Goal: Information Seeking & Learning: Learn about a topic

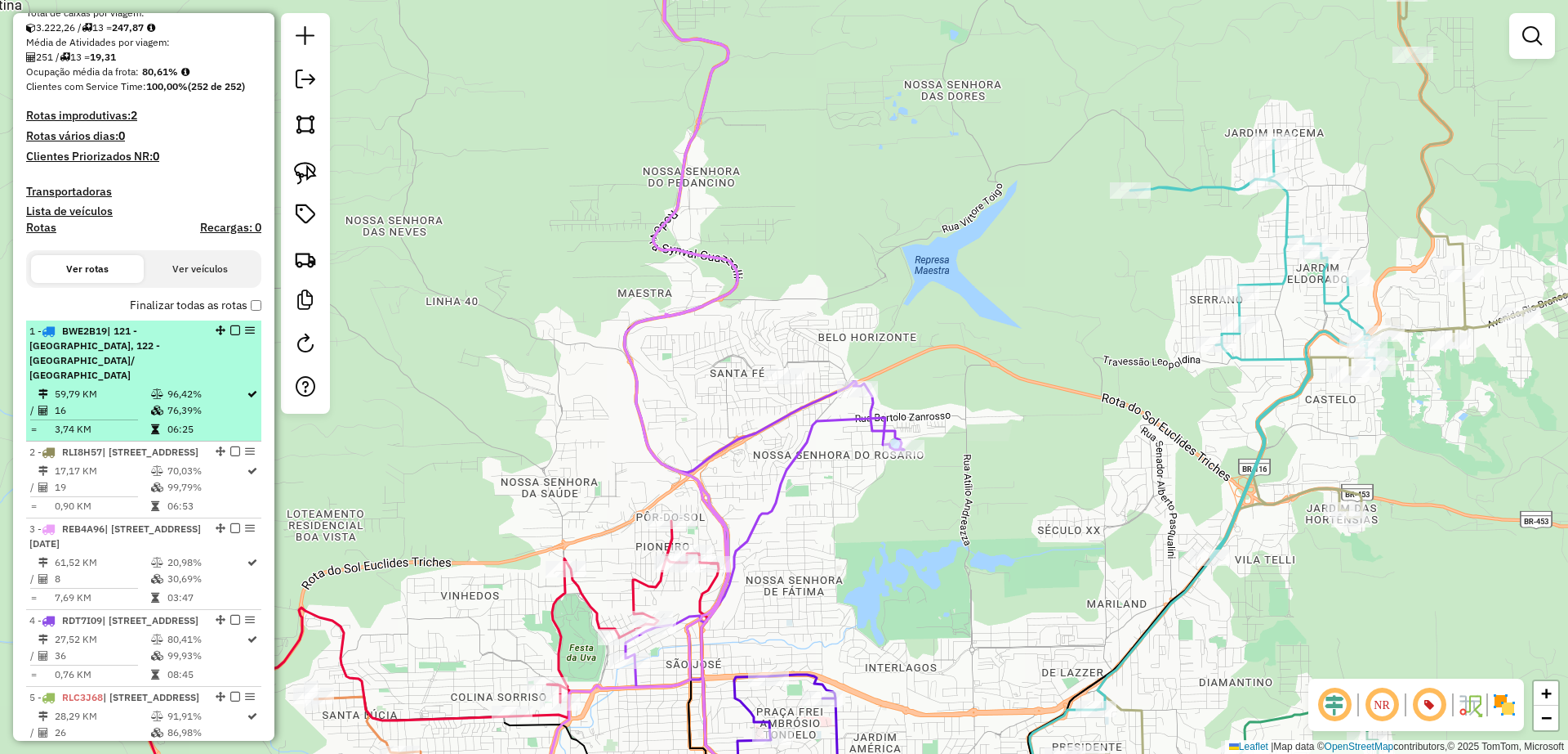
scroll to position [204, 0]
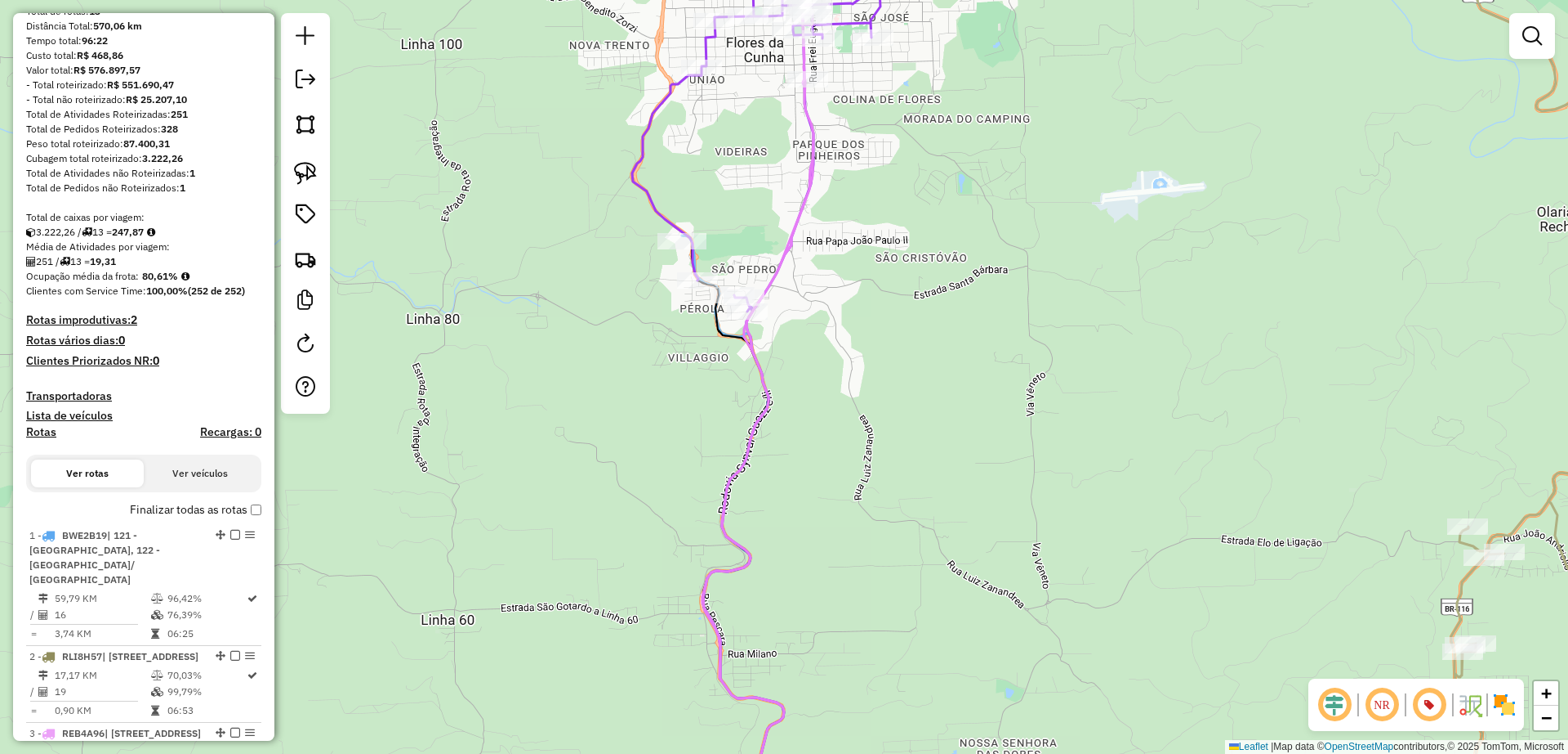
click at [717, 218] on div "Janela de atendimento Grade de atendimento Capacidade Transportadoras Veículos …" at bounding box center [784, 377] width 1568 height 754
click at [645, 194] on icon at bounding box center [883, 389] width 501 height 881
select select "**********"
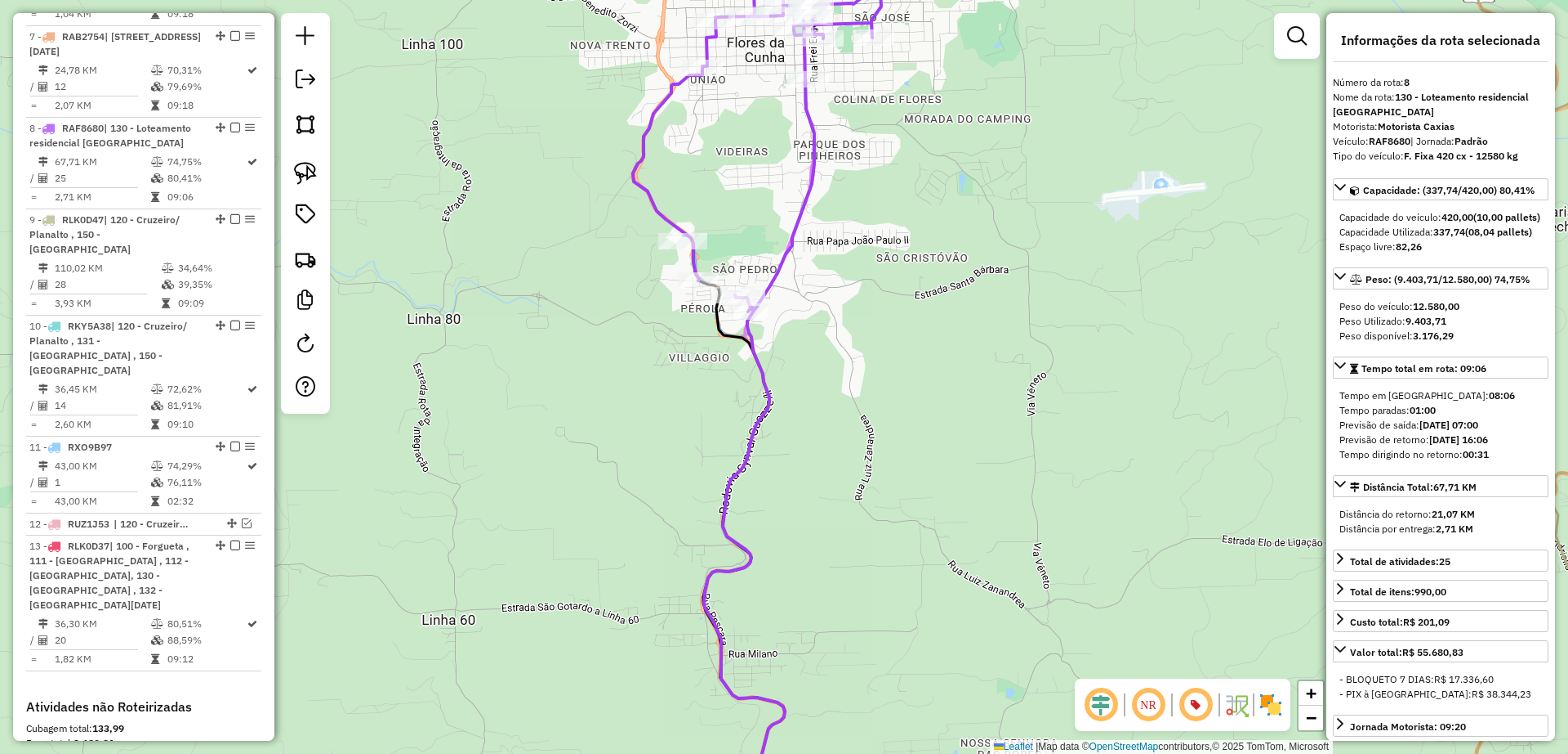
scroll to position [1437, 0]
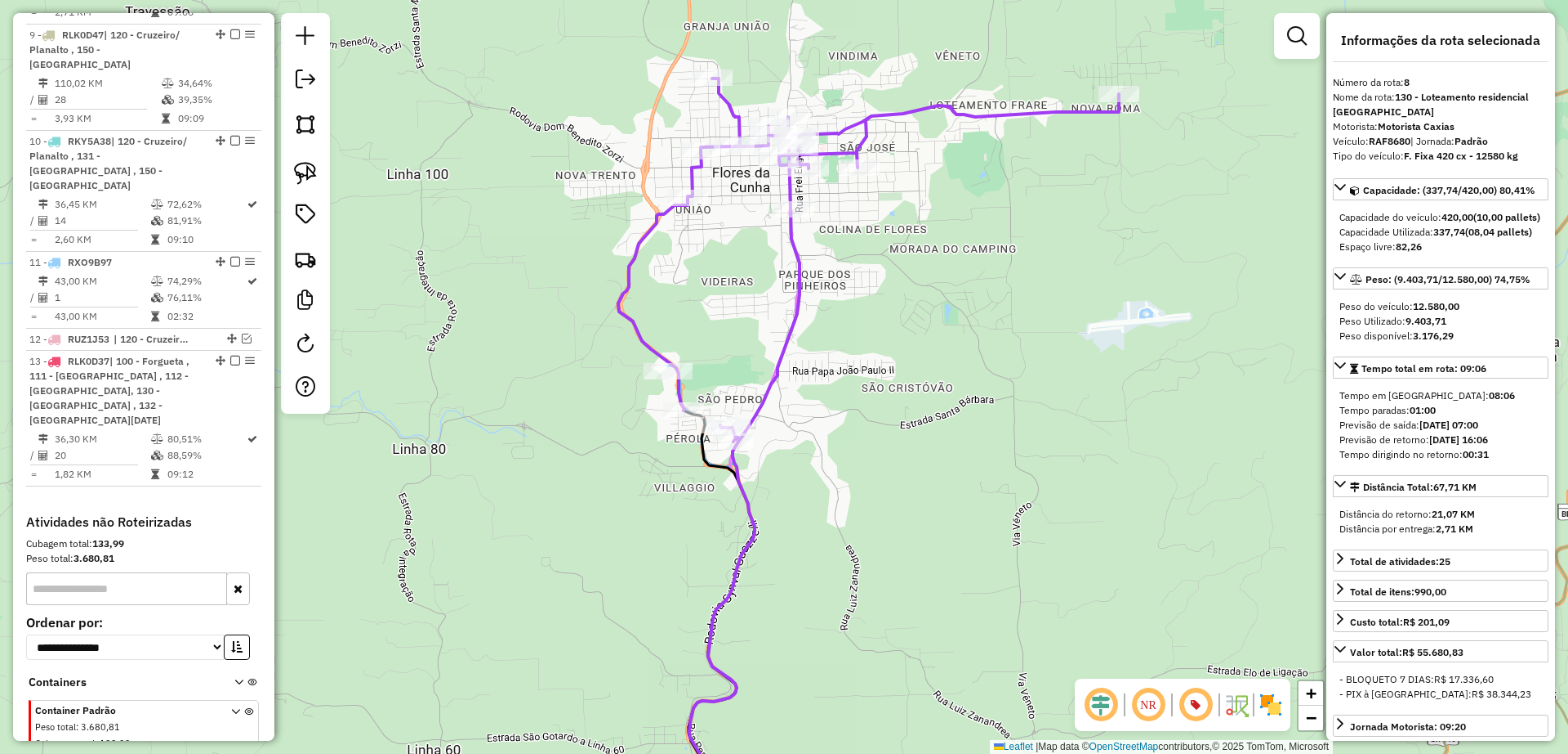
drag, startPoint x: 720, startPoint y: 164, endPoint x: 705, endPoint y: 293, distance: 129.9
click at [705, 293] on div "Janela de atendimento Grade de atendimento Capacidade Transportadoras Veículos …" at bounding box center [784, 377] width 1568 height 754
drag, startPoint x: 744, startPoint y: 240, endPoint x: 703, endPoint y: 317, distance: 87.2
click at [743, 241] on div "Janela de atendimento Grade de atendimento Capacidade Transportadoras Veículos …" at bounding box center [784, 377] width 1568 height 754
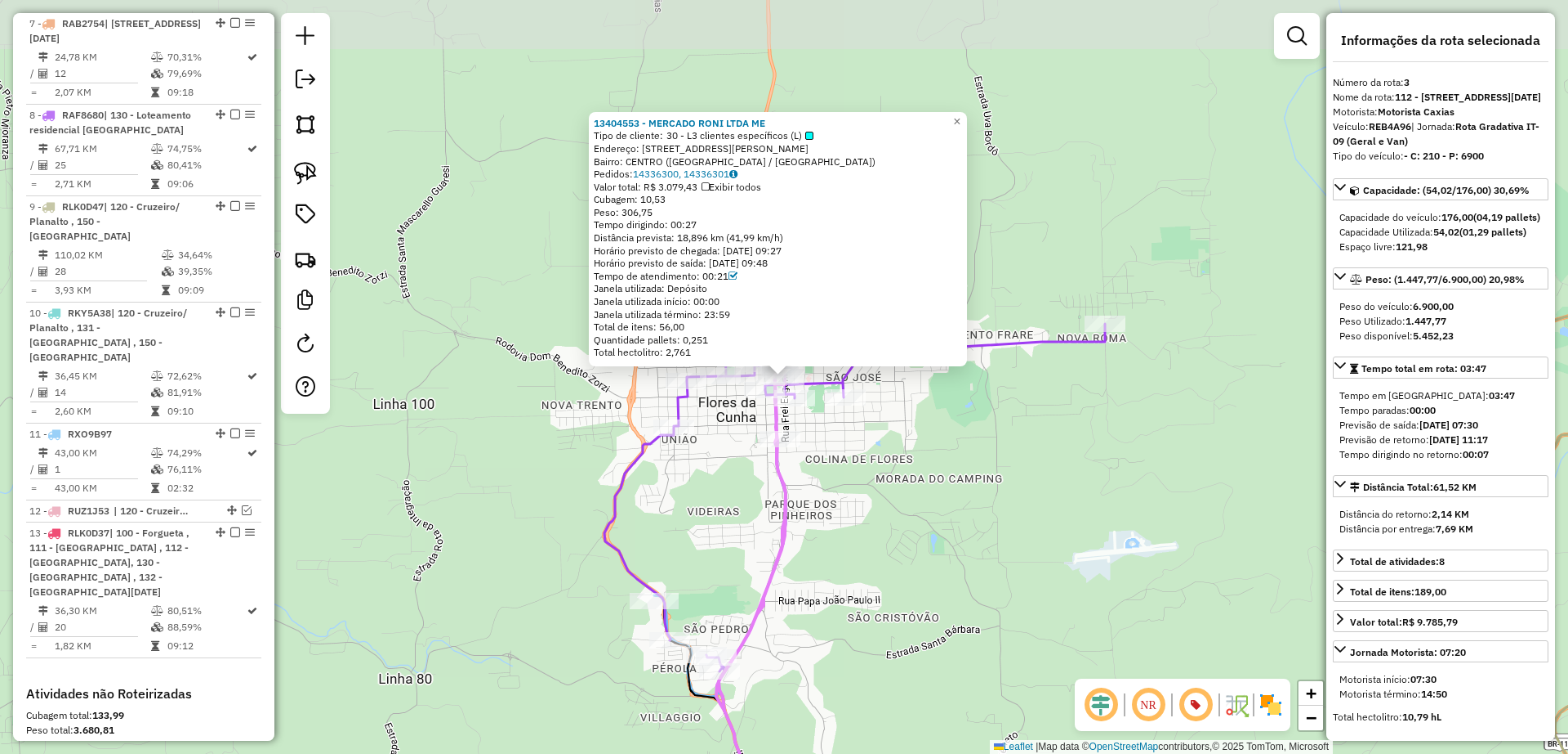
scroll to position [950, 0]
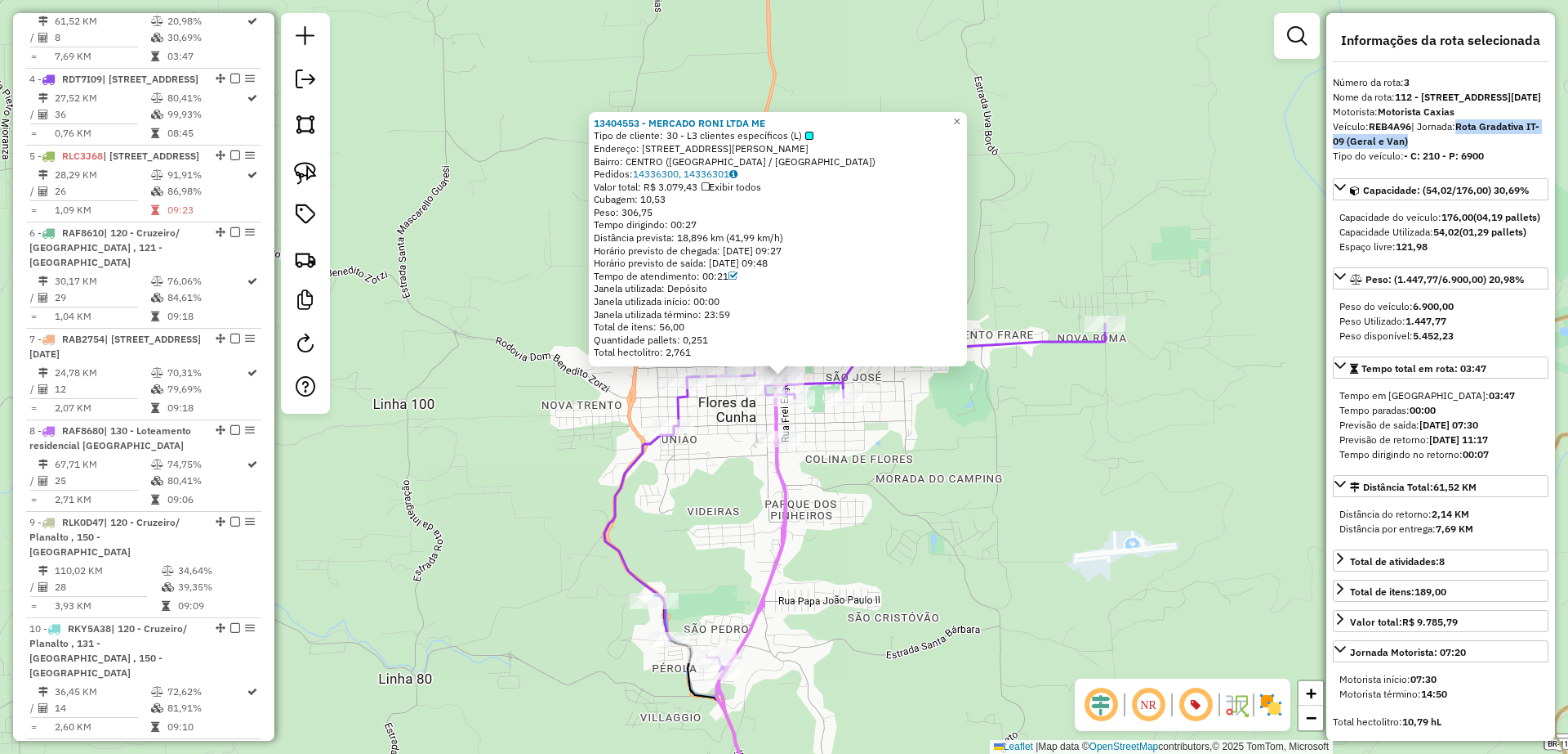
drag, startPoint x: 1436, startPoint y: 167, endPoint x: 1463, endPoint y: 161, distance: 27.7
click at [1463, 149] on div "Veículo: REB4A96 | Jornada: Rota Gradativa IT-09 (Geral e Van)" at bounding box center [1440, 134] width 216 height 29
drag, startPoint x: 1412, startPoint y: 154, endPoint x: 1369, endPoint y: 152, distance: 43.0
click at [1369, 149] on div "Veículo: REB4A96 | Jornada: Rota Gradativa IT-09 (Geral e Van)" at bounding box center [1440, 134] width 216 height 29
click at [958, 456] on div "13404553 - MERCADO RONI LTDA ME Tipo de cliente: 30 - L3 clientes específicos (…" at bounding box center [784, 377] width 1568 height 754
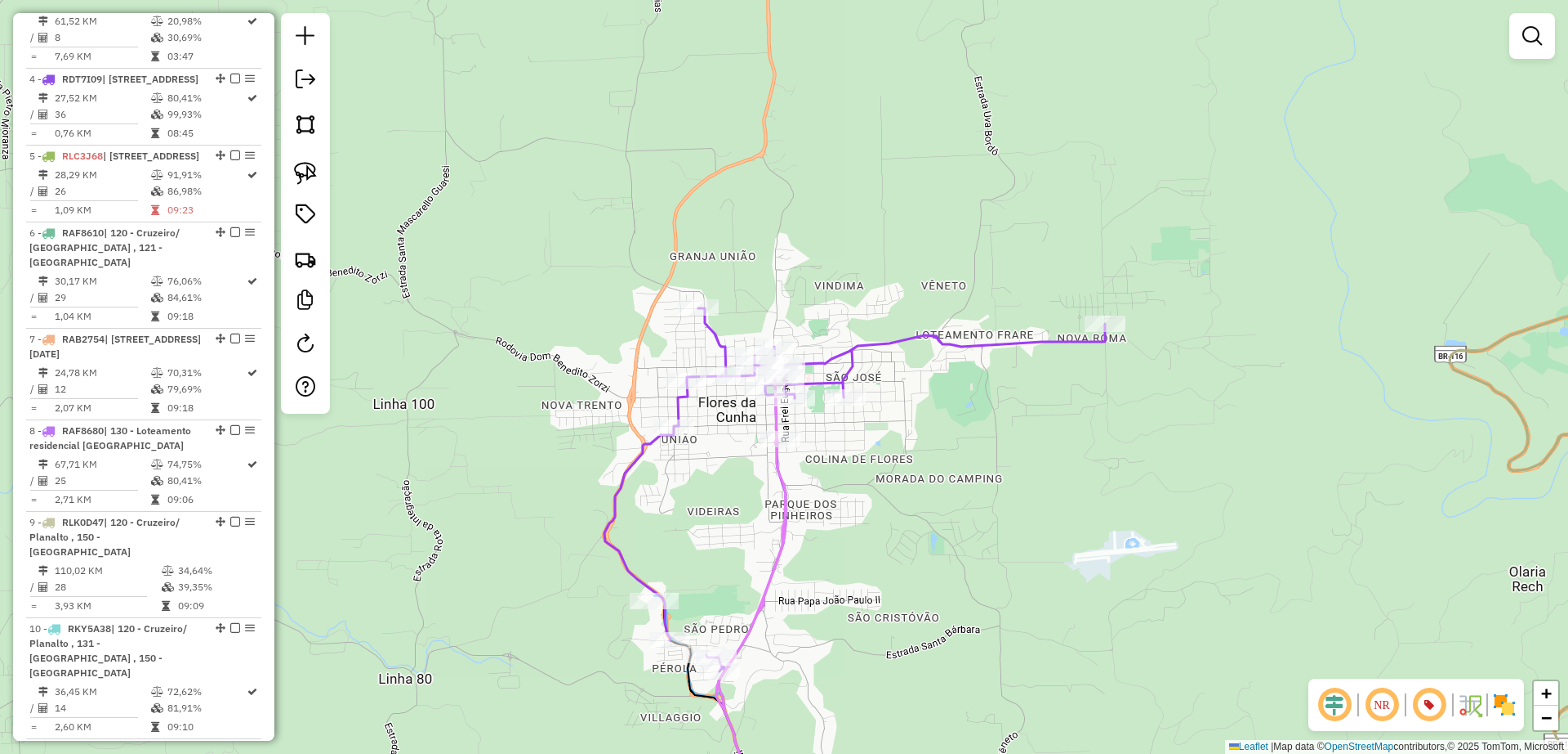
click at [974, 477] on div "Janela de atendimento Grade de atendimento Capacidade Transportadoras Veículos …" at bounding box center [784, 377] width 1568 height 754
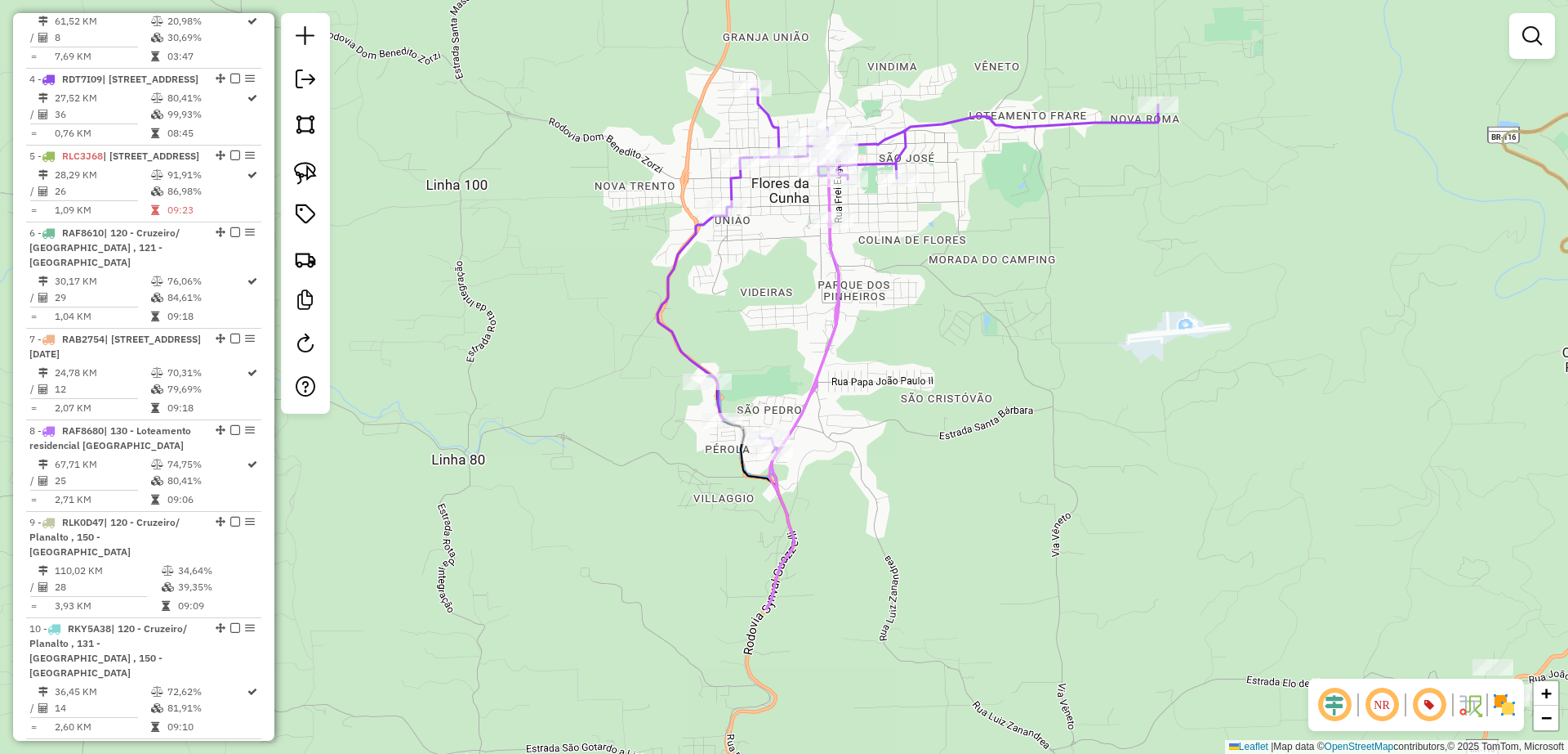
click at [991, 355] on div "Janela de atendimento Grade de atendimento Capacidade Transportadoras Veículos …" at bounding box center [784, 377] width 1568 height 754
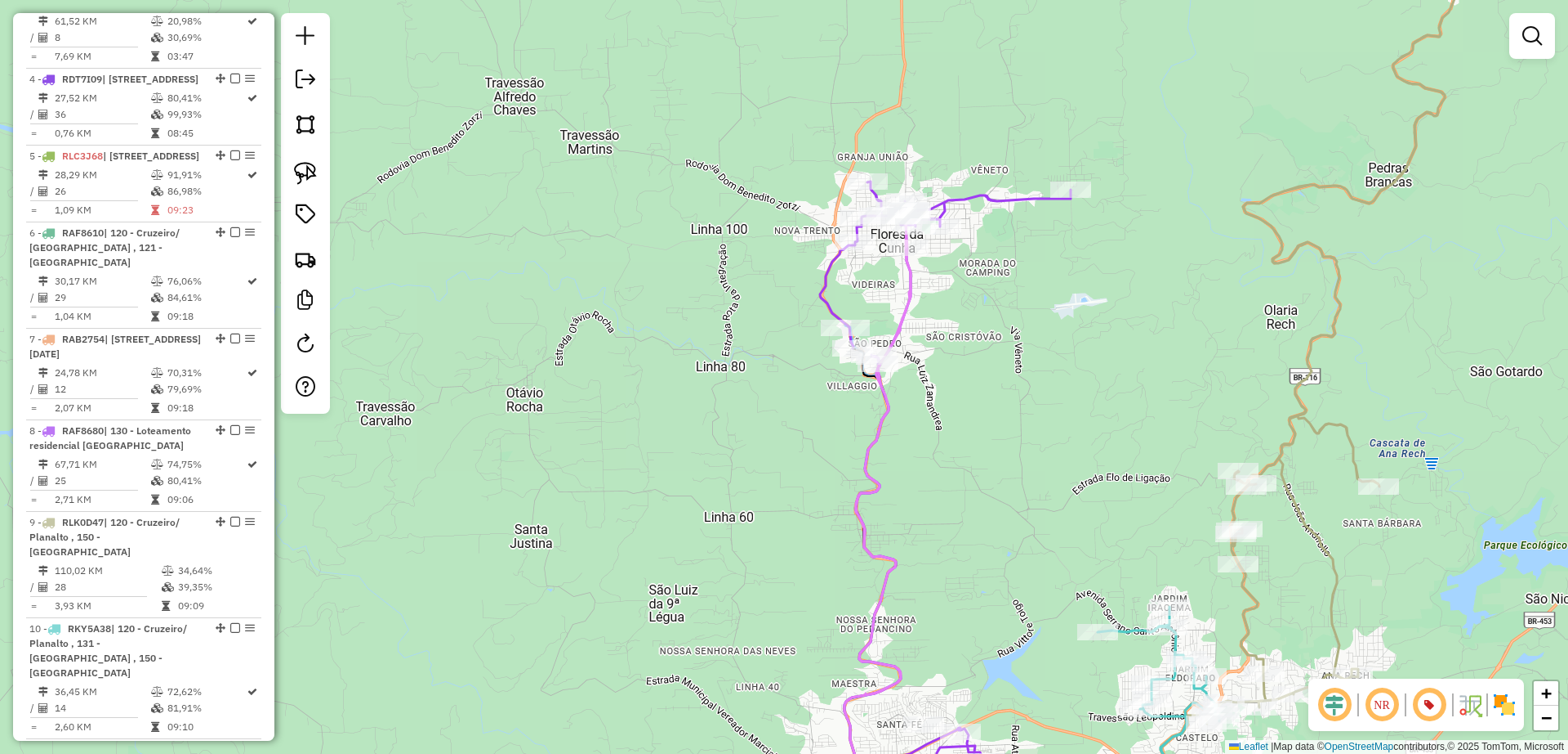
drag, startPoint x: 966, startPoint y: 512, endPoint x: 959, endPoint y: 437, distance: 75.3
click at [959, 437] on div "Janela de atendimento Grade de atendimento Capacidade Transportadoras Veículos …" at bounding box center [784, 377] width 1568 height 754
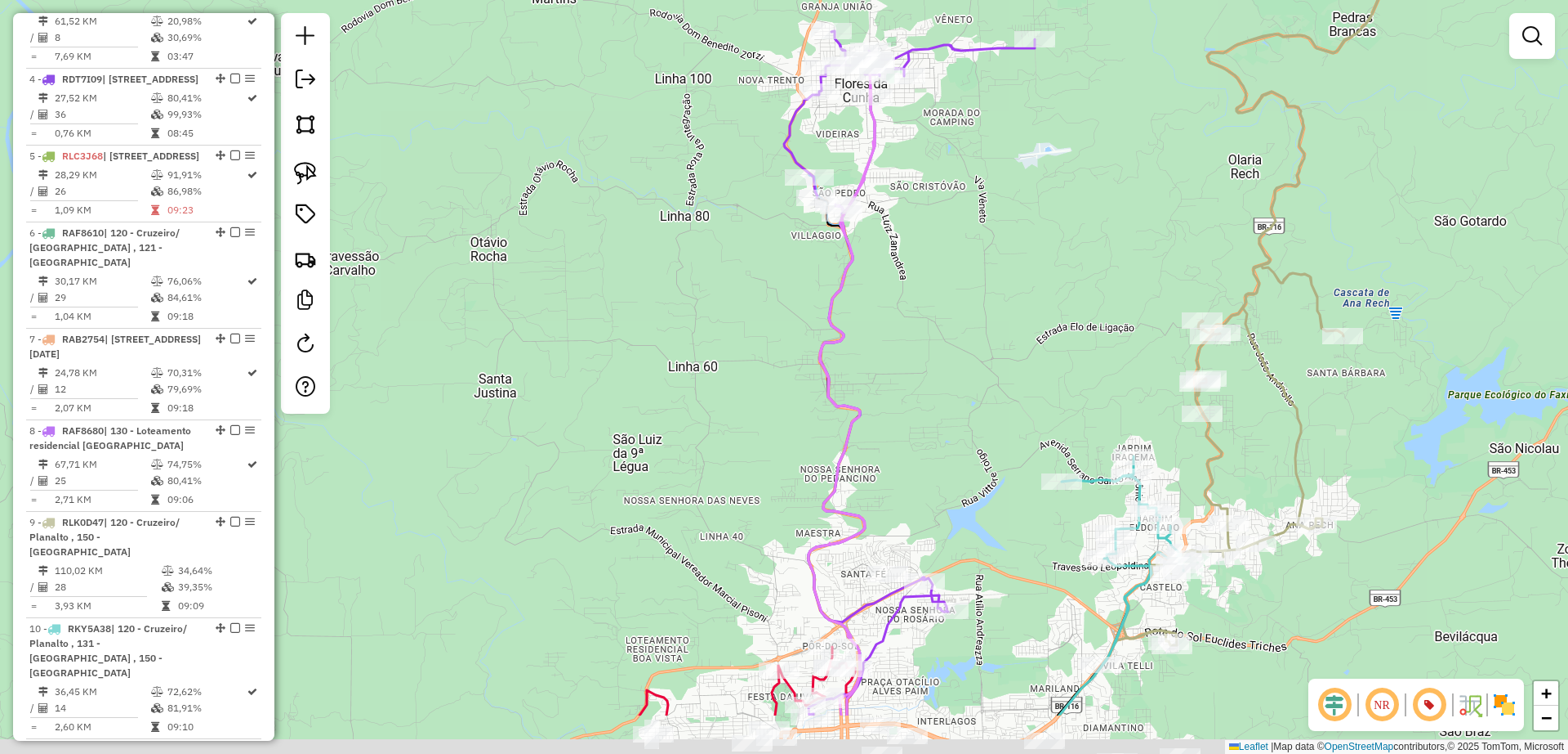
drag, startPoint x: 961, startPoint y: 500, endPoint x: 932, endPoint y: 386, distance: 117.6
click at [932, 386] on div "Janela de atendimento Grade de atendimento Capacidade Transportadoras Veículos …" at bounding box center [784, 377] width 1568 height 754
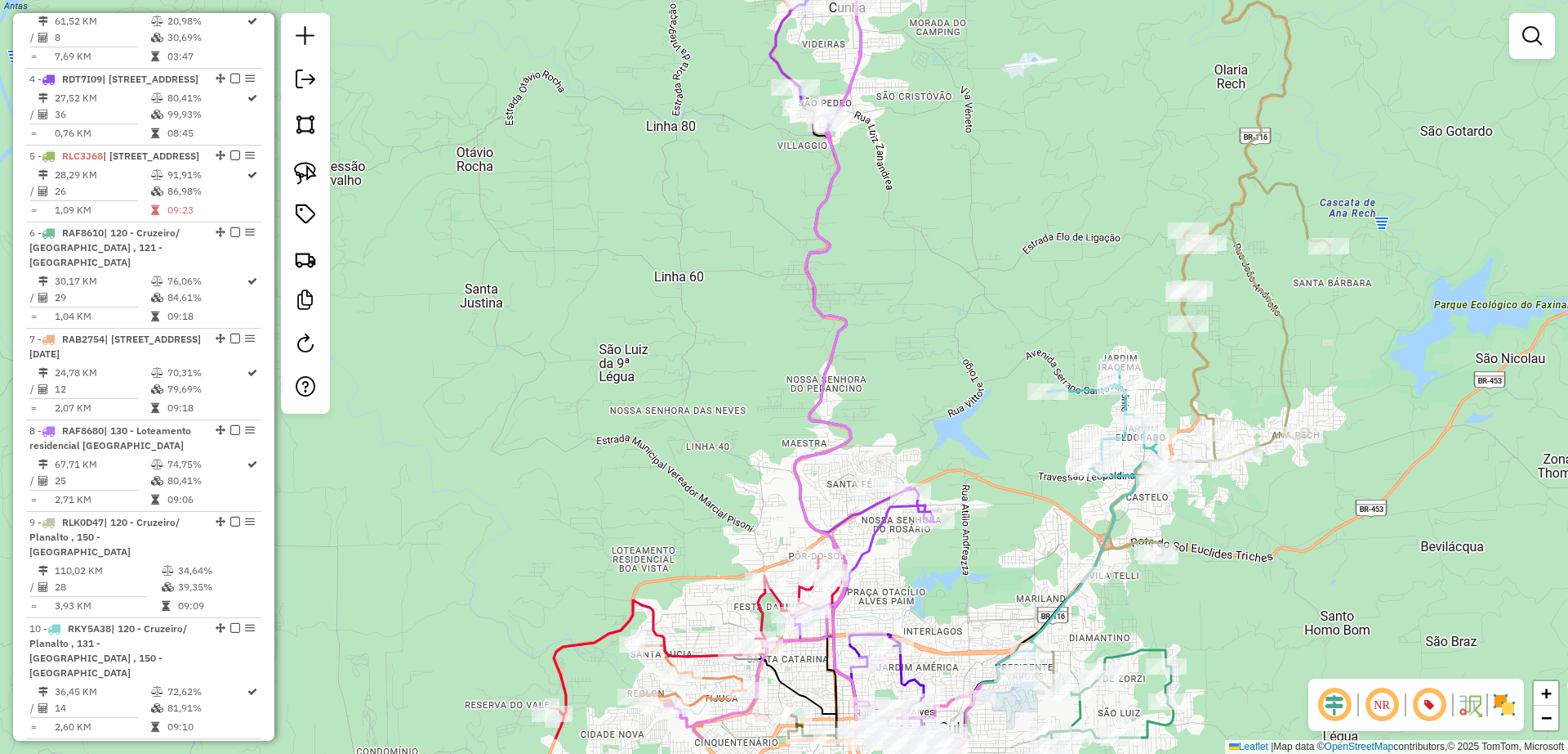
drag, startPoint x: 913, startPoint y: 518, endPoint x: 901, endPoint y: 417, distance: 101.7
click at [901, 417] on div "Janela de atendimento Grade de atendimento Capacidade Transportadoras Veículos …" at bounding box center [784, 377] width 1568 height 754
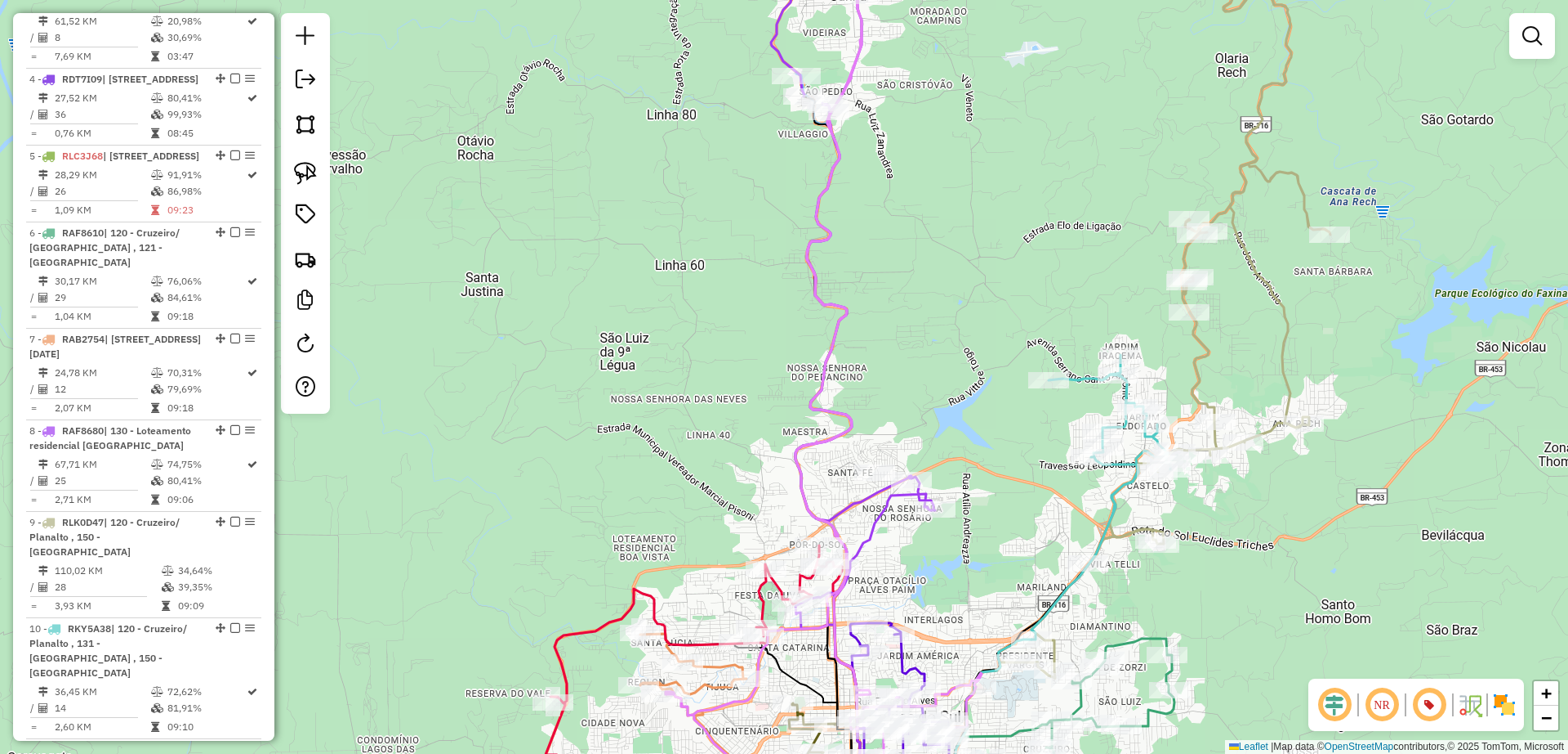
drag, startPoint x: 937, startPoint y: 421, endPoint x: 937, endPoint y: 401, distance: 20.0
click at [937, 401] on div "Janela de atendimento Grade de atendimento Capacidade Transportadoras Veículos …" at bounding box center [784, 377] width 1568 height 754
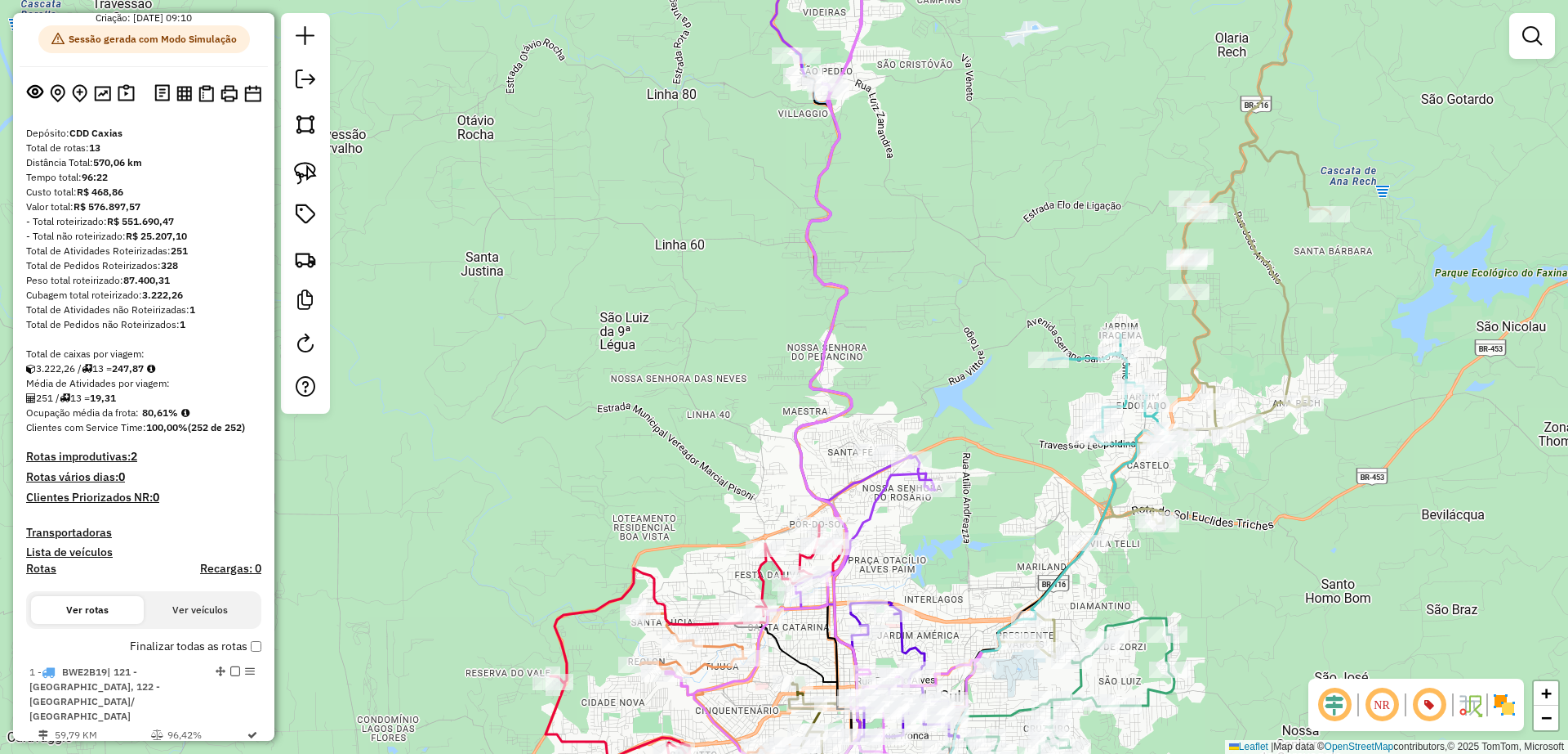
scroll to position [0, 0]
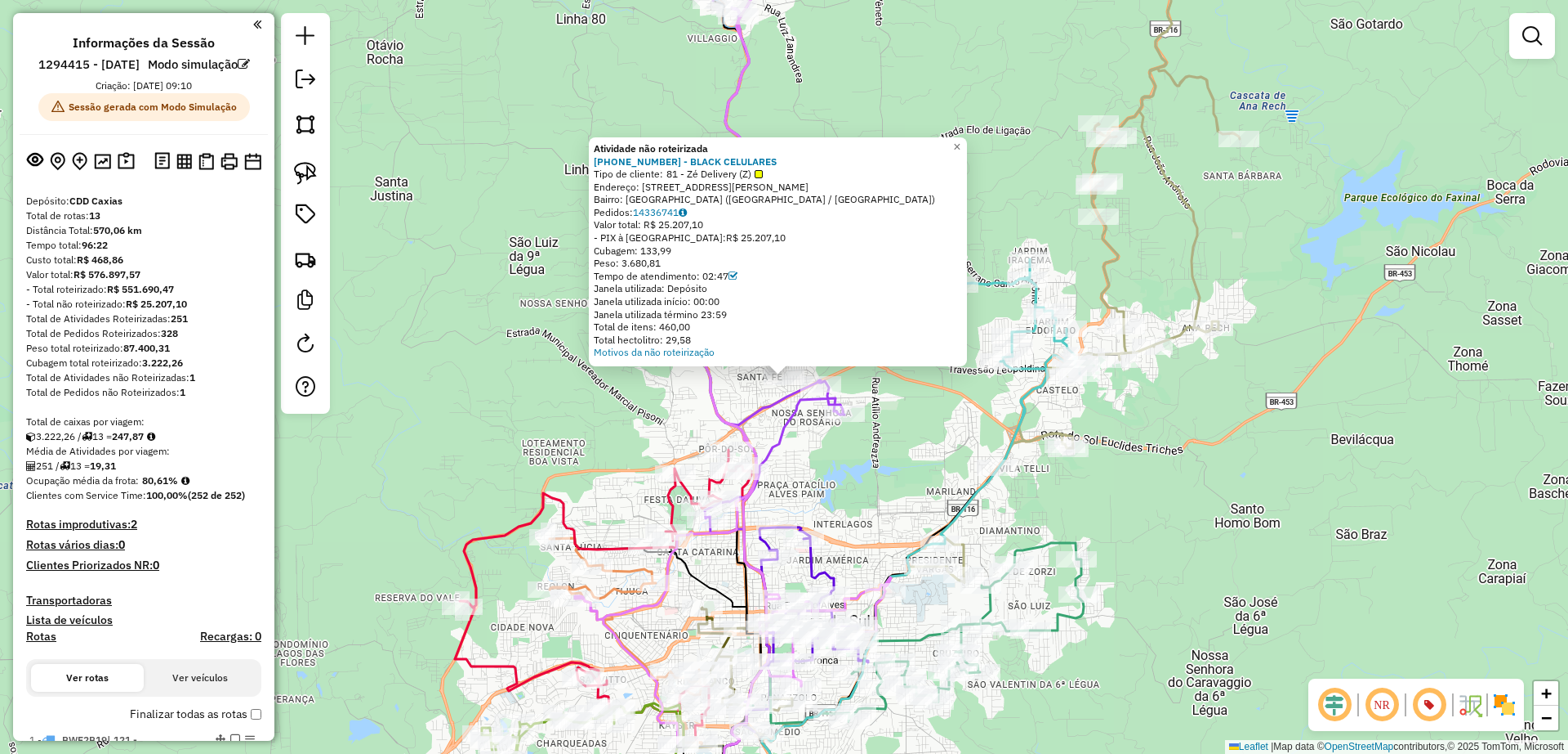
drag, startPoint x: 683, startPoint y: 253, endPoint x: 648, endPoint y: 251, distance: 35.1
click at [648, 251] on div "Cubagem: 133,99" at bounding box center [778, 251] width 369 height 14
click at [659, 397] on div "Atividade não roteirizada 13404844 - BLACK CELULARES Tipo de cliente: 81 - Zé D…" at bounding box center [784, 377] width 1568 height 754
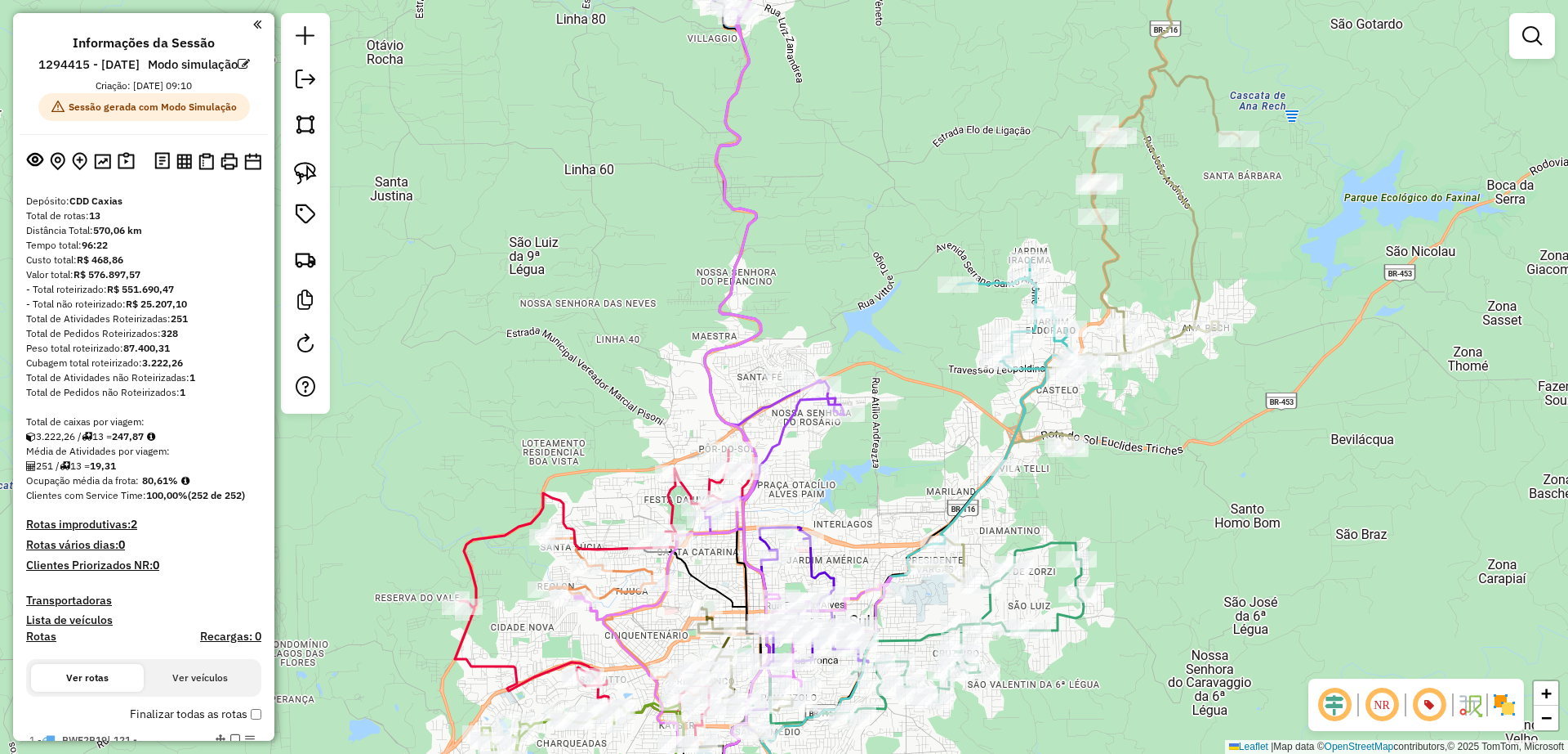
click at [755, 337] on icon at bounding box center [733, 334] width 316 height 819
select select "**********"
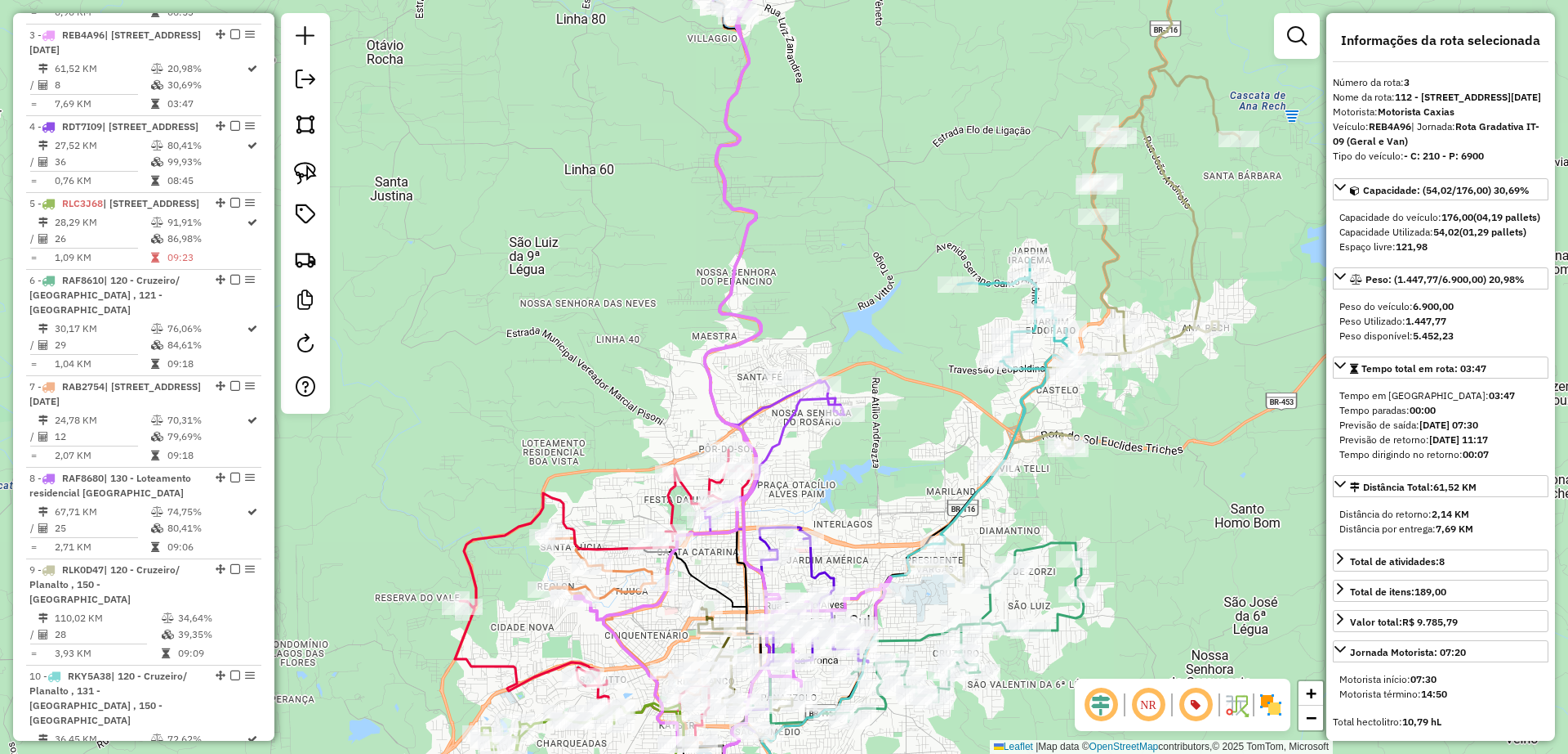
scroll to position [950, 0]
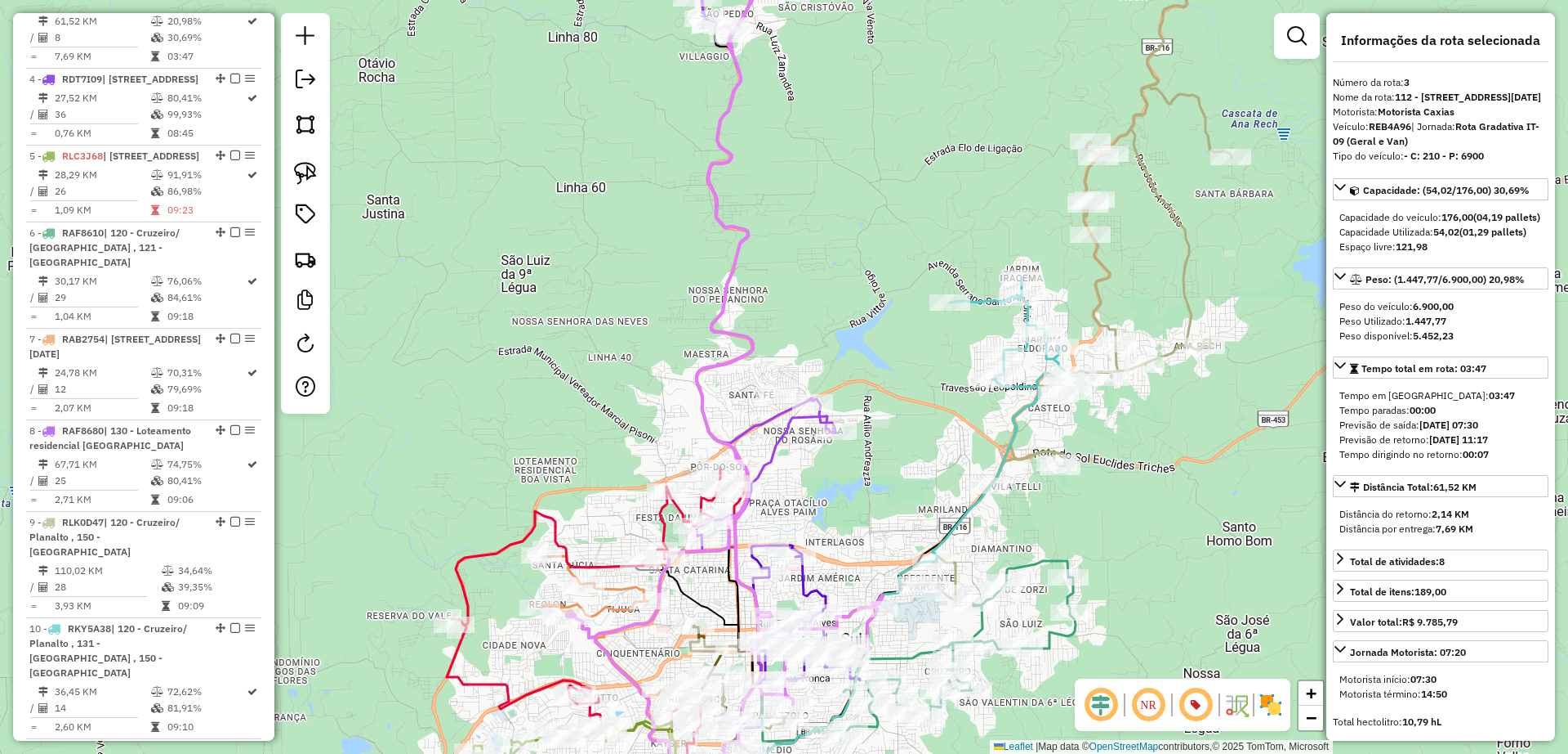
drag, startPoint x: 920, startPoint y: 162, endPoint x: 917, endPoint y: 185, distance: 23.2
click at [917, 185] on div "Janela de atendimento Grade de atendimento Capacidade Transportadoras Veículos …" at bounding box center [784, 377] width 1568 height 754
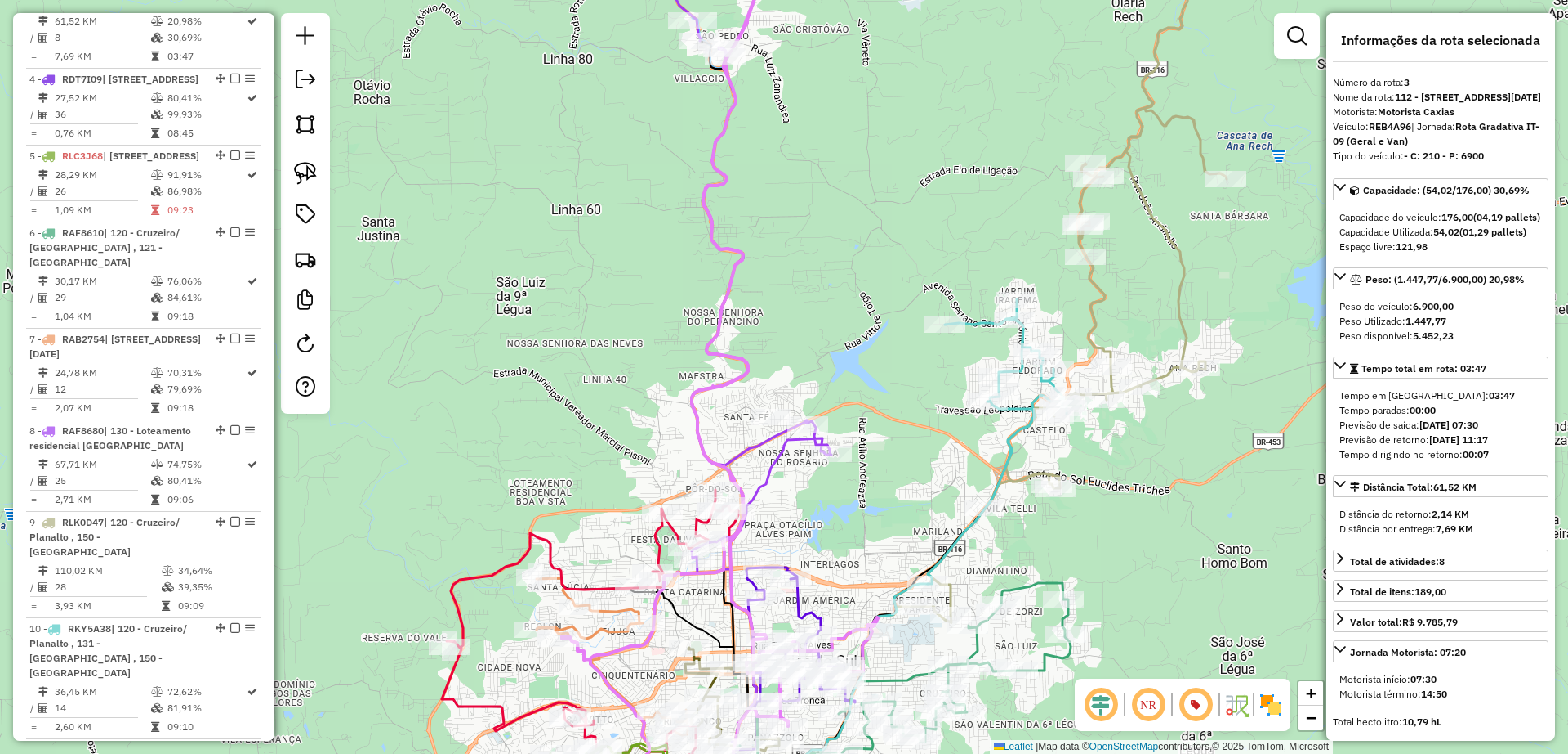
drag, startPoint x: 774, startPoint y: 328, endPoint x: 761, endPoint y: 321, distance: 14.8
click at [761, 322] on div "Janela de atendimento Grade de atendimento Capacidade Transportadoras Veículos …" at bounding box center [784, 377] width 1568 height 754
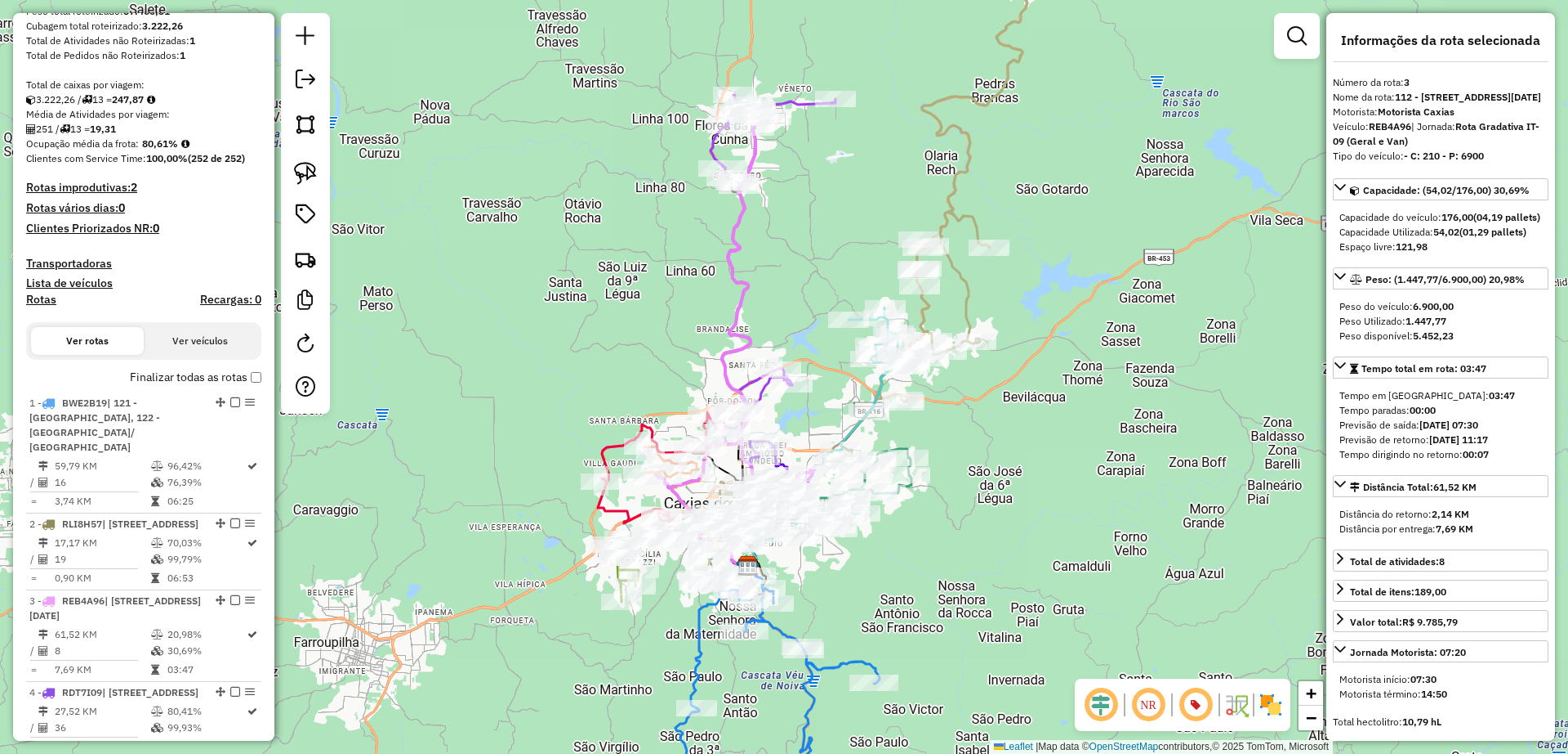
scroll to position [0, 0]
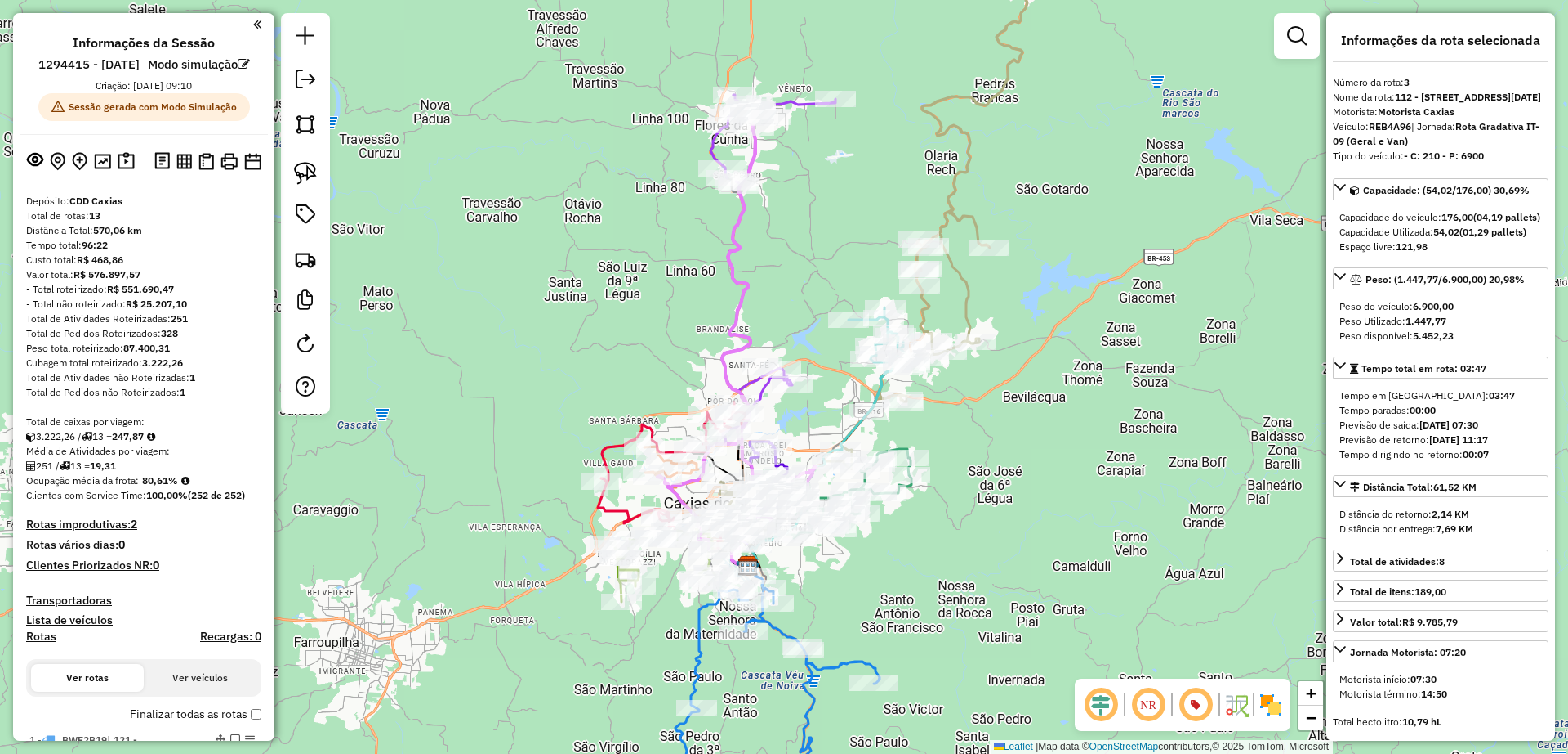
drag, startPoint x: 106, startPoint y: 239, endPoint x: 91, endPoint y: 237, distance: 15.1
click at [89, 224] on div "Total de rotas: 13" at bounding box center [143, 215] width 235 height 15
click at [168, 238] on div "Distância Total: 570,06 km" at bounding box center [143, 230] width 235 height 15
click at [801, 309] on div "Janela de atendimento Grade de atendimento Capacidade Transportadoras Veículos …" at bounding box center [784, 377] width 1568 height 754
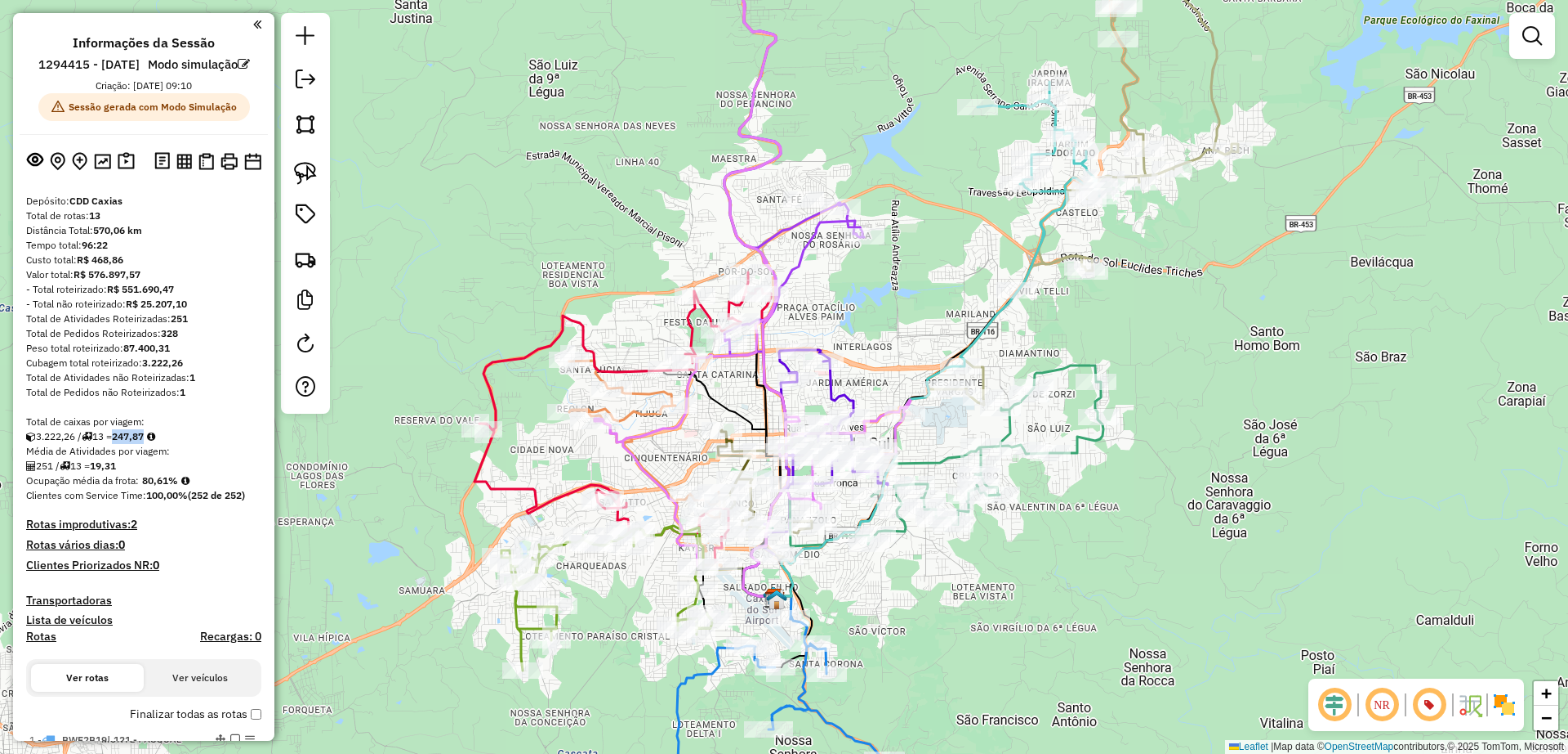
drag, startPoint x: 124, startPoint y: 456, endPoint x: 156, endPoint y: 460, distance: 32.2
click at [156, 444] on div "3.222,26 / 13 = 247,87" at bounding box center [143, 436] width 235 height 15
click at [207, 459] on div "Média de Atividades por viagem:" at bounding box center [143, 451] width 235 height 15
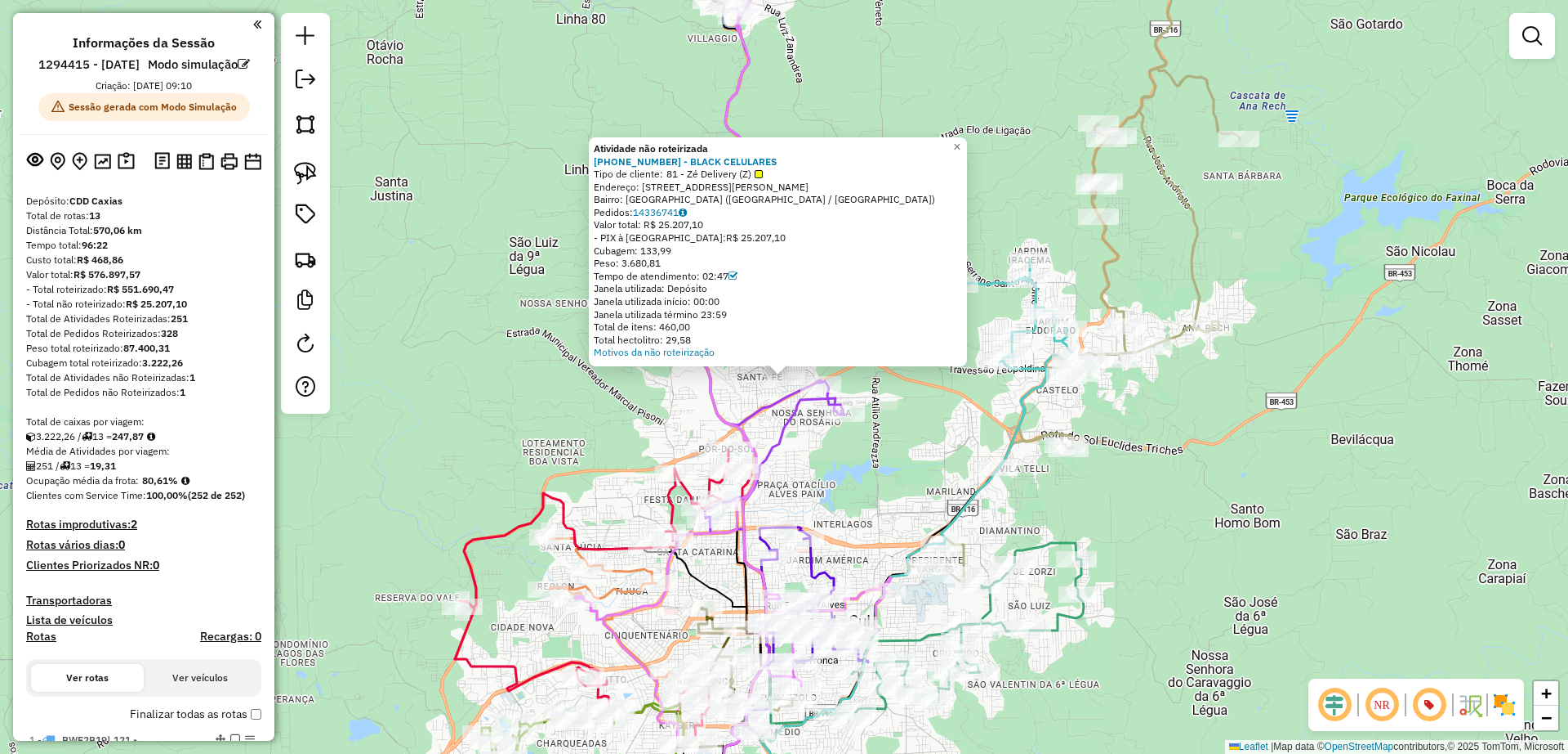
click at [731, 386] on div "Atividade não roteirizada 13404844 - BLACK CELULARES Tipo de cliente: 81 - Zé D…" at bounding box center [784, 377] width 1568 height 754
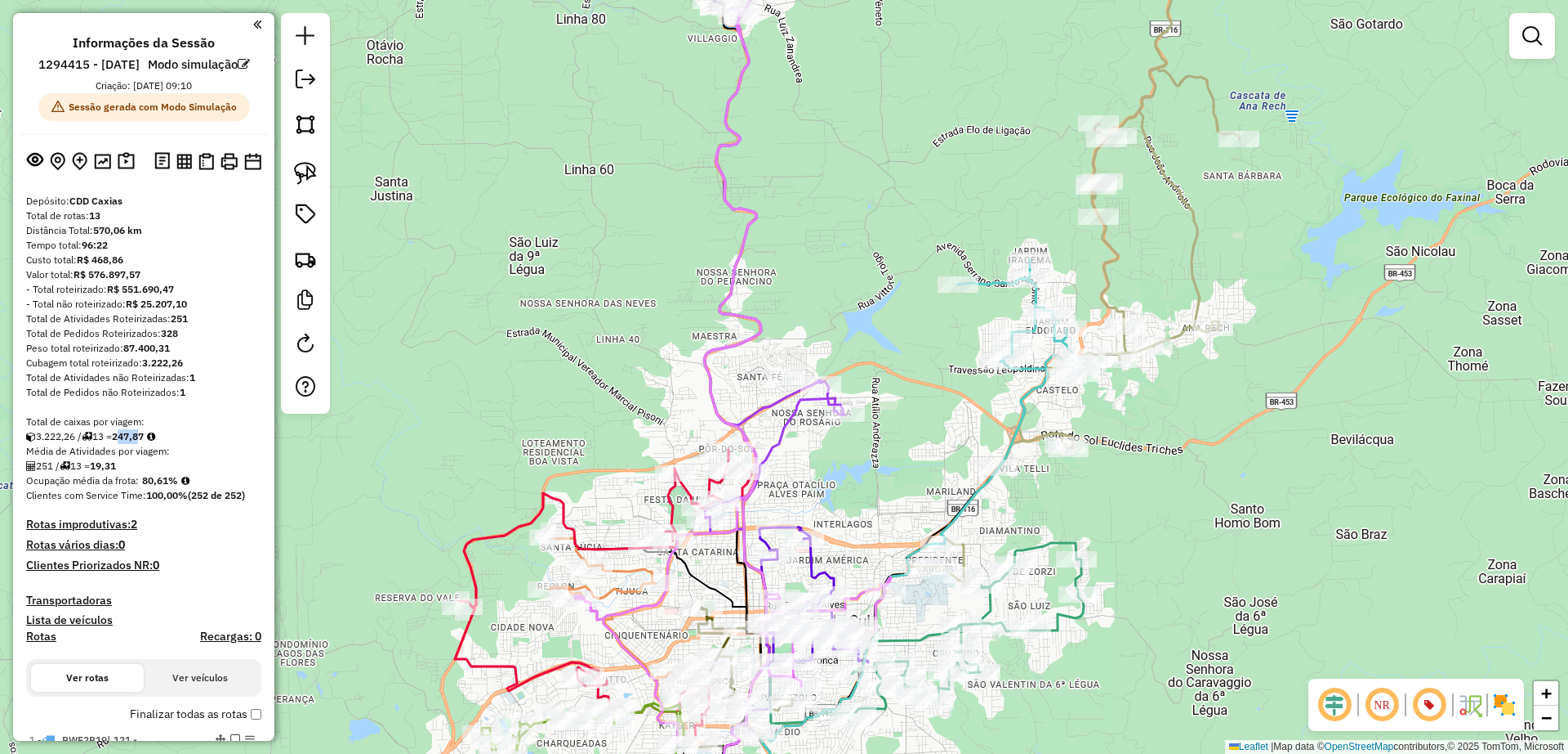
drag, startPoint x: 129, startPoint y: 457, endPoint x: 151, endPoint y: 455, distance: 22.1
click at [144, 442] on strong "247,87" at bounding box center [128, 436] width 32 height 13
drag, startPoint x: 129, startPoint y: 460, endPoint x: 143, endPoint y: 459, distance: 14.0
click at [143, 444] on div "3.222,26 / 13 = 247,87" at bounding box center [143, 436] width 235 height 15
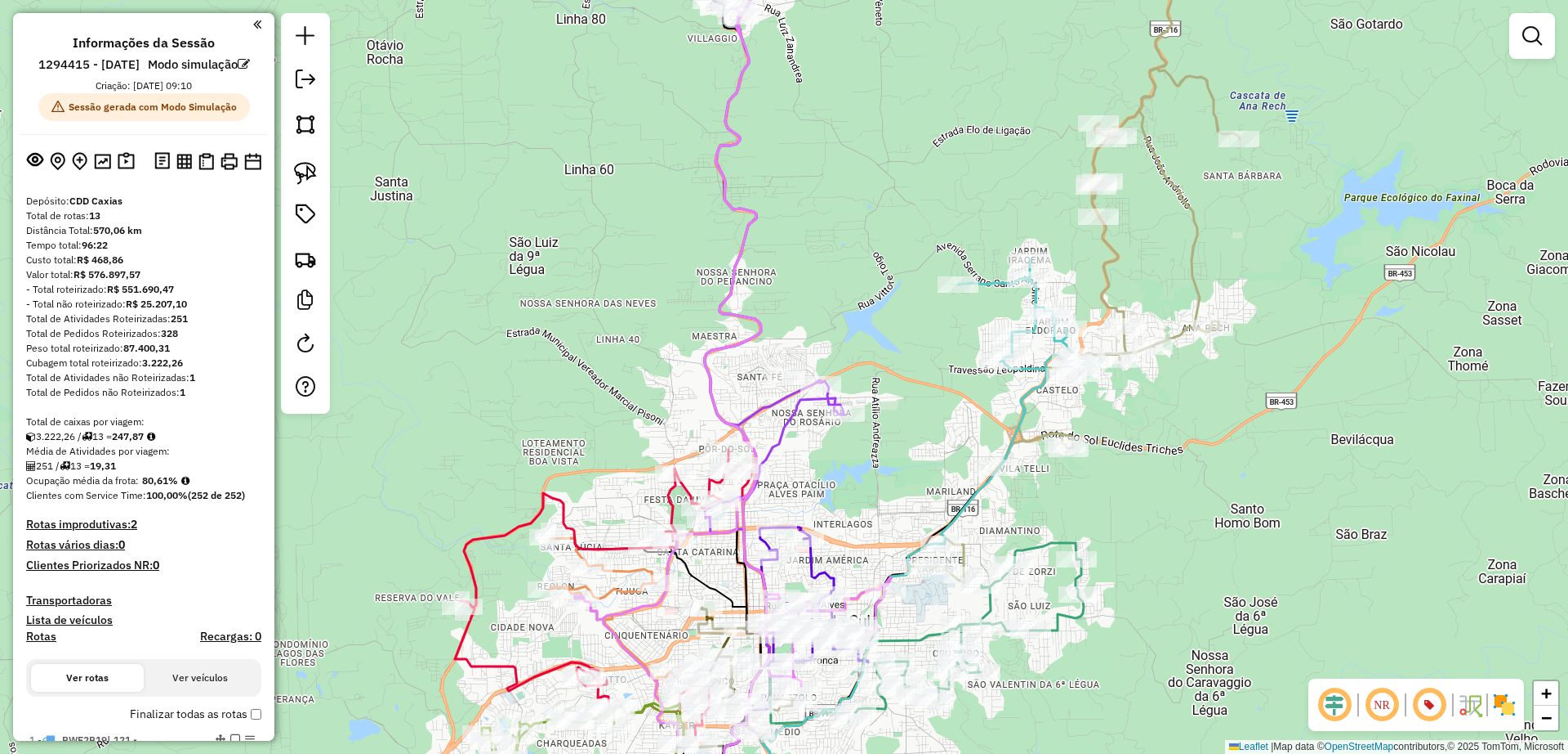
click at [209, 429] on div "Total de caixas por viagem:" at bounding box center [143, 421] width 235 height 15
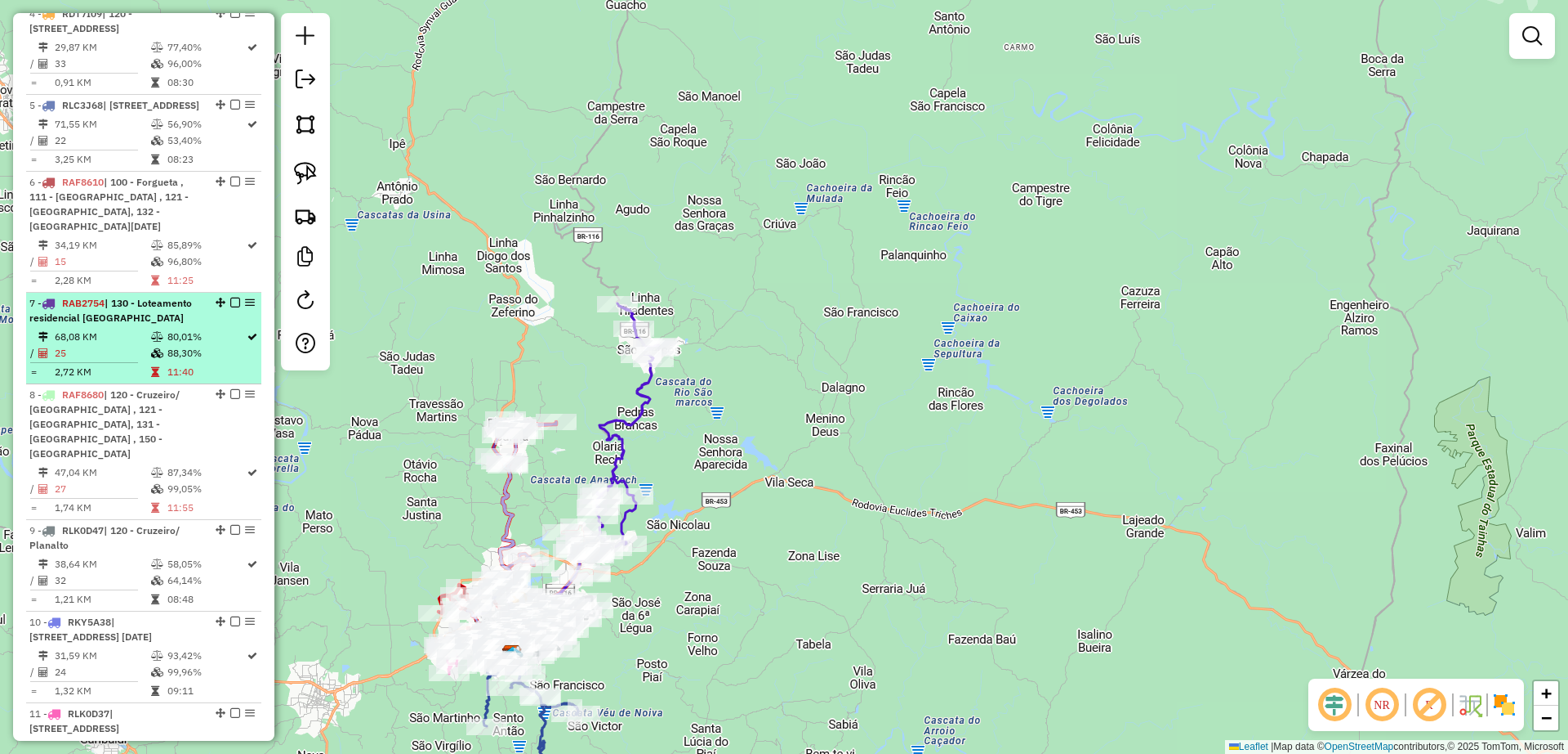
scroll to position [1022, 0]
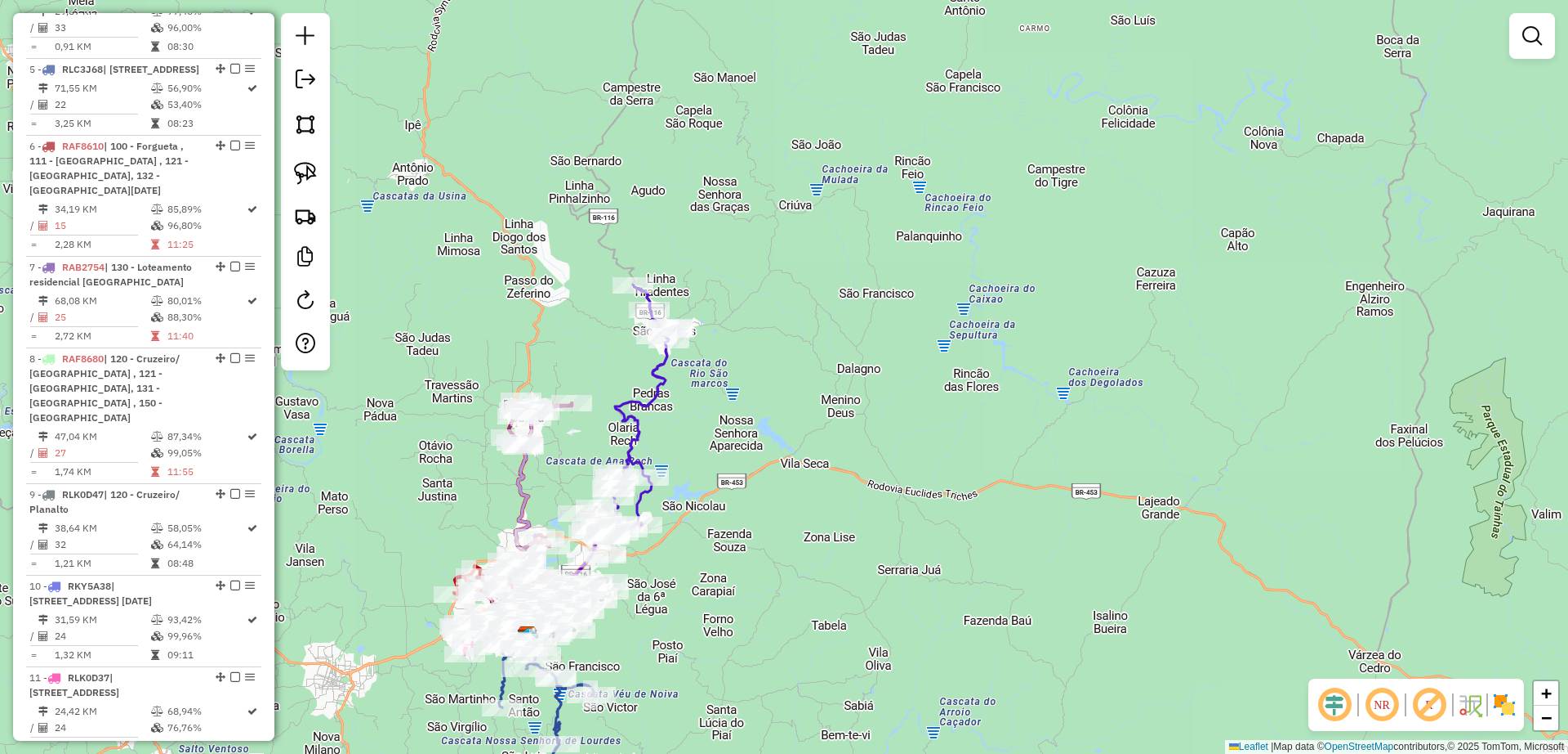
drag, startPoint x: 725, startPoint y: 492, endPoint x: 740, endPoint y: 472, distance: 25.0
click at [740, 472] on div "Janela de atendimento Grade de atendimento Capacidade Transportadoras Veículos …" at bounding box center [784, 377] width 1568 height 754
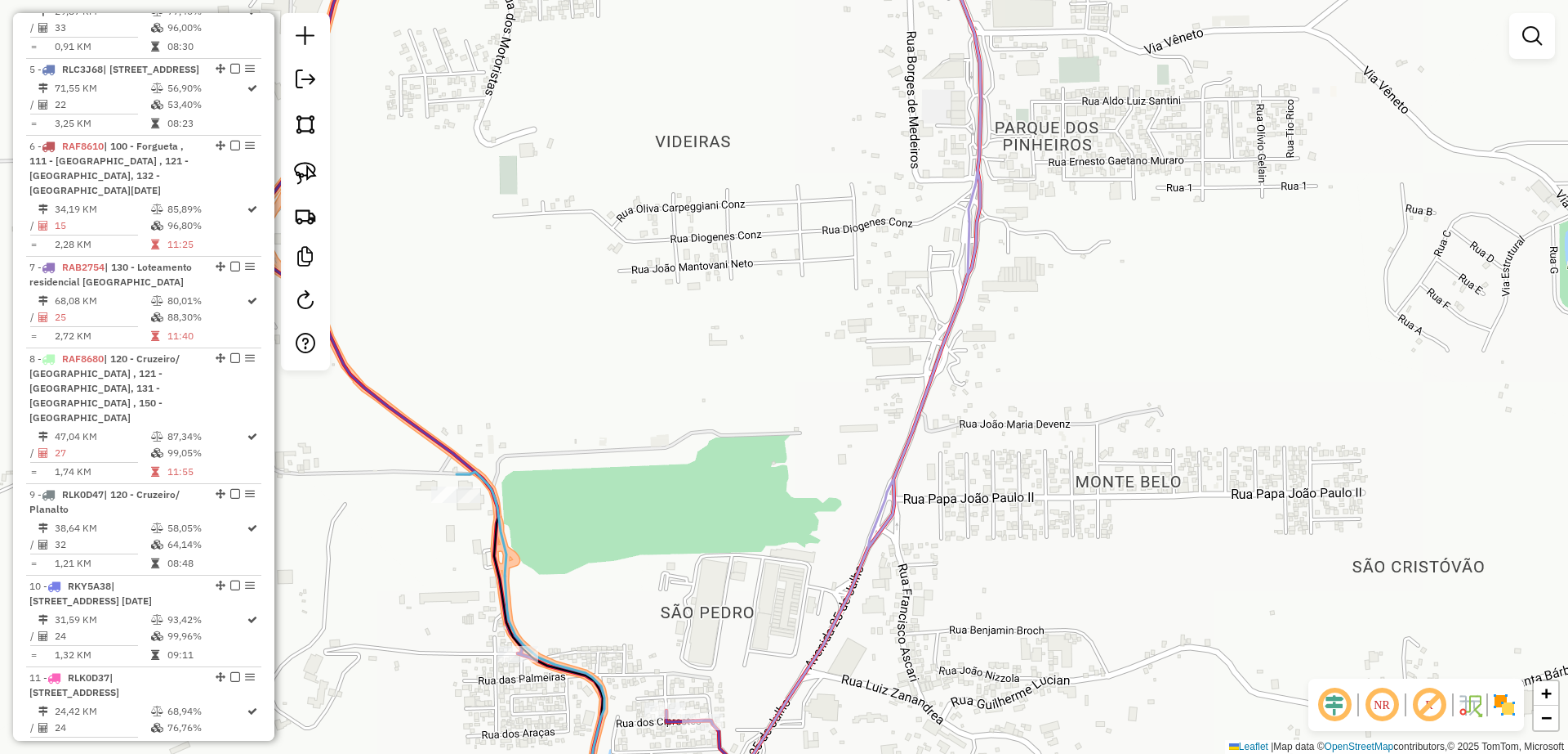
click at [500, 514] on icon at bounding box center [530, 649] width 148 height 357
select select "**********"
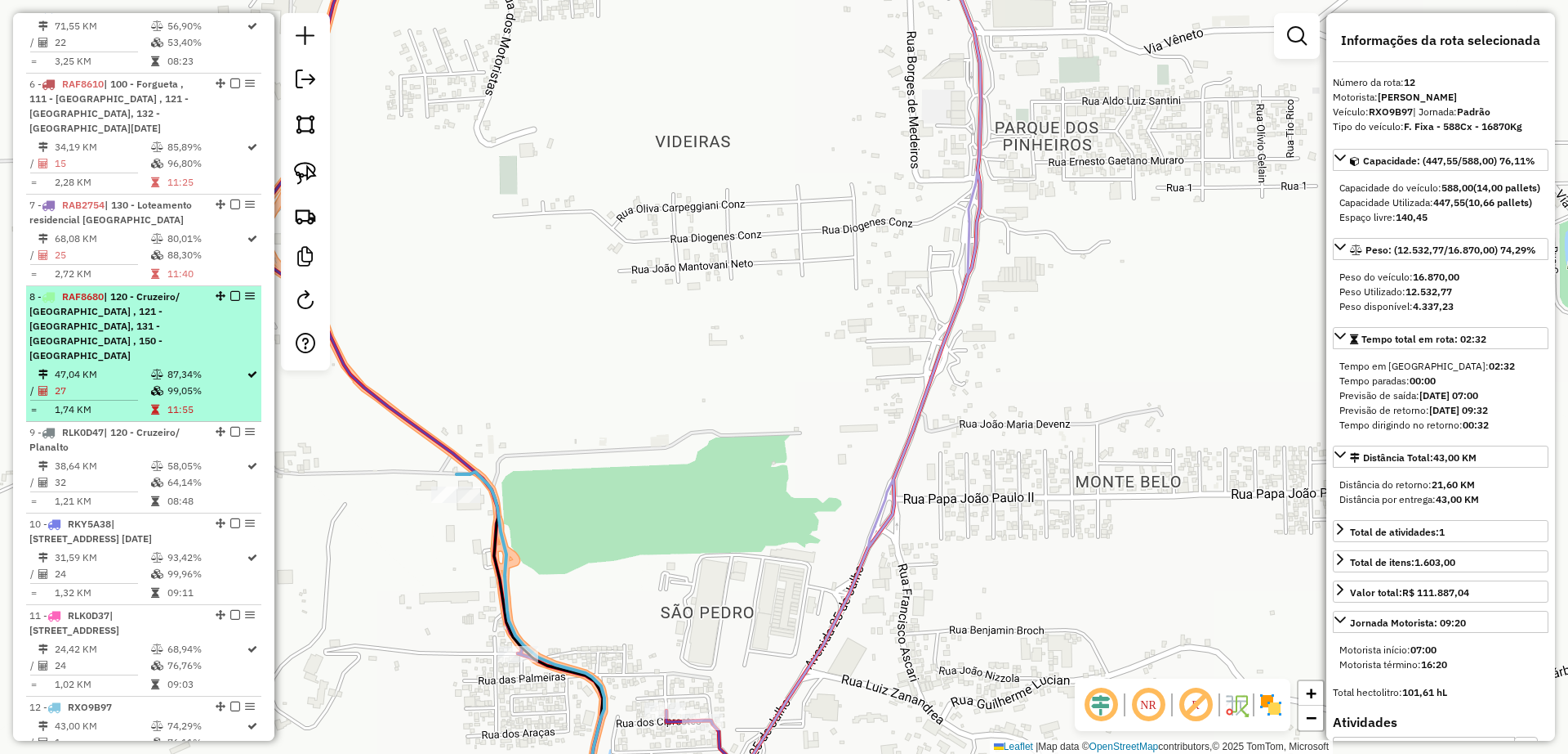
scroll to position [1081, 0]
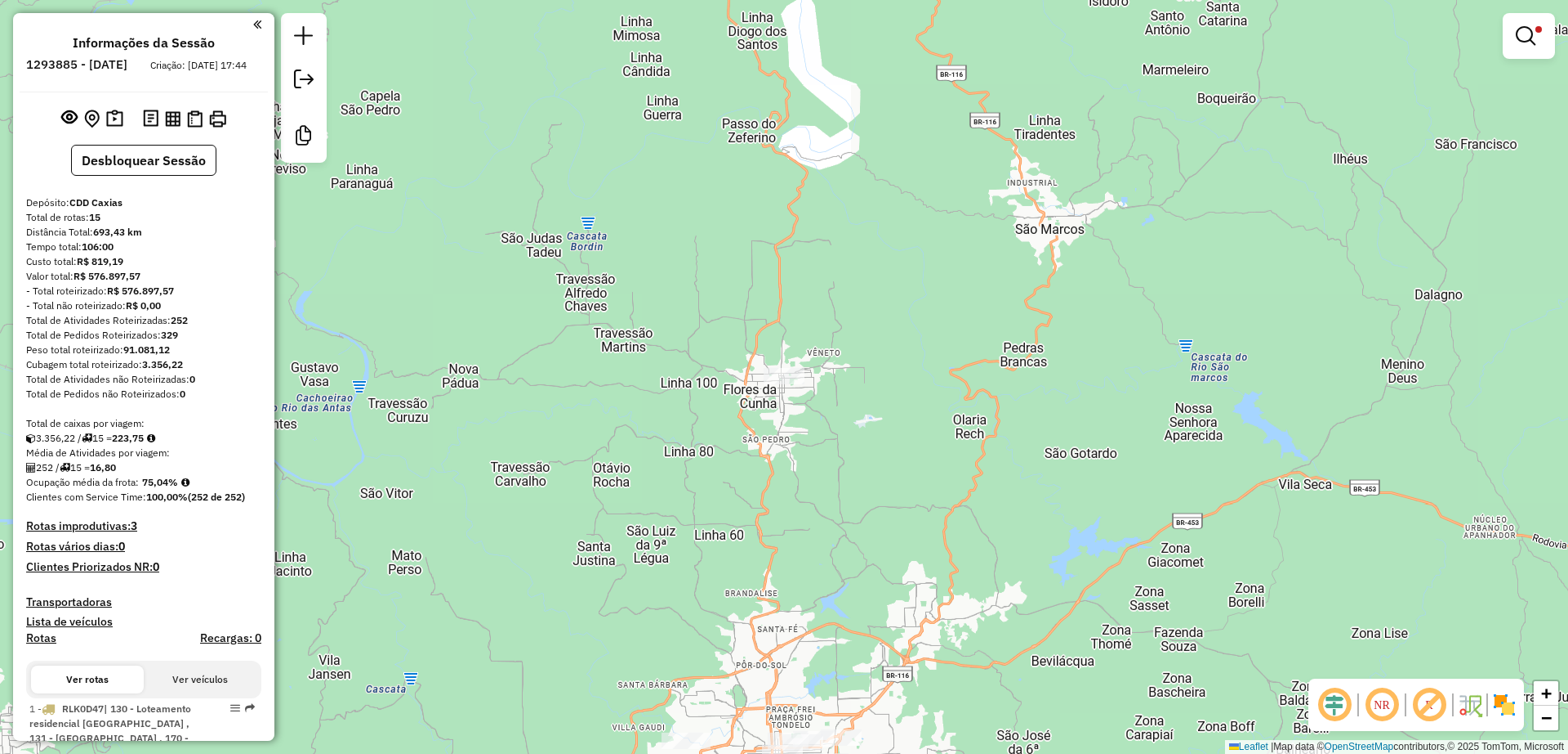
scroll to position [700, 0]
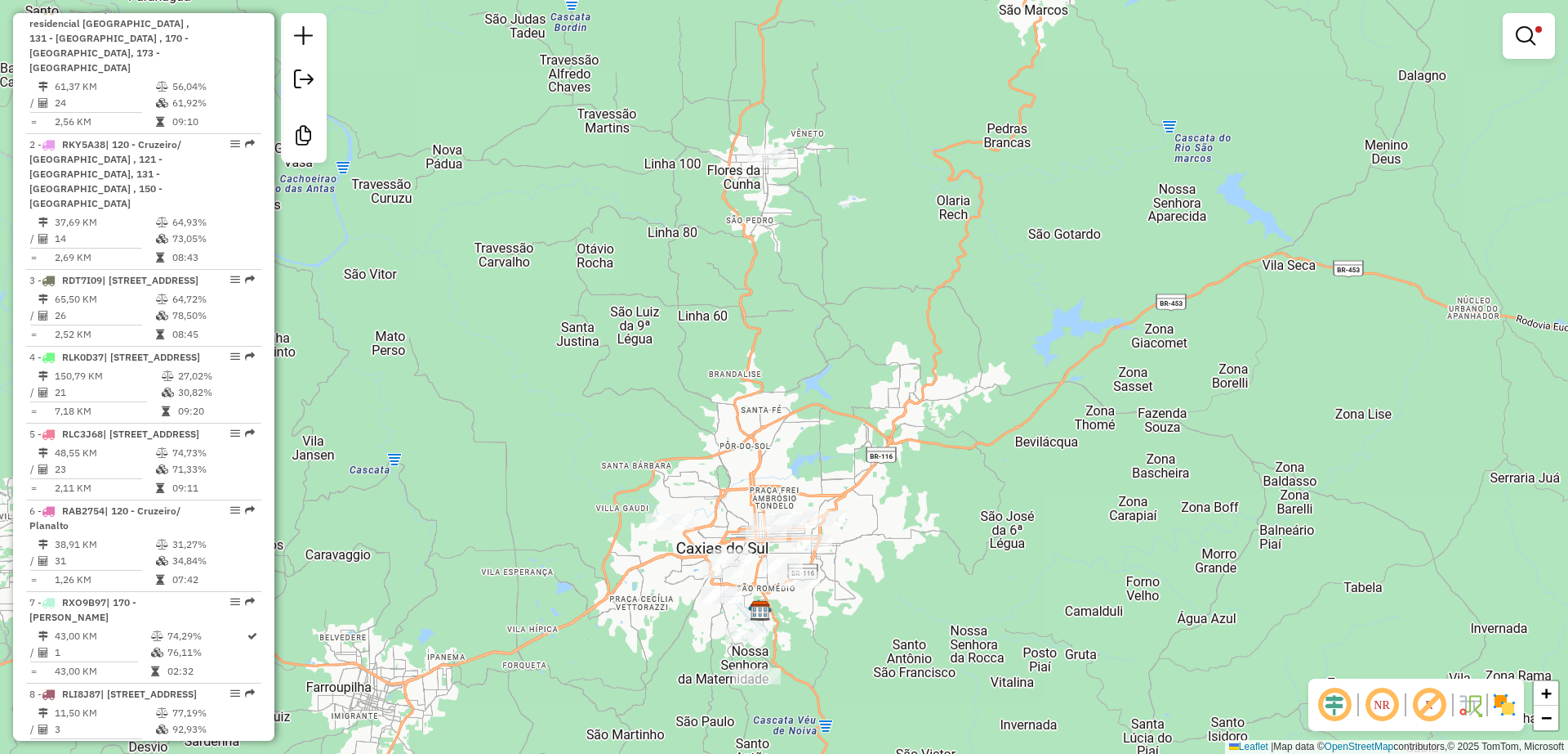
drag, startPoint x: 657, startPoint y: 440, endPoint x: 635, endPoint y: 161, distance: 279.9
click at [635, 161] on div "Limpar filtros Janela de atendimento Grade de atendimento Capacidade Transporta…" at bounding box center [784, 377] width 1568 height 754
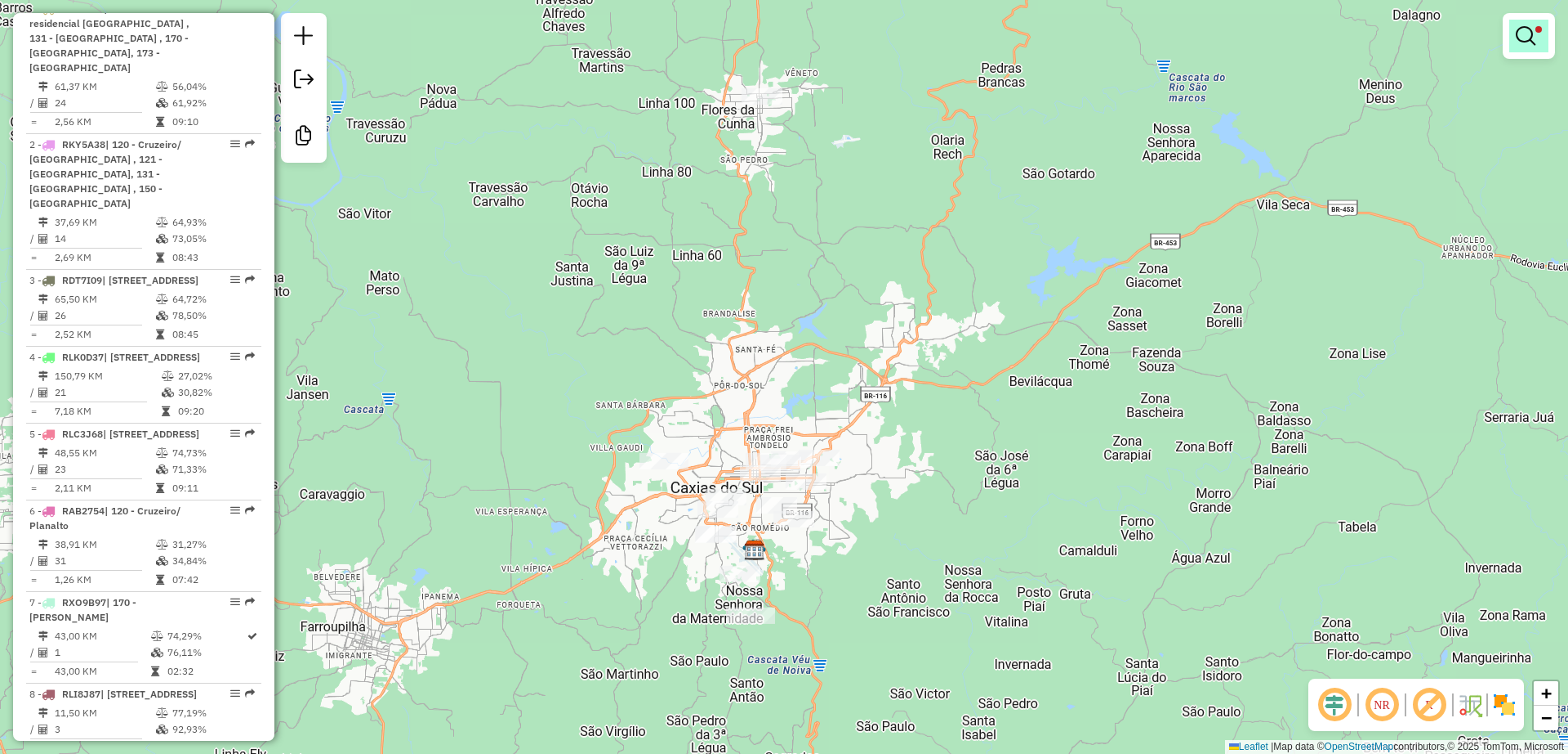
click at [1524, 45] on em at bounding box center [1525, 36] width 19 height 19
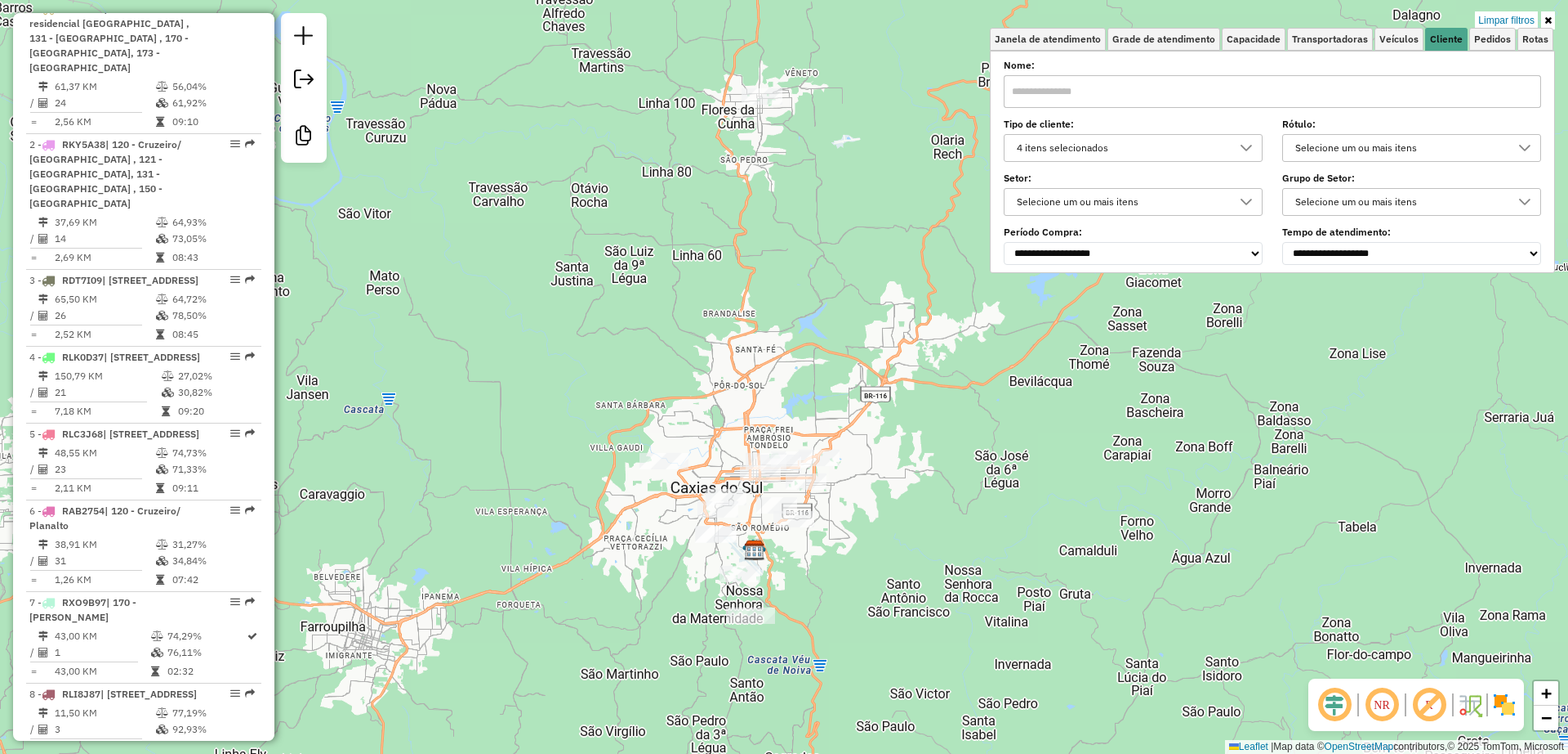
click at [1553, 21] on link at bounding box center [1549, 20] width 14 height 18
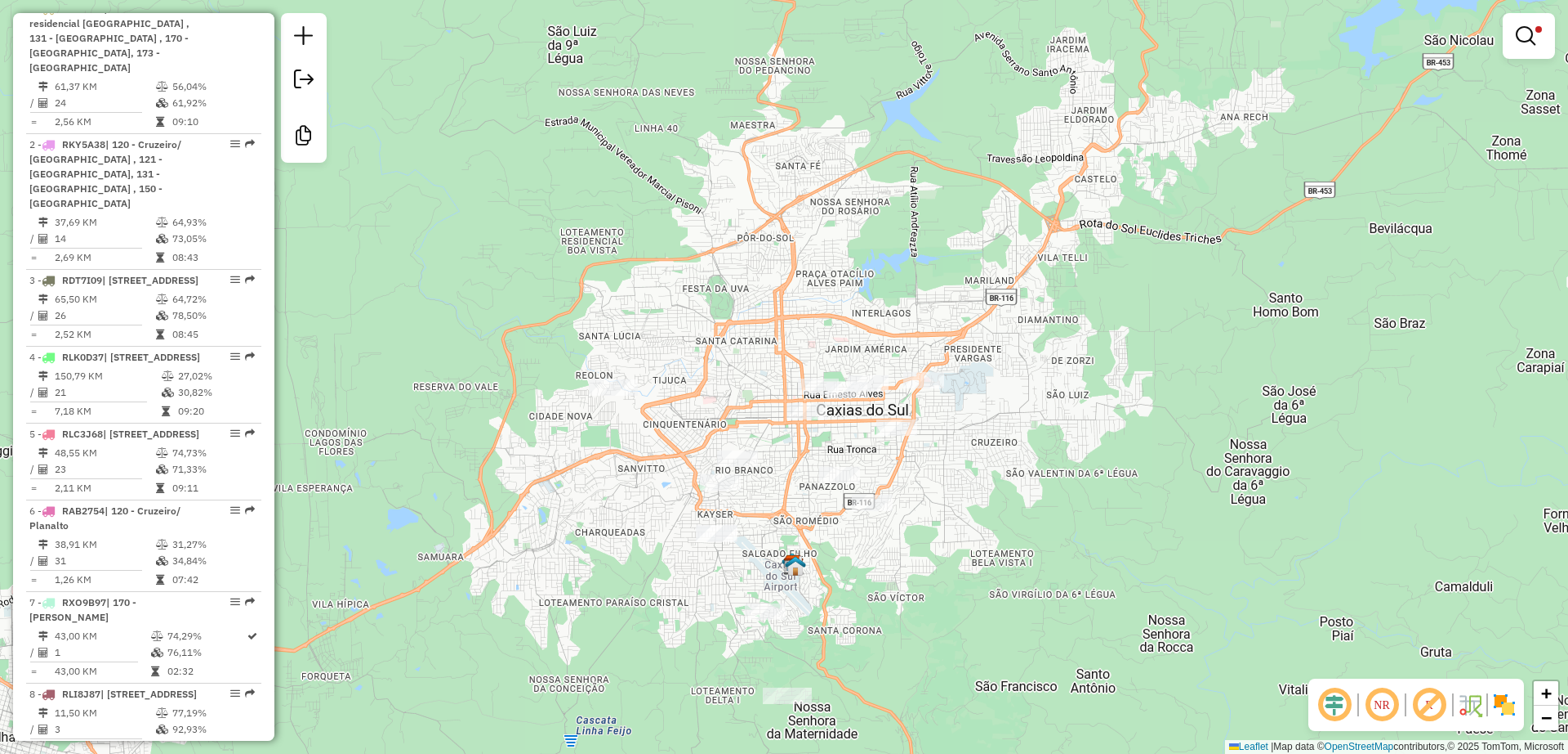
click at [712, 608] on div "Limpar filtros Janela de atendimento Grade de atendimento Capacidade Transporta…" at bounding box center [784, 377] width 1568 height 754
select select "**********"
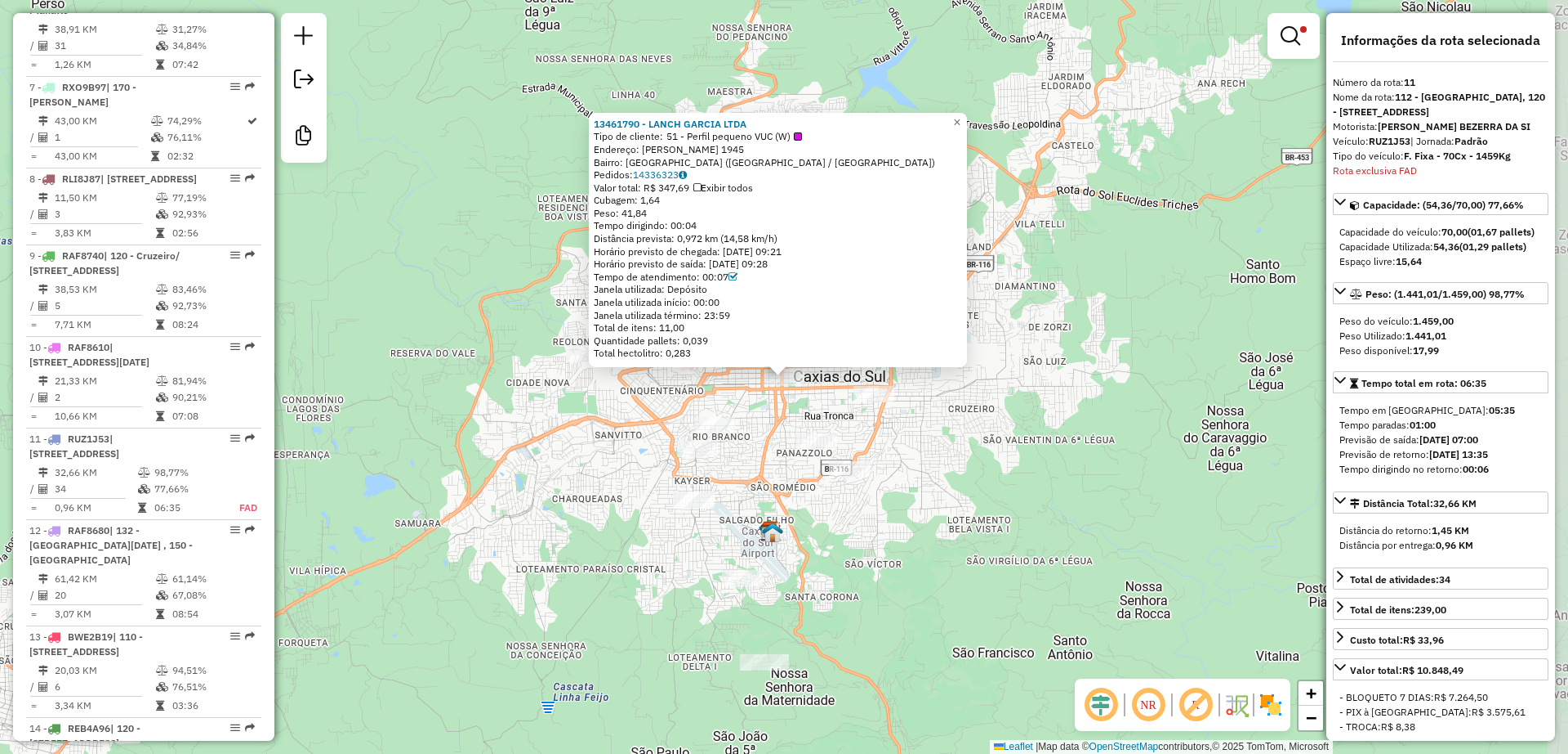
scroll to position [1580, 0]
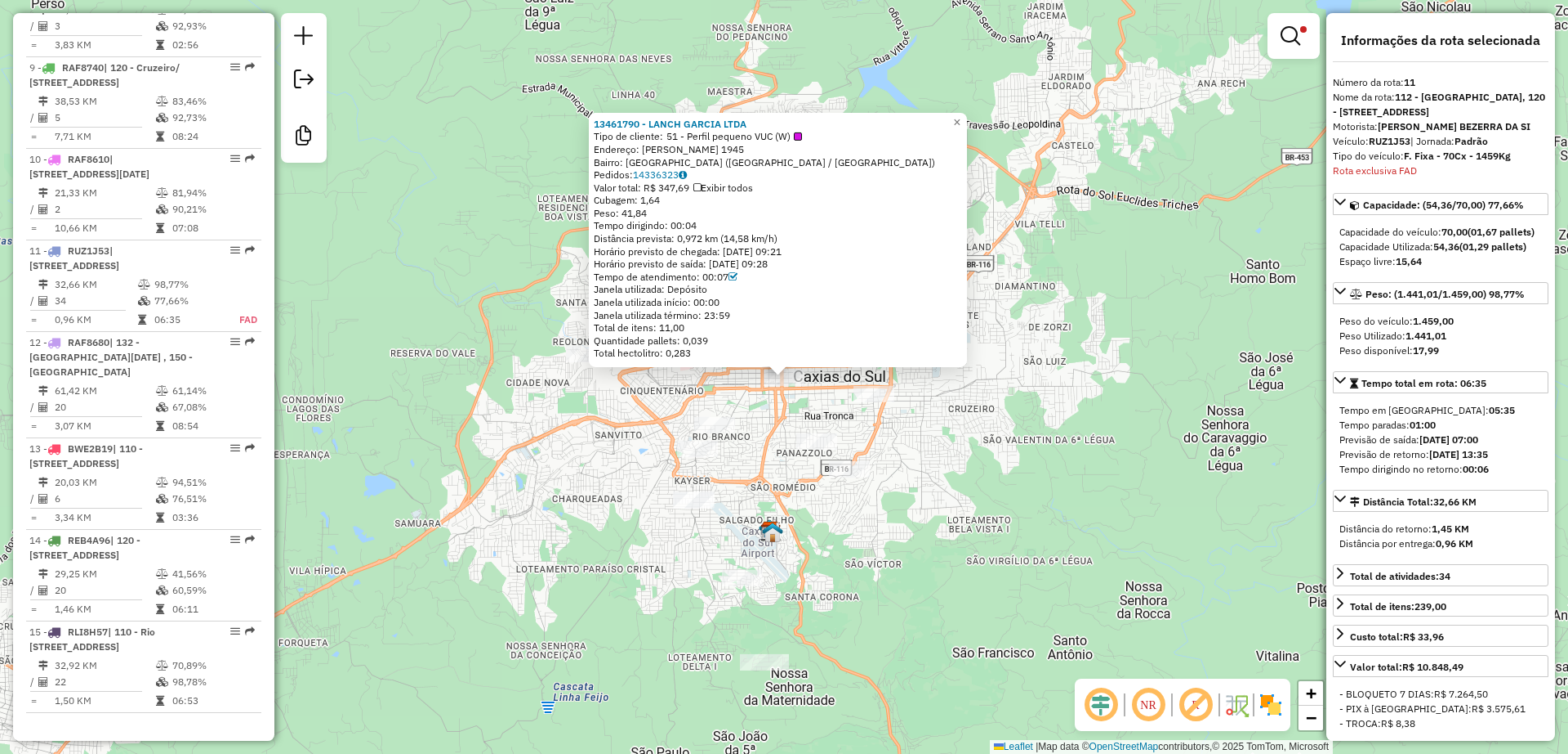
click at [959, 473] on div "13461790 - LANCH GARCIA LTDA Tipo de cliente: 51 - Perfil pequeno VUC (W) Ender…" at bounding box center [784, 377] width 1568 height 754
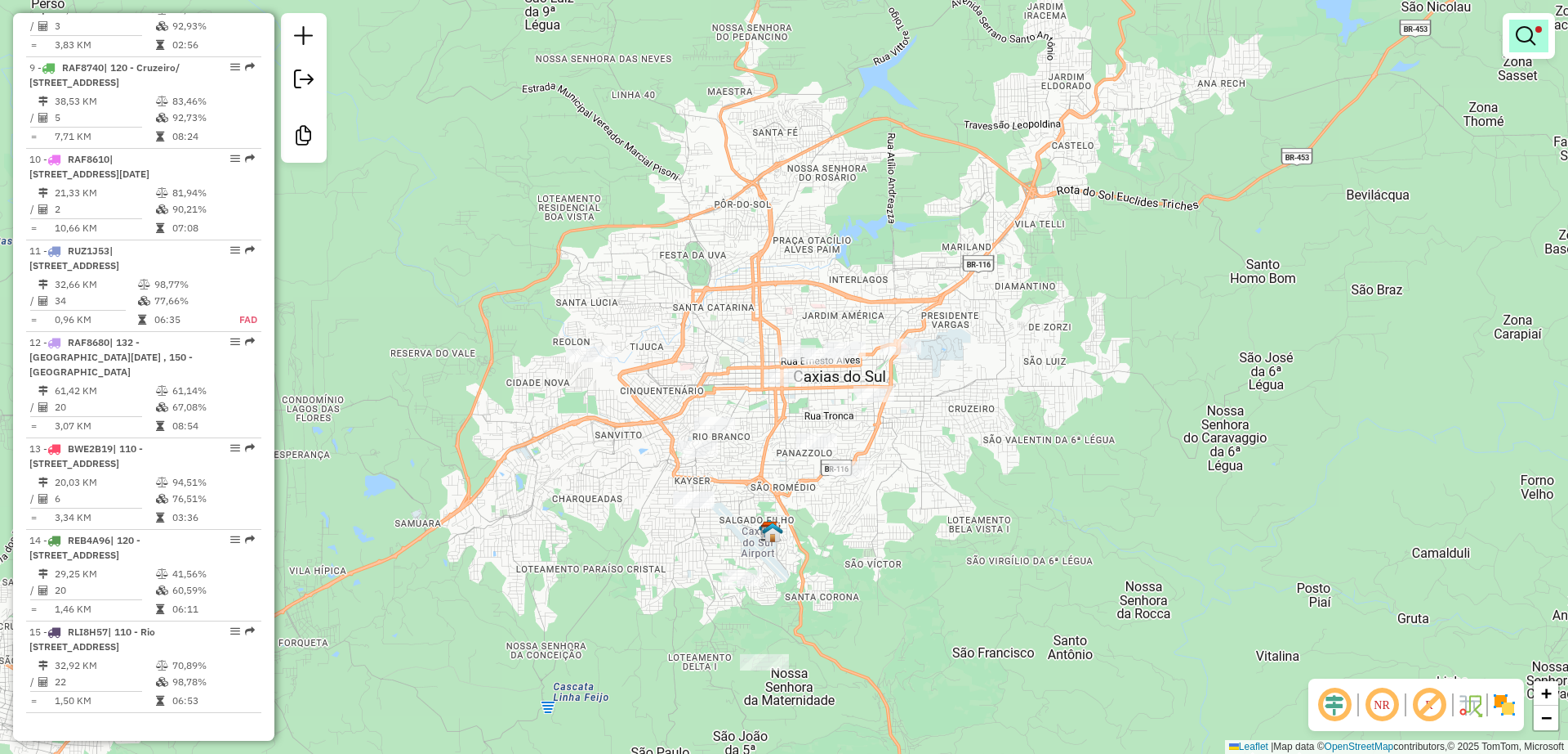
click at [1540, 40] on link at bounding box center [1529, 36] width 40 height 33
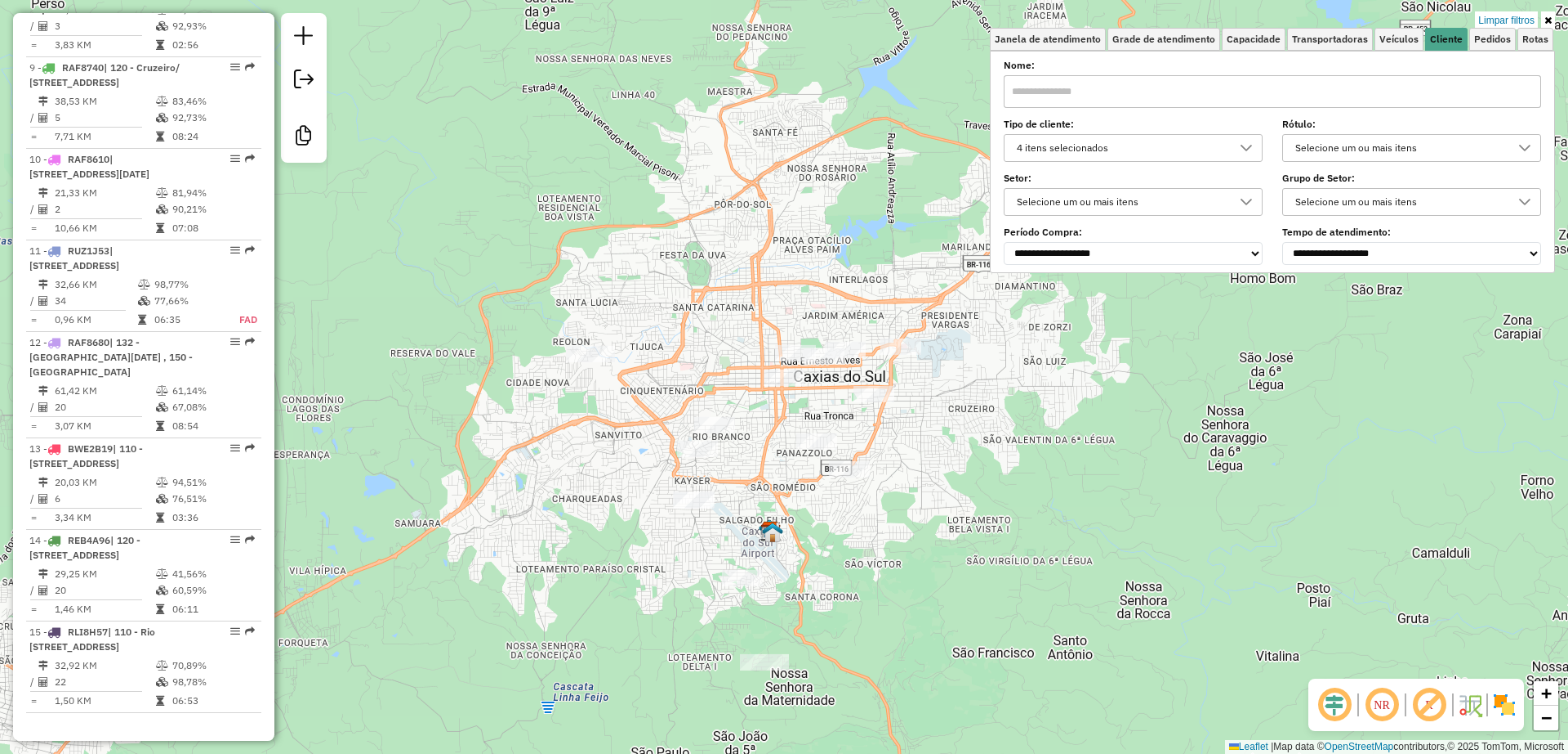
click at [1086, 150] on div "4 itens selecionados" at bounding box center [1120, 147] width 220 height 26
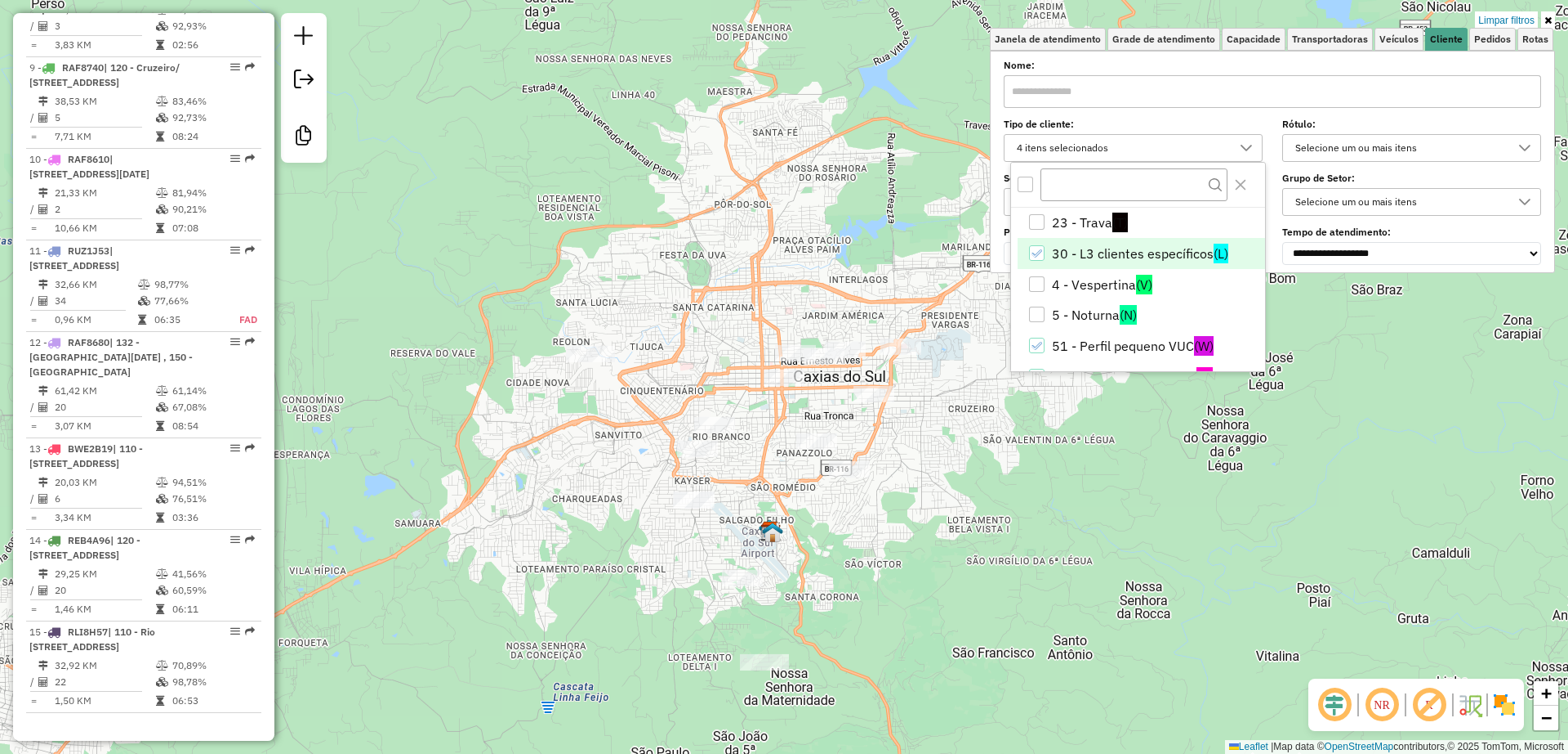
scroll to position [226, 0]
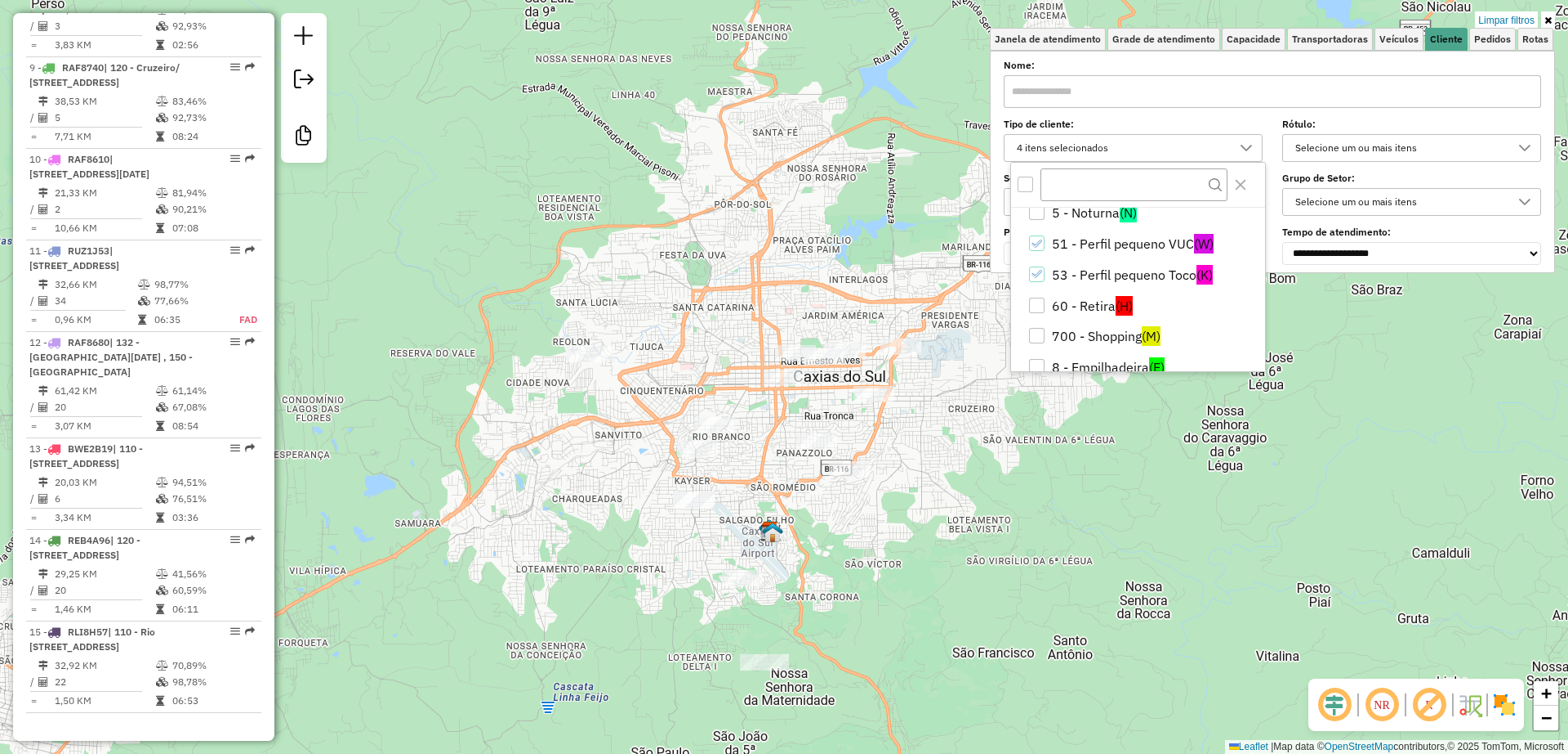
click at [966, 449] on div "Limpar filtros Janela de atendimento Grade de atendimento Capacidade Transporta…" at bounding box center [784, 377] width 1568 height 754
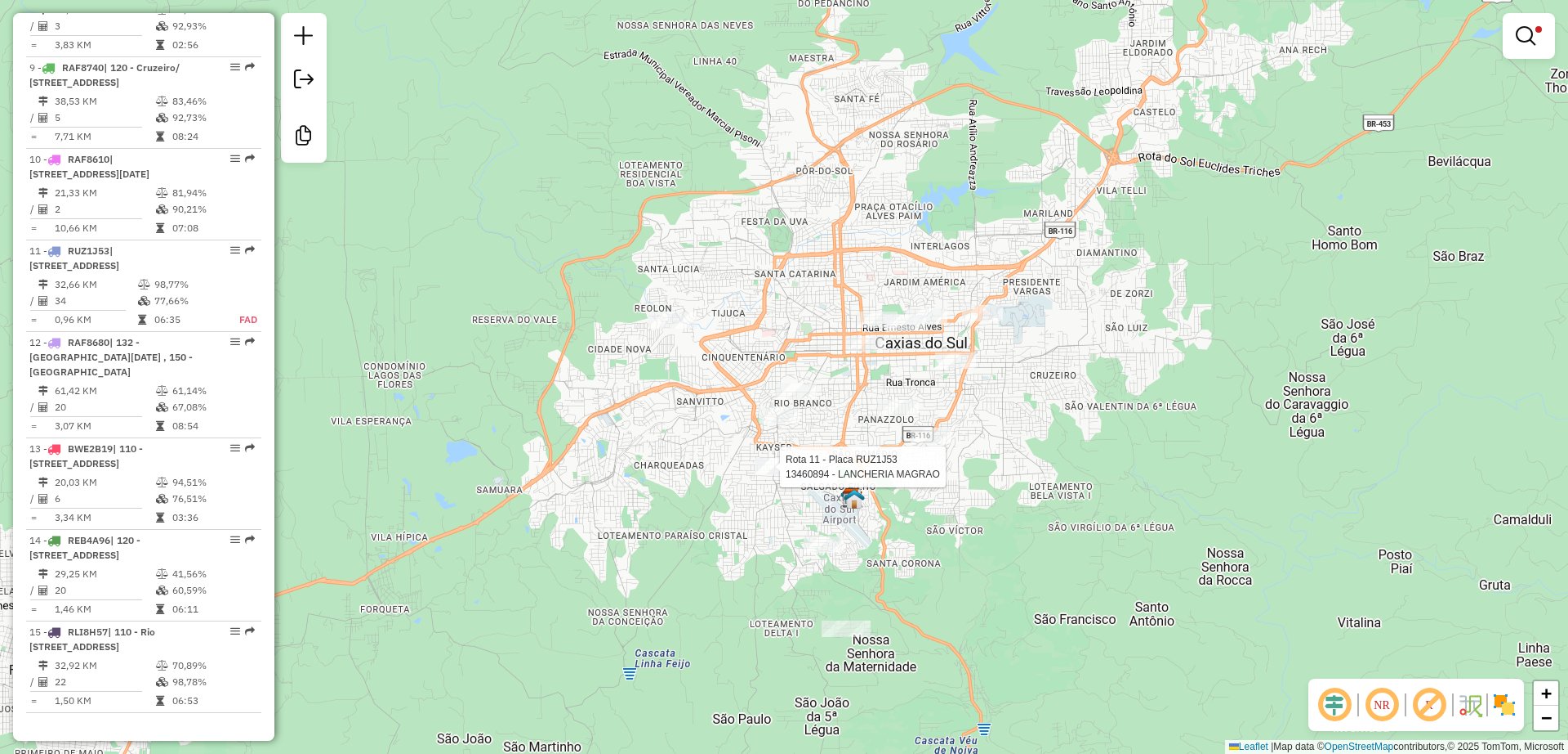
select select "**********"
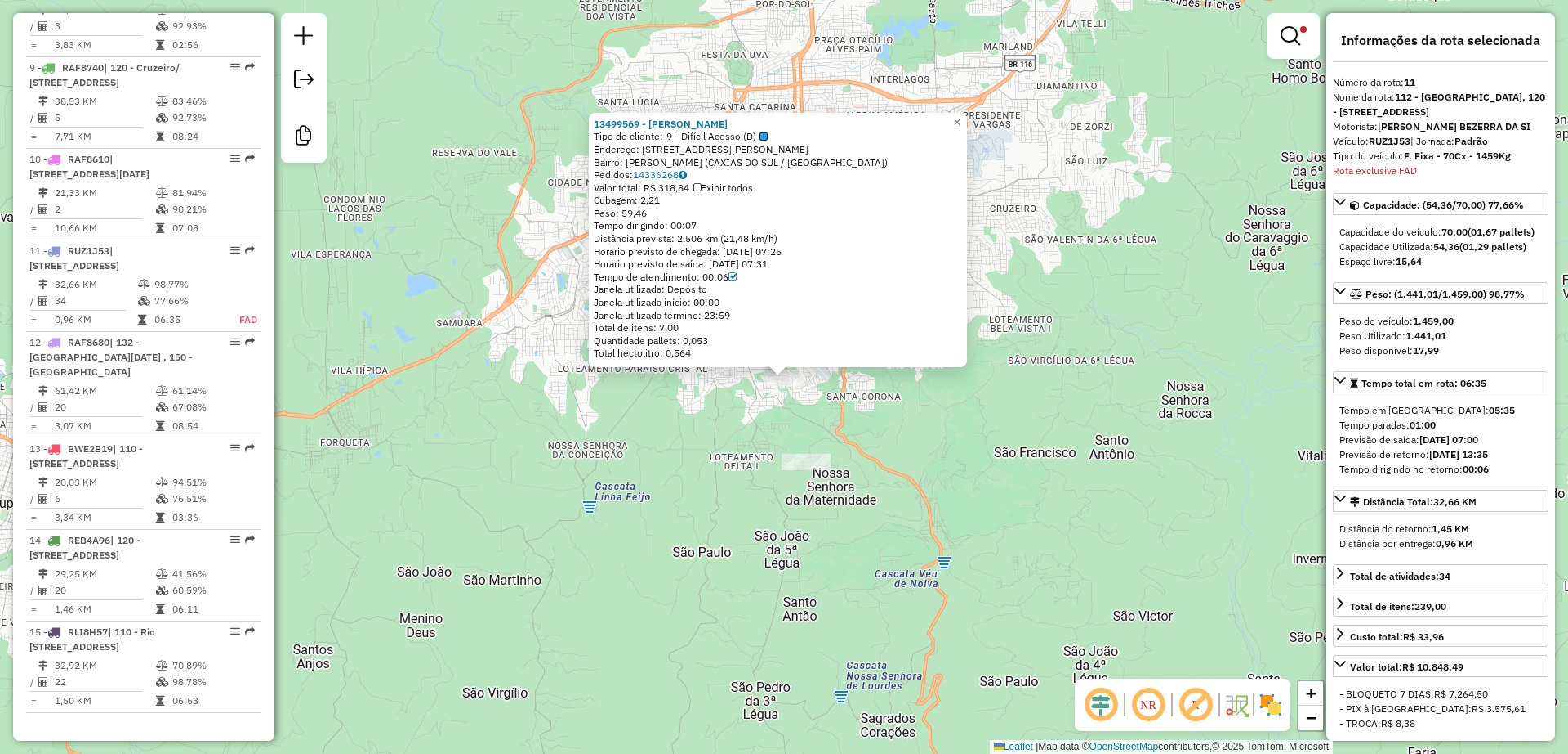
click at [892, 403] on div "13499569 - [PERSON_NAME] Tipo de cliente: 9 - Difícil Acesso (D) Endereço: [STR…" at bounding box center [784, 377] width 1568 height 754
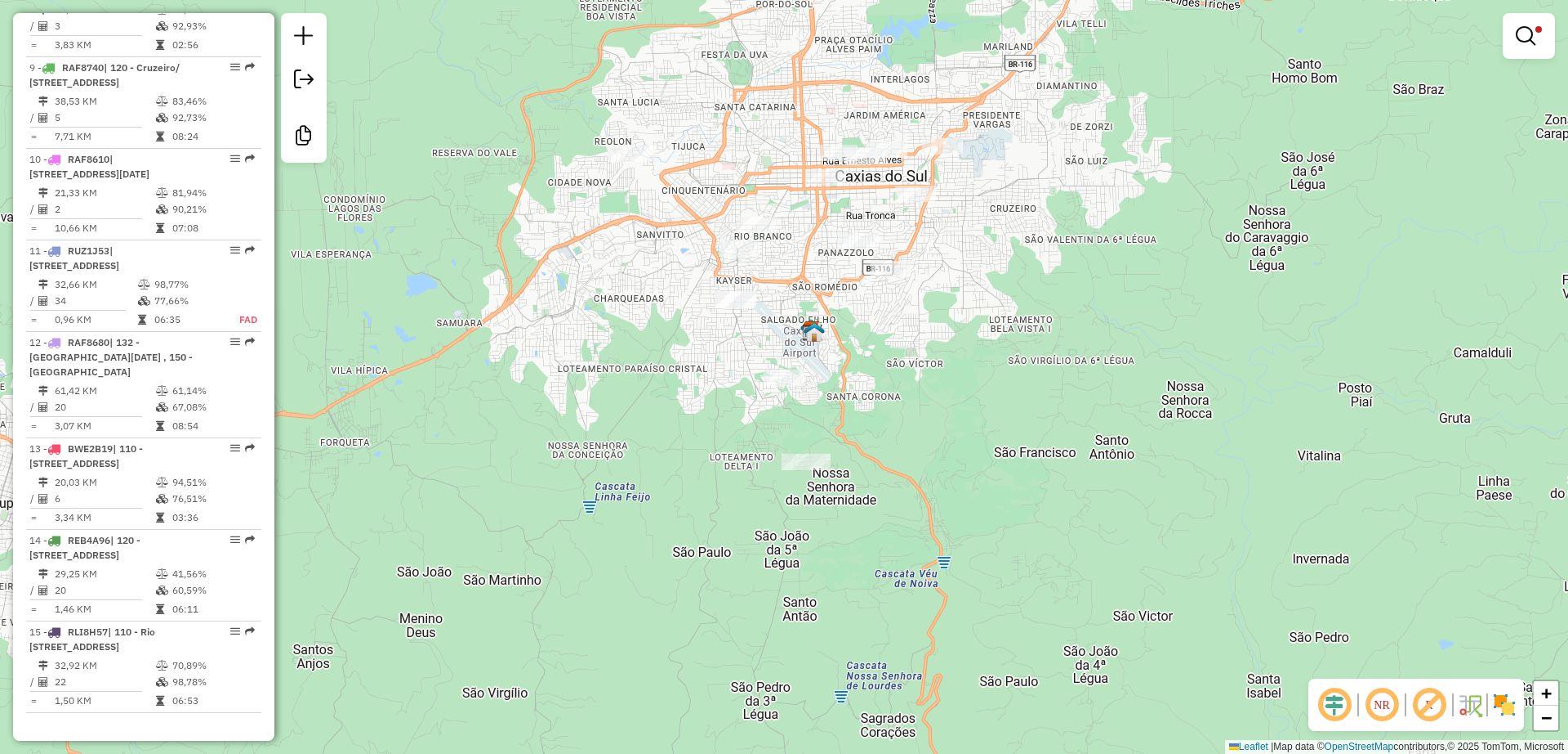
drag, startPoint x: 948, startPoint y: 386, endPoint x: 955, endPoint y: 371, distance: 16.6
click at [948, 384] on div "Limpar filtros Janela de atendimento Grade de atendimento Capacidade Transporta…" at bounding box center [784, 377] width 1568 height 754
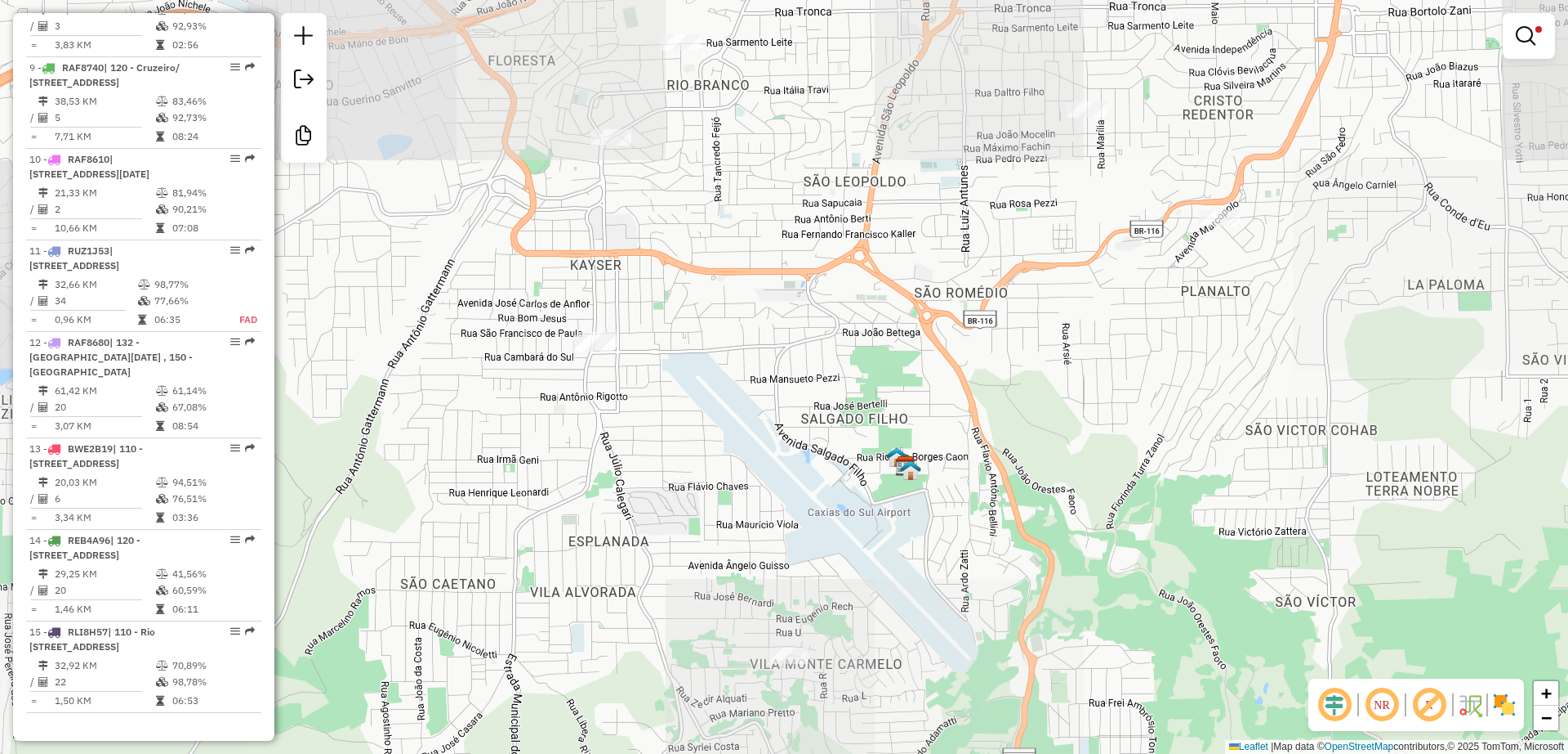
drag, startPoint x: 634, startPoint y: 380, endPoint x: 641, endPoint y: 400, distance: 21.2
click at [639, 400] on div "Limpar filtros Janela de atendimento Grade de atendimento Capacidade Transporta…" at bounding box center [784, 377] width 1568 height 754
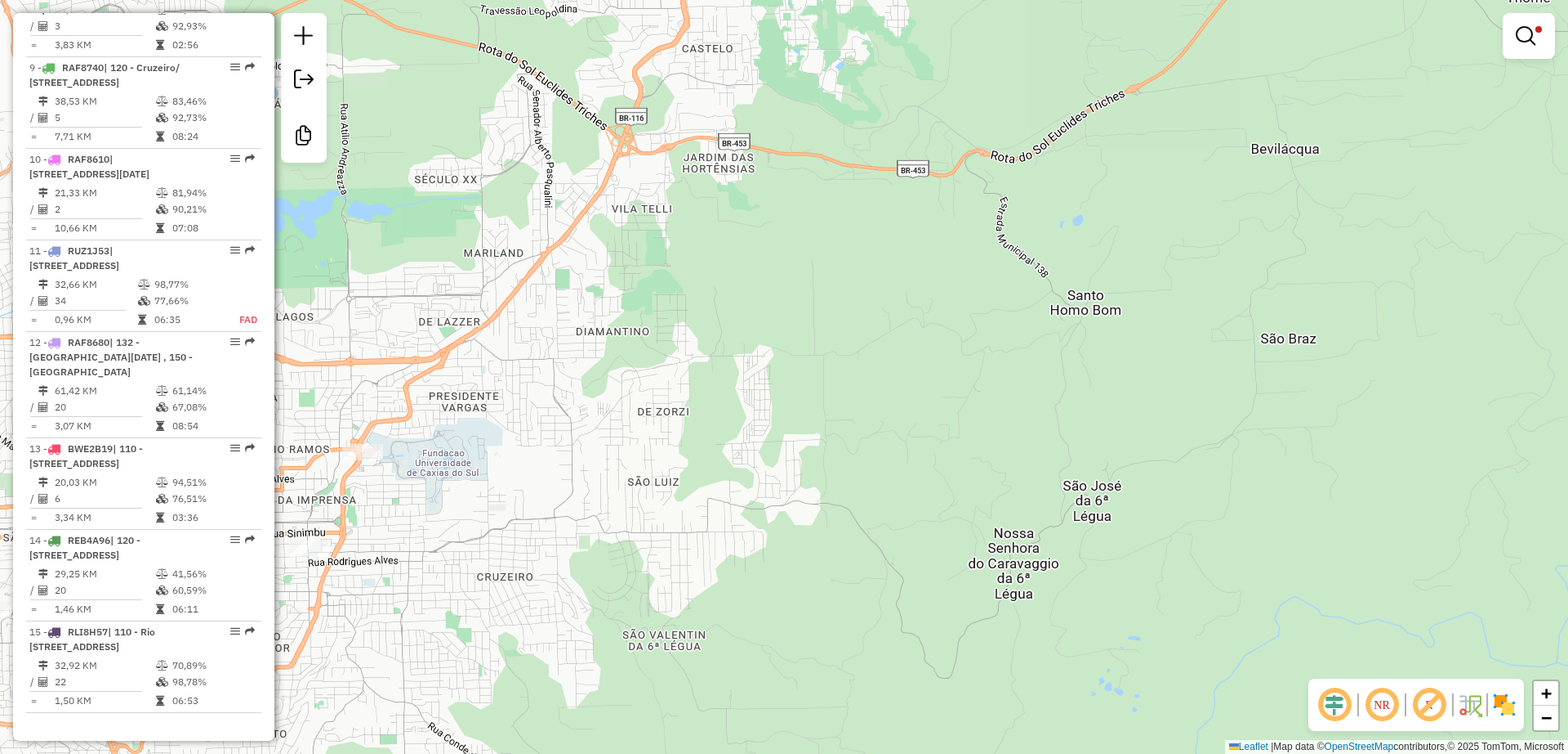
drag, startPoint x: 612, startPoint y: 244, endPoint x: 1113, endPoint y: 252, distance: 501.1
click at [1114, 253] on div "Limpar filtros Janela de atendimento Grade de atendimento Capacidade Transporta…" at bounding box center [784, 377] width 1568 height 754
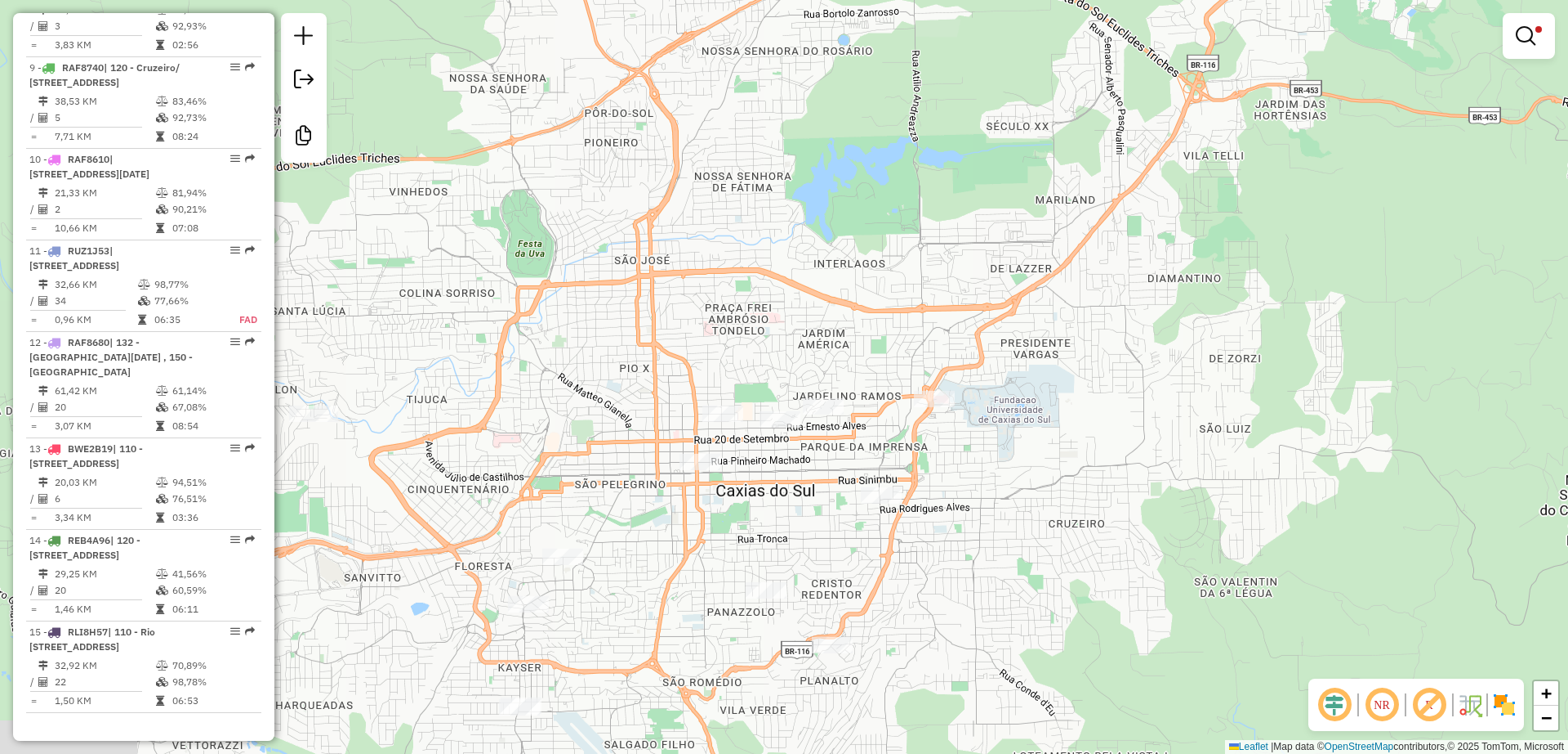
drag, startPoint x: 807, startPoint y: 280, endPoint x: 835, endPoint y: 234, distance: 53.9
click at [835, 234] on div "Limpar filtros Janela de atendimento Grade de atendimento Capacidade Transporta…" at bounding box center [784, 377] width 1568 height 754
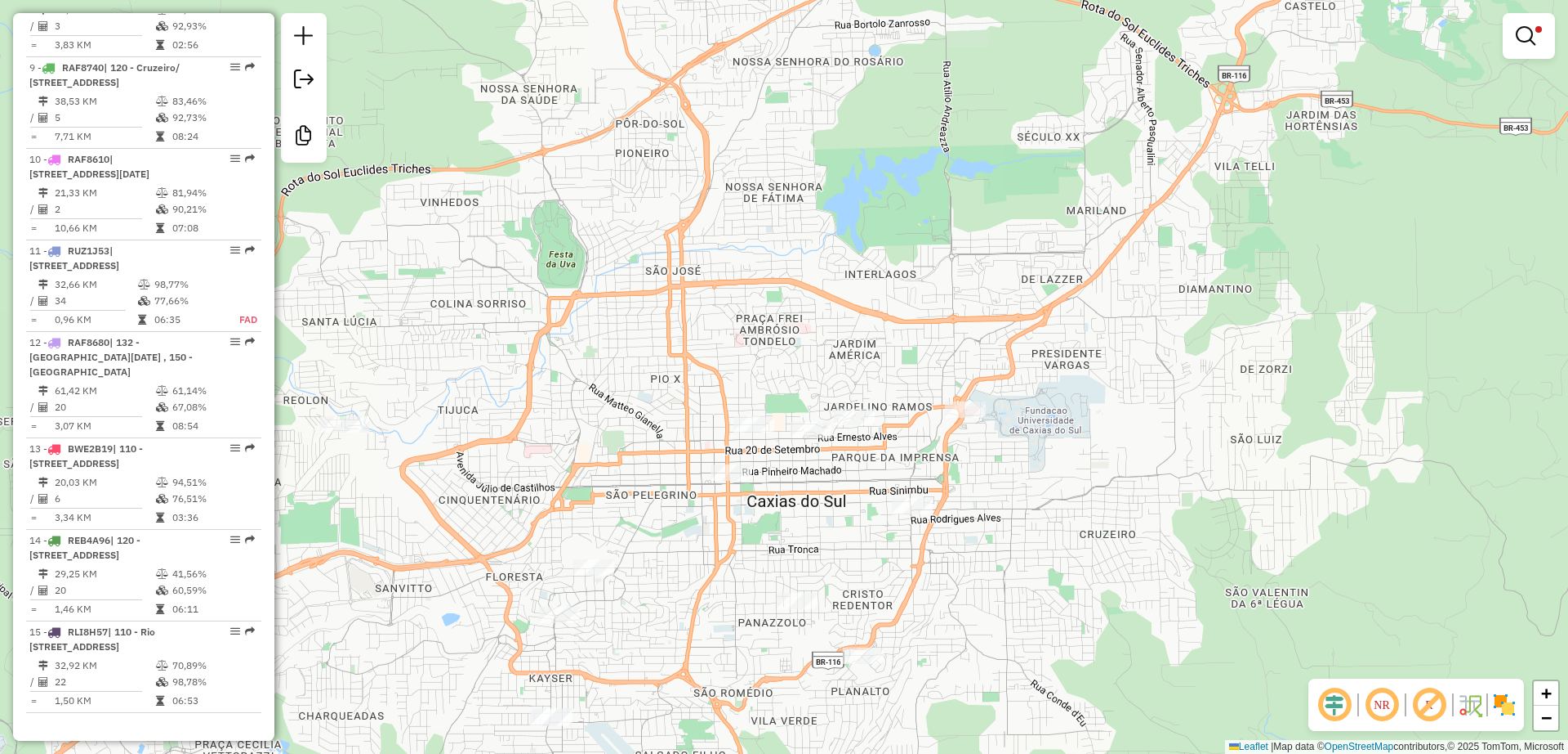
click at [948, 185] on div "Limpar filtros Janela de atendimento Grade de atendimento Capacidade Transporta…" at bounding box center [784, 377] width 1568 height 754
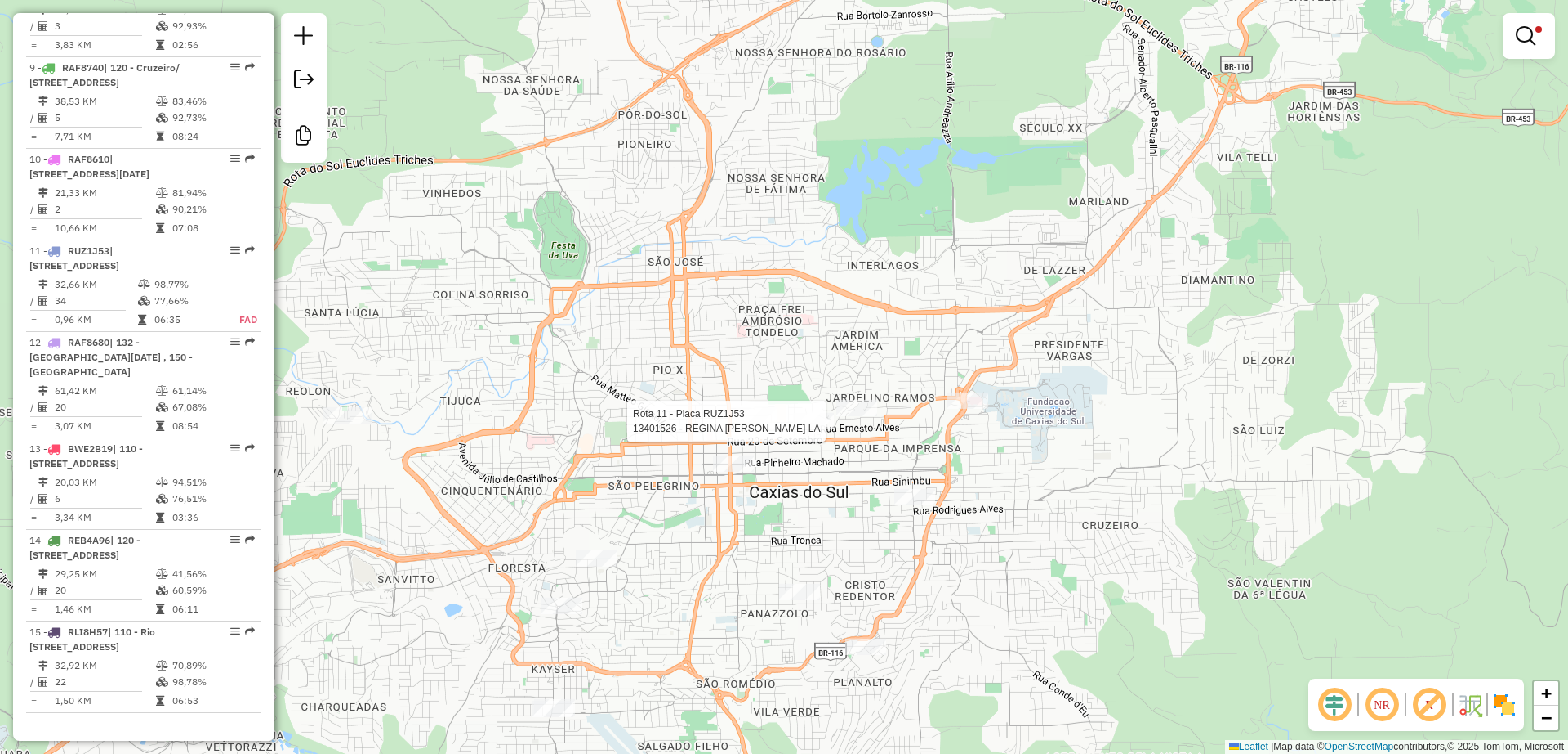
select select "**********"
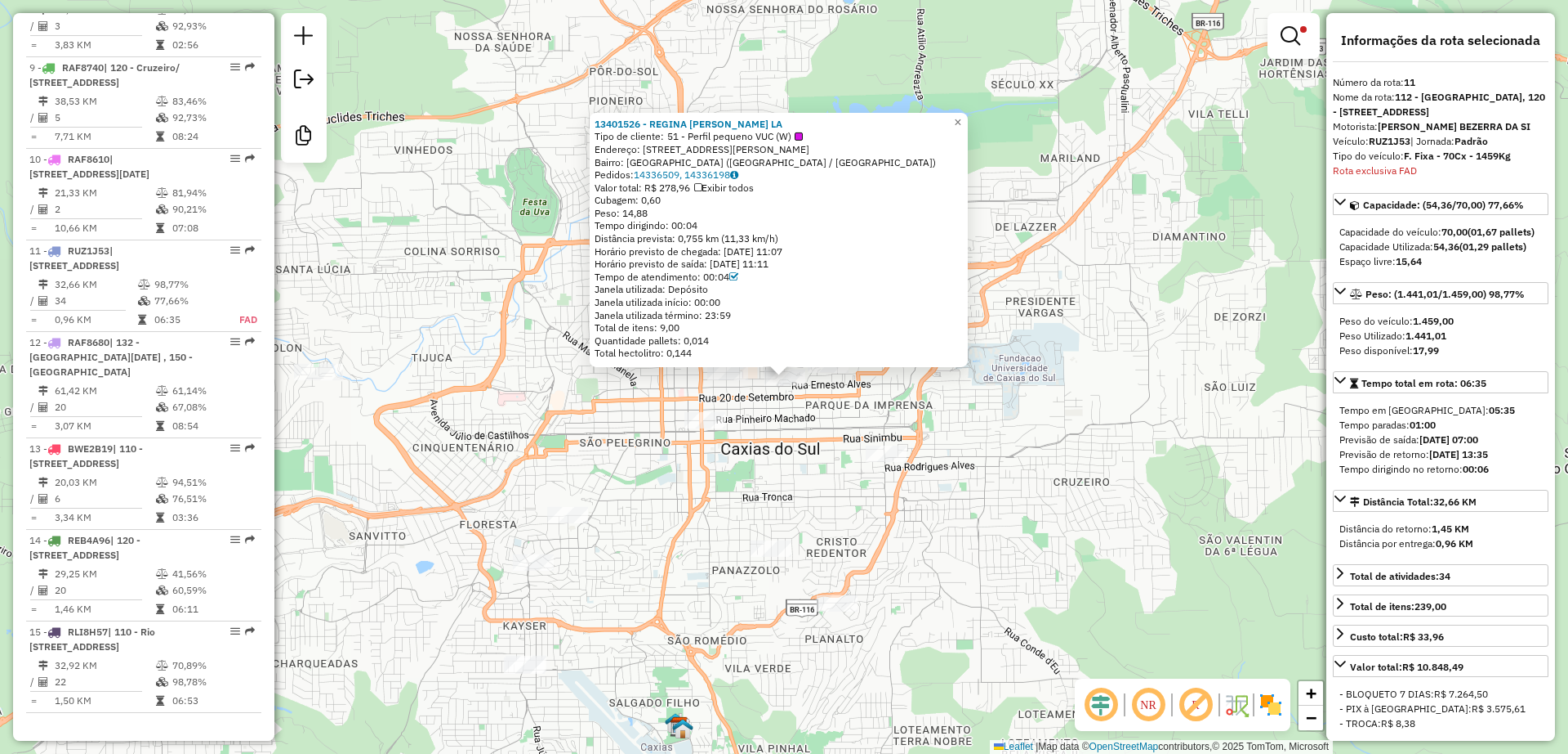
click at [773, 425] on div "13401526 - REGINA SELES MASO LA Tipo de cliente: 51 - Perfil pequeno VUC (W) En…" at bounding box center [784, 377] width 1568 height 754
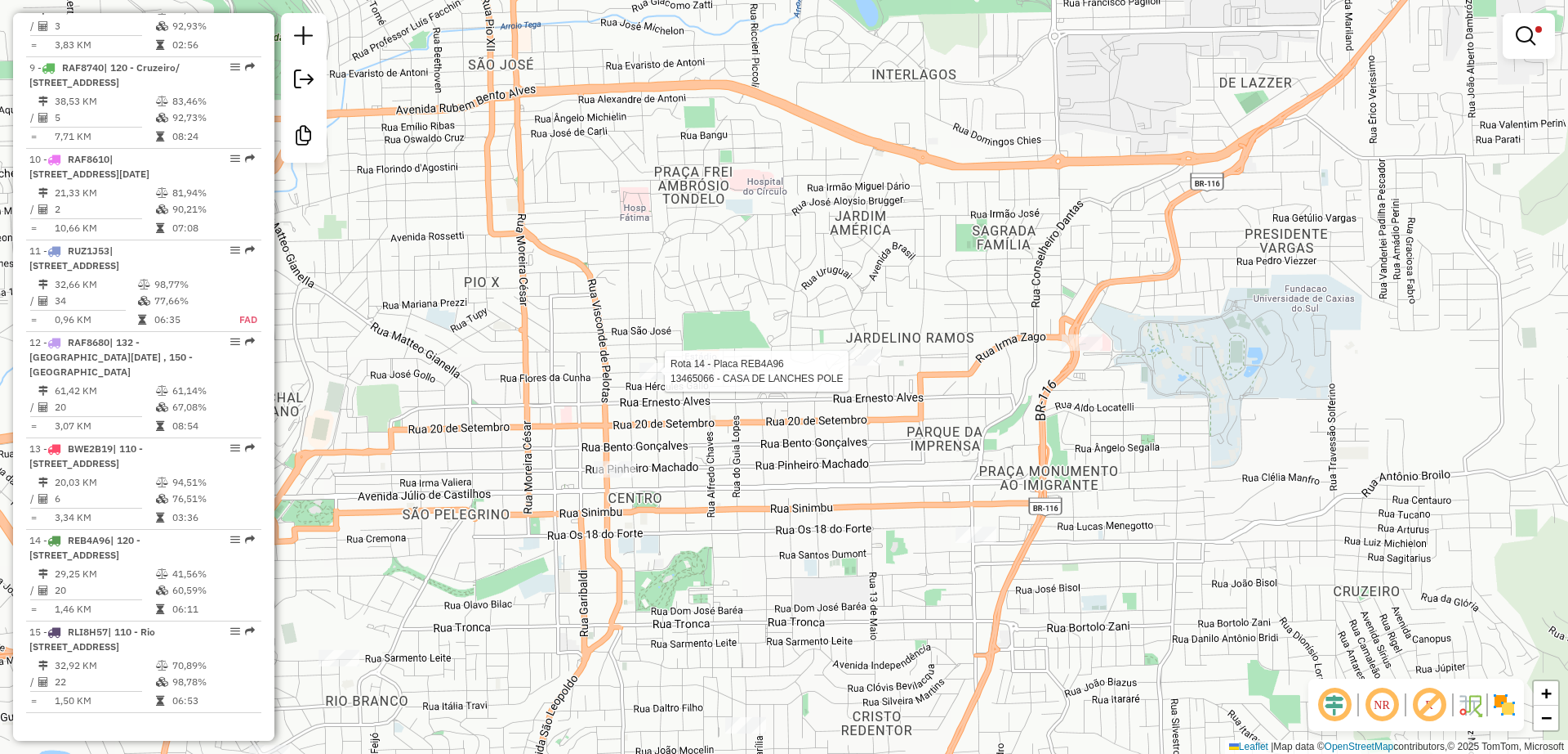
select select "**********"
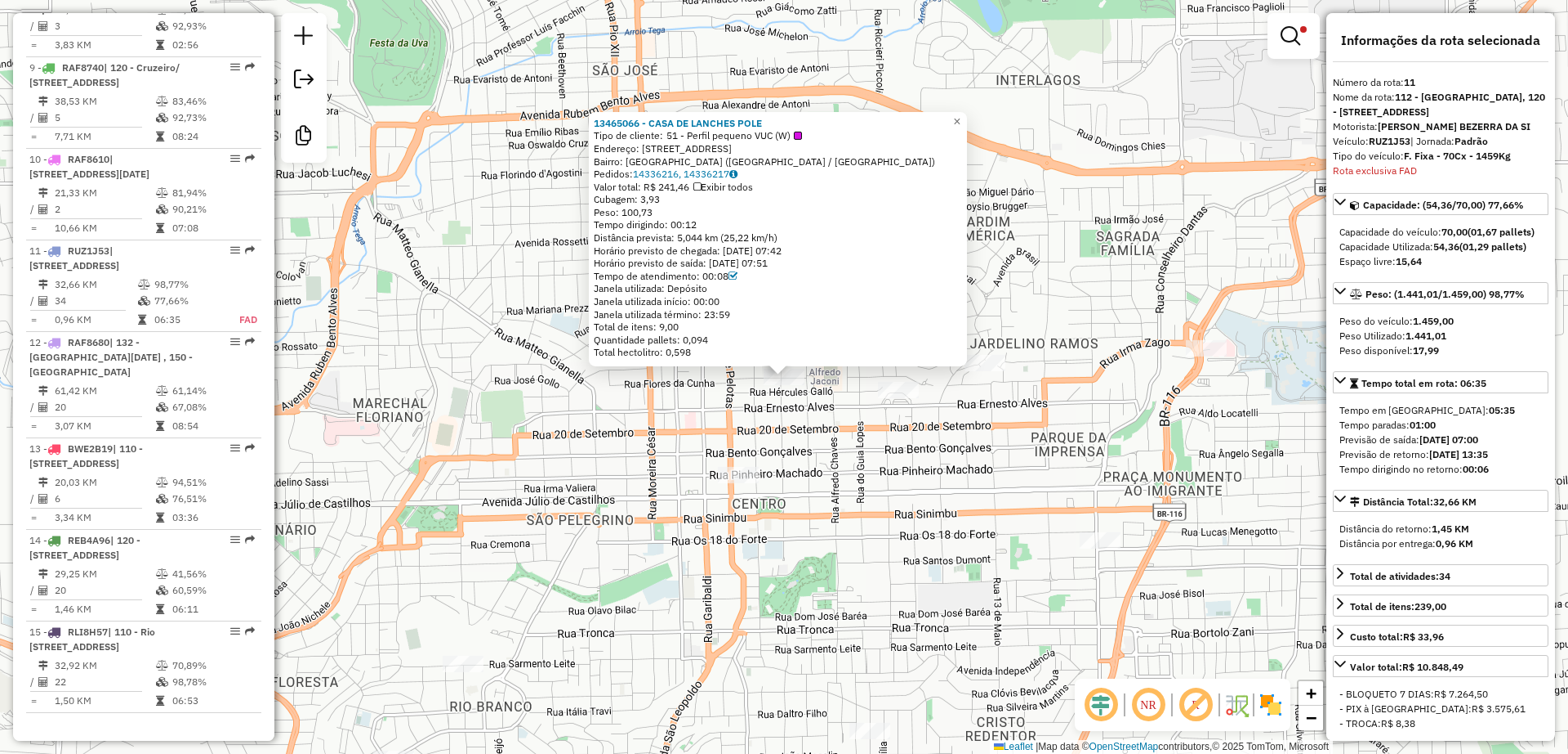
click at [905, 483] on div "13465066 - CASA DE LANCHES POLE Tipo de cliente: 51 - Perfil pequeno VUC (W) En…" at bounding box center [784, 377] width 1568 height 754
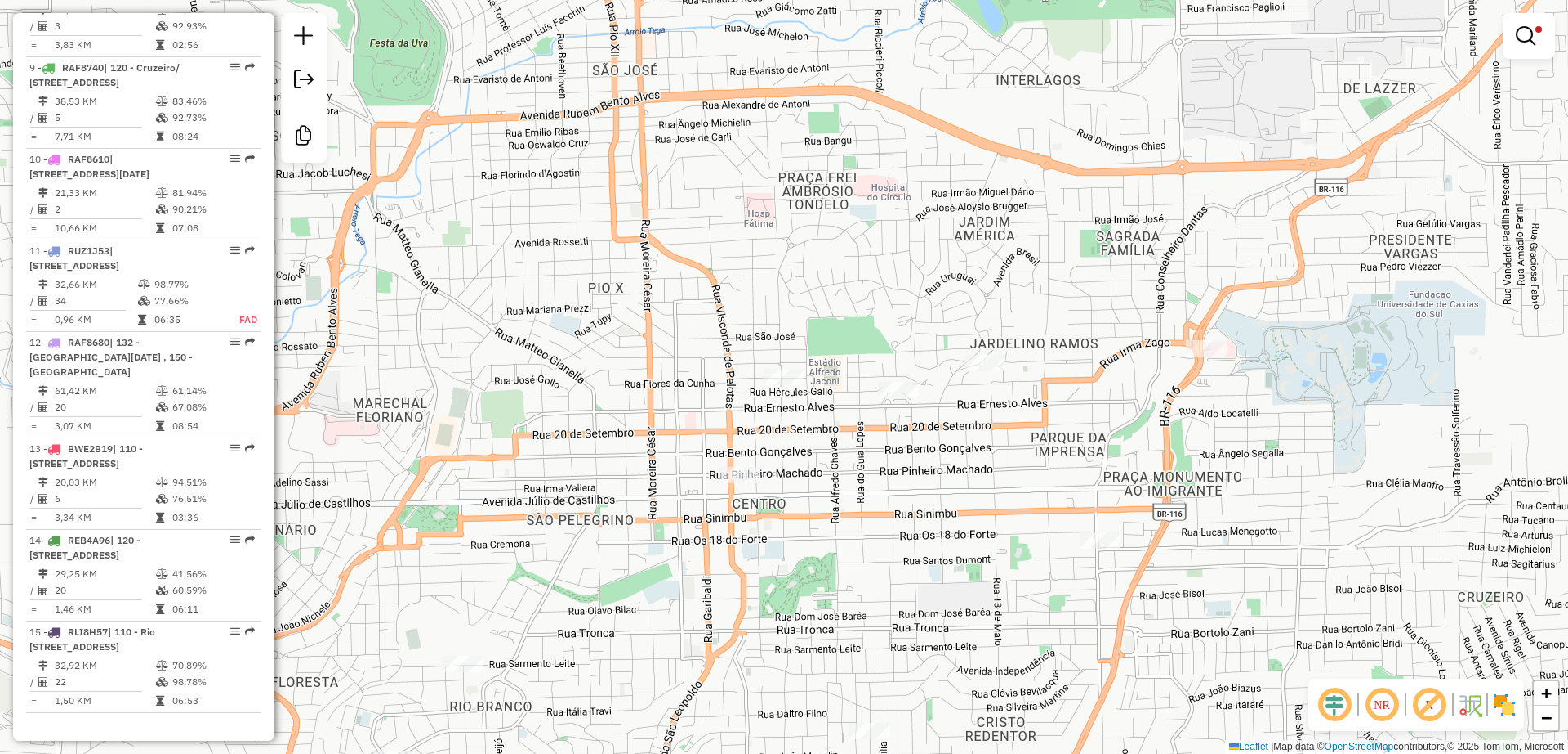
click at [991, 371] on div at bounding box center [985, 363] width 41 height 16
select select "**********"
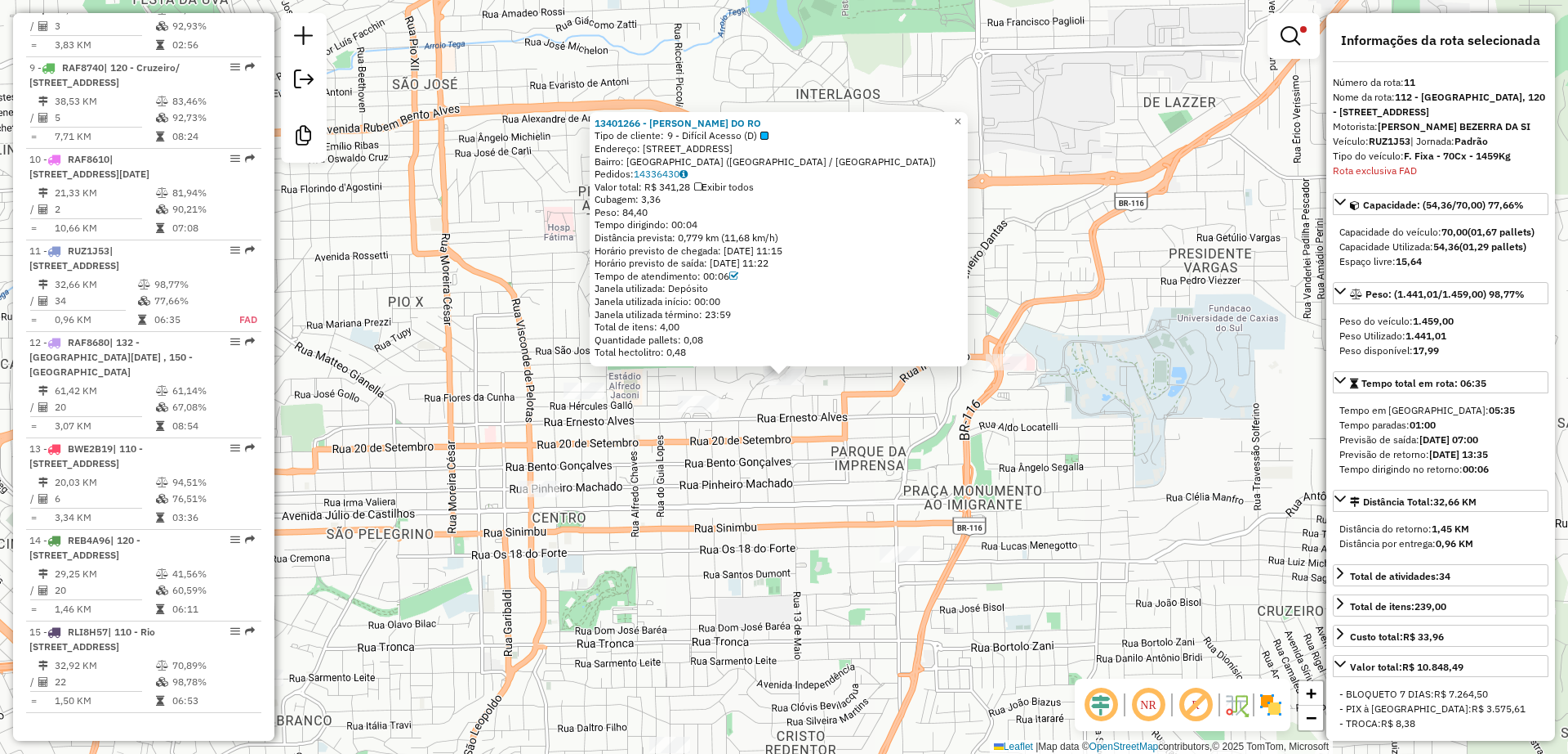
drag, startPoint x: 810, startPoint y: 468, endPoint x: 766, endPoint y: 454, distance: 46.2
click at [819, 466] on div "13401266 - [PERSON_NAME] DO RO Tipo de cliente: 9 - Difícil Acesso (D) Endereço…" at bounding box center [784, 377] width 1568 height 754
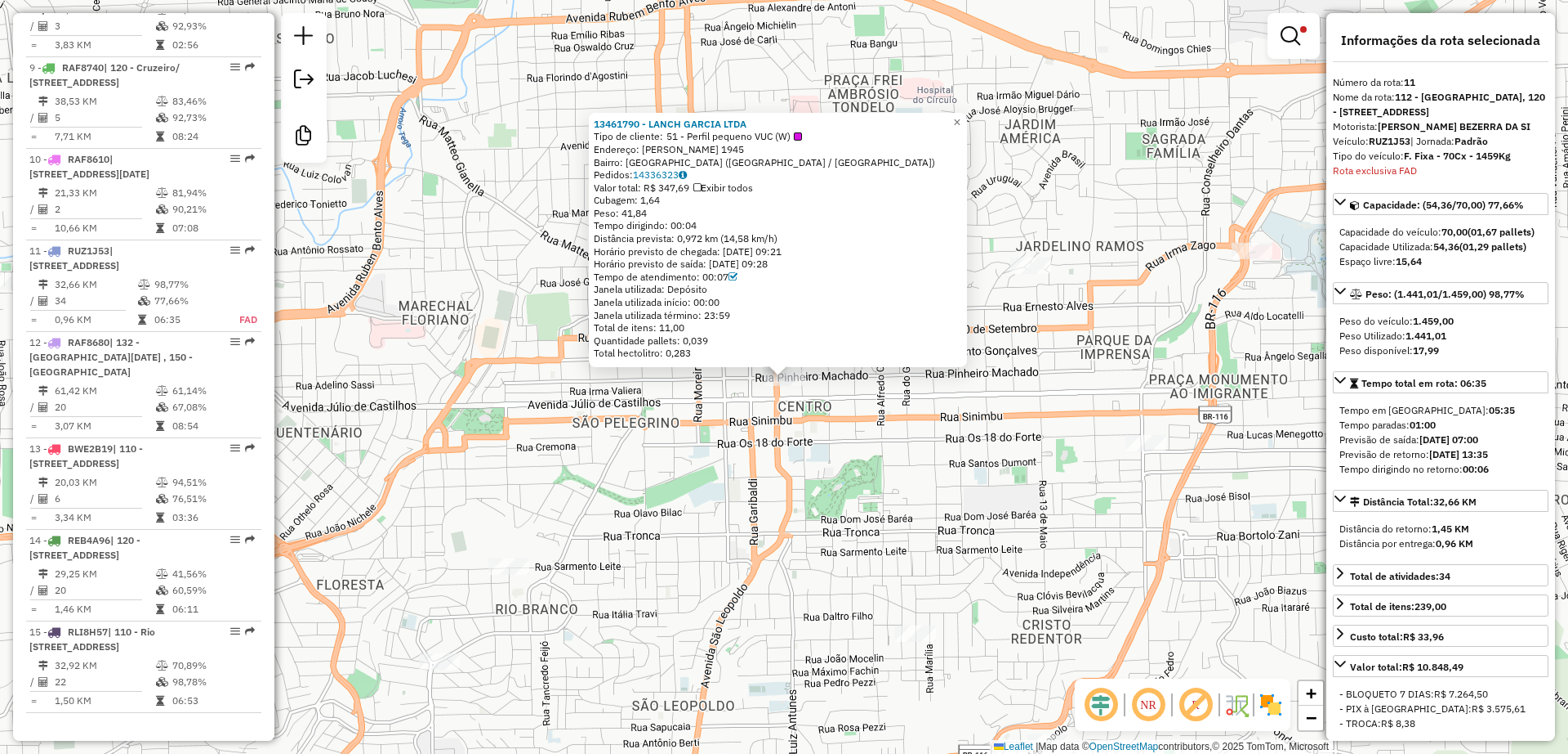
click at [982, 466] on div "13461790 - LANCH GARCIA LTDA Tipo de cliente: 51 - Perfil pequeno VUC (W) Ender…" at bounding box center [784, 377] width 1568 height 754
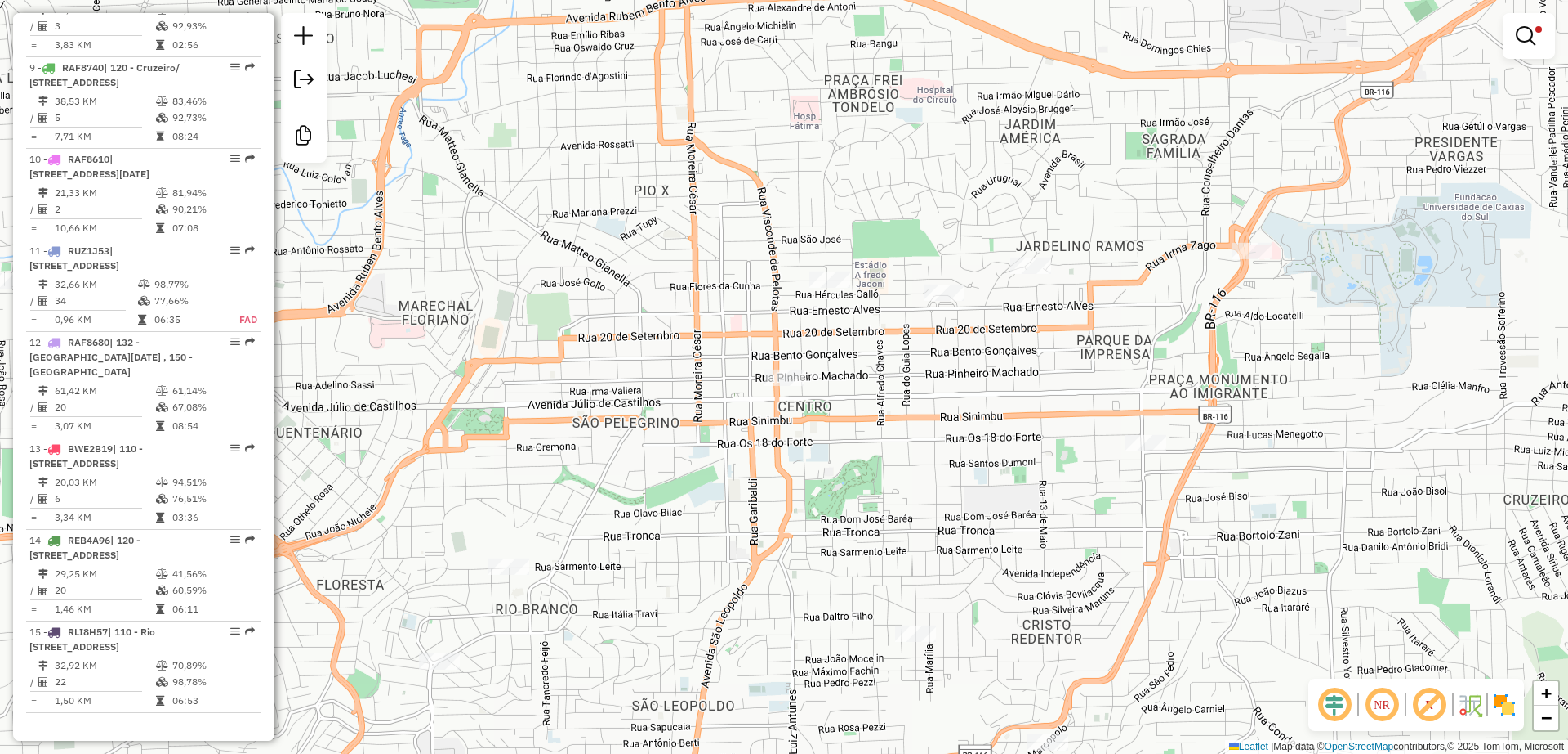
drag, startPoint x: 1070, startPoint y: 380, endPoint x: 1108, endPoint y: 395, distance: 40.9
click at [1108, 395] on div "Limpar filtros Janela de atendimento Grade de atendimento Capacidade Transporta…" at bounding box center [784, 377] width 1568 height 754
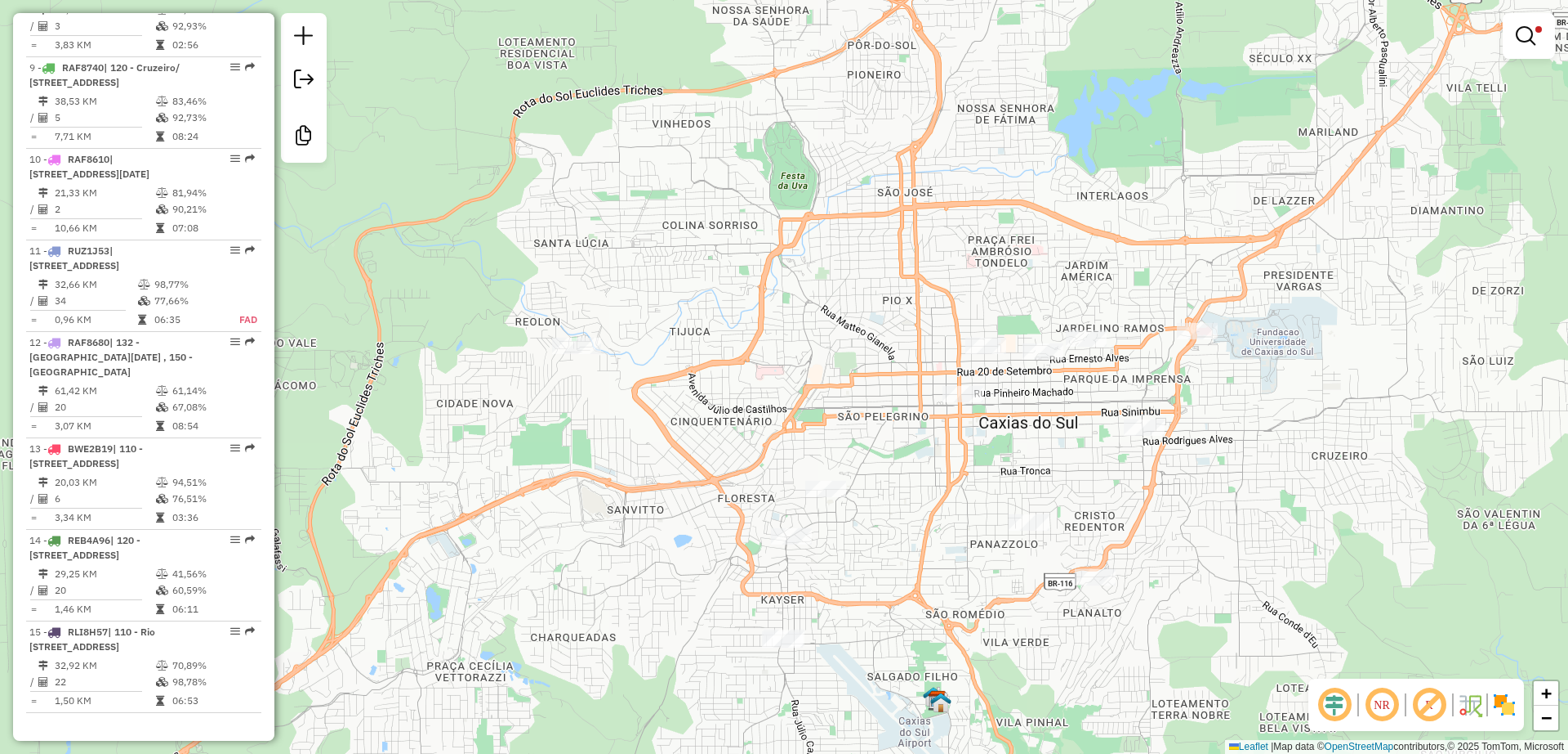
select select "**********"
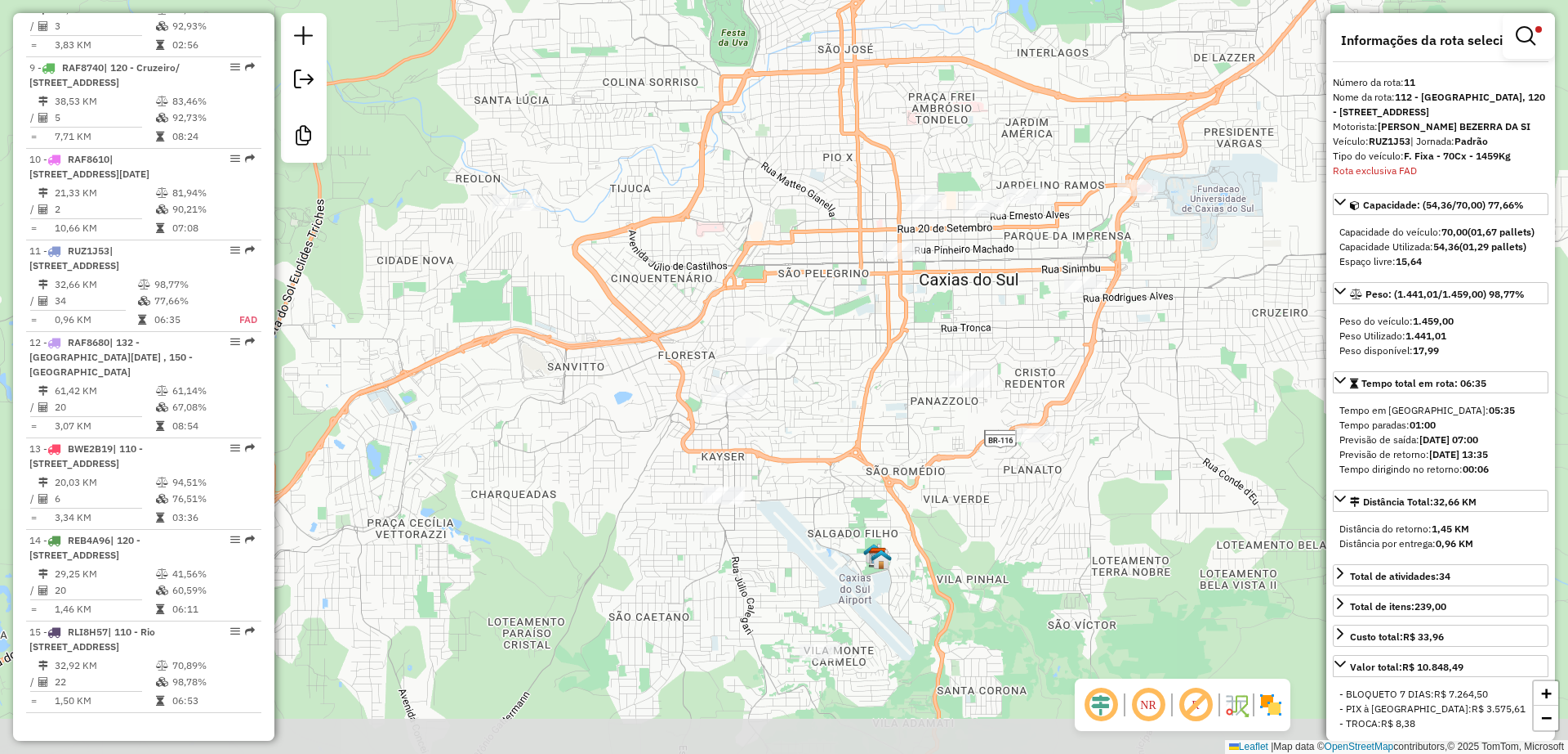
drag, startPoint x: 917, startPoint y: 350, endPoint x: 858, endPoint y: 208, distance: 153.8
click at [858, 208] on div "Limpar filtros Janela de atendimento Grade de atendimento Capacidade Transporta…" at bounding box center [784, 377] width 1568 height 754
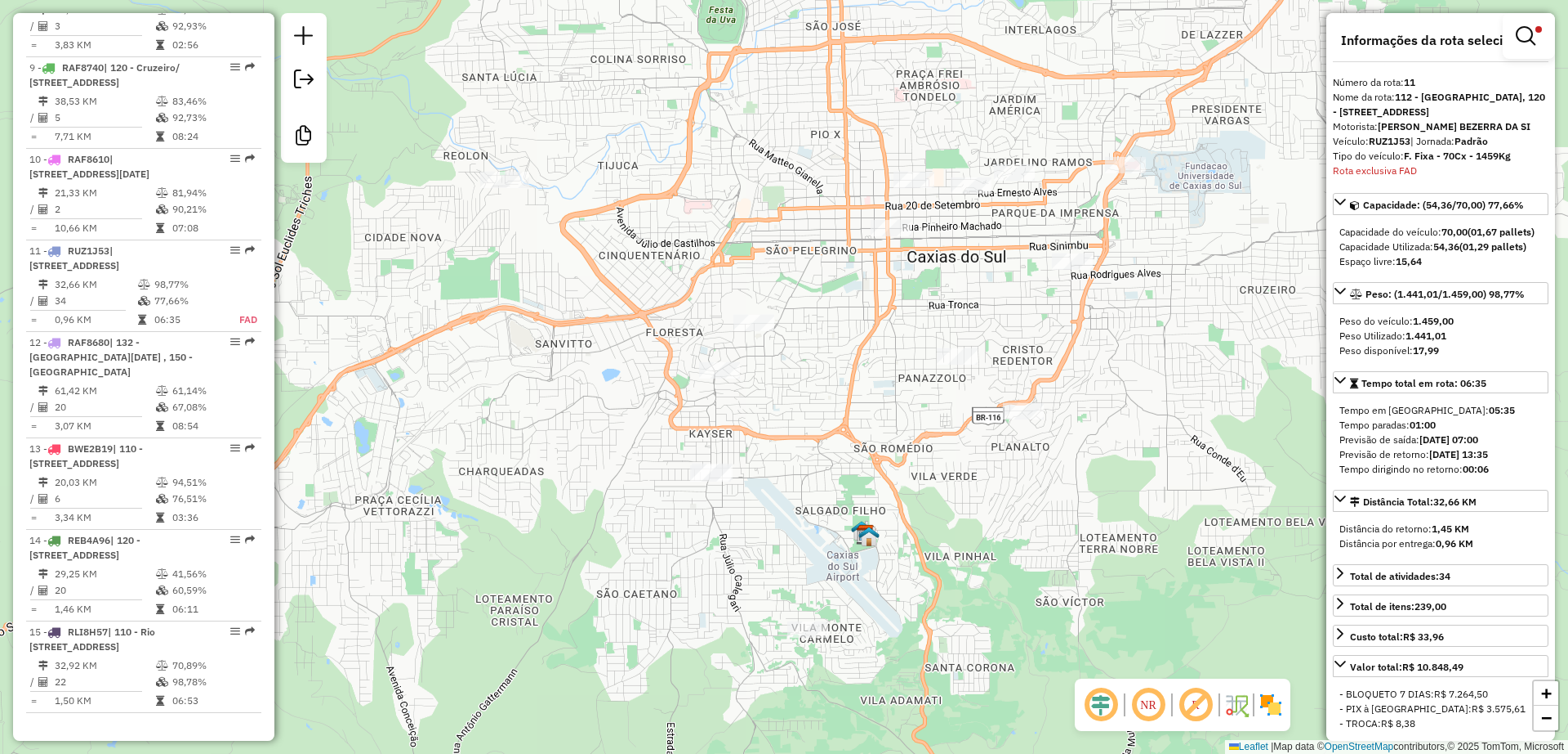
drag, startPoint x: 843, startPoint y: 296, endPoint x: 831, endPoint y: 266, distance: 32.3
click at [831, 266] on div "Limpar filtros Janela de atendimento Grade de atendimento Capacidade Transporta…" at bounding box center [784, 377] width 1568 height 754
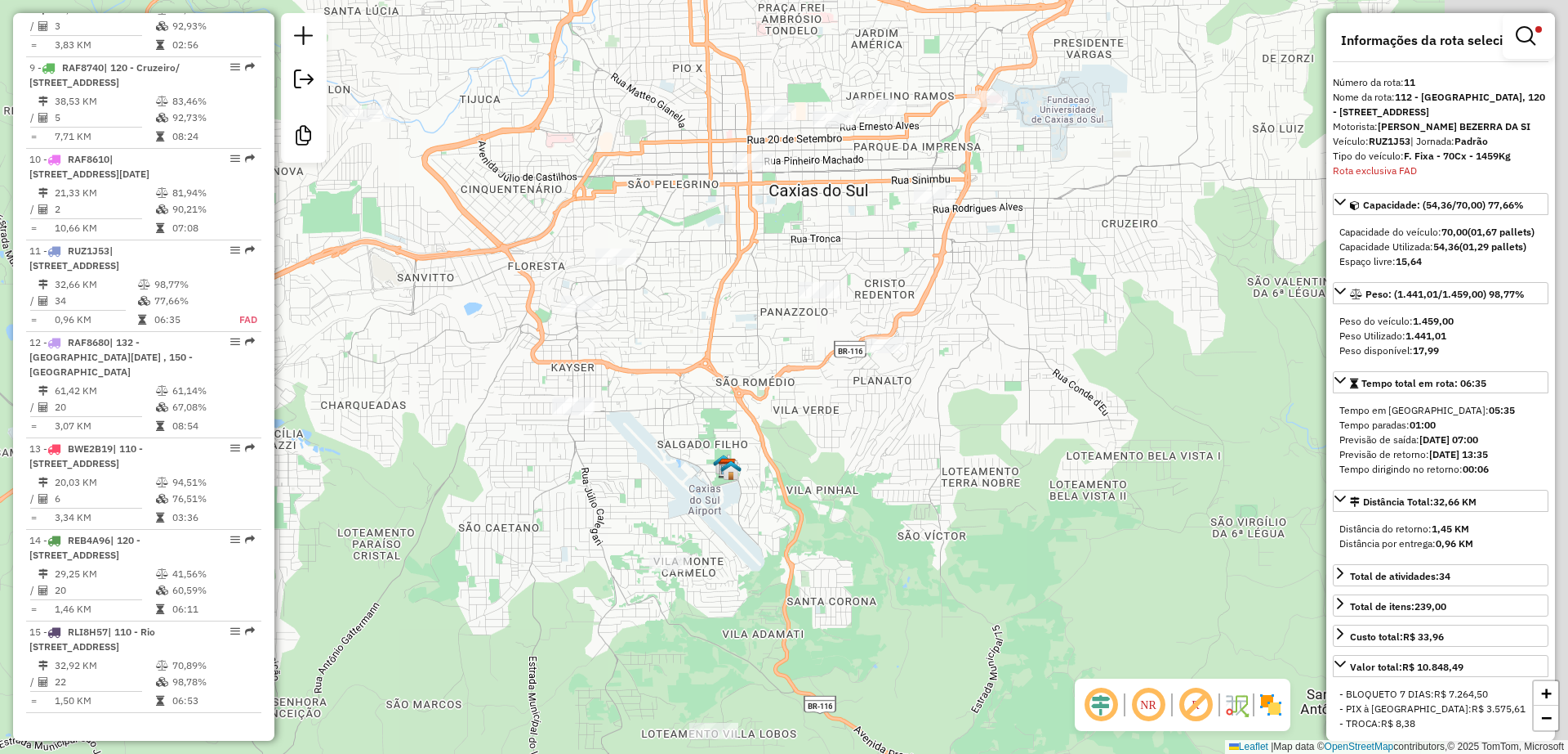
drag, startPoint x: 860, startPoint y: 544, endPoint x: 1173, endPoint y: 488, distance: 318.0
click at [730, 483] on div "Limpar filtros Janela de atendimento Grade de atendimento Capacidade Transporta…" at bounding box center [784, 377] width 1568 height 754
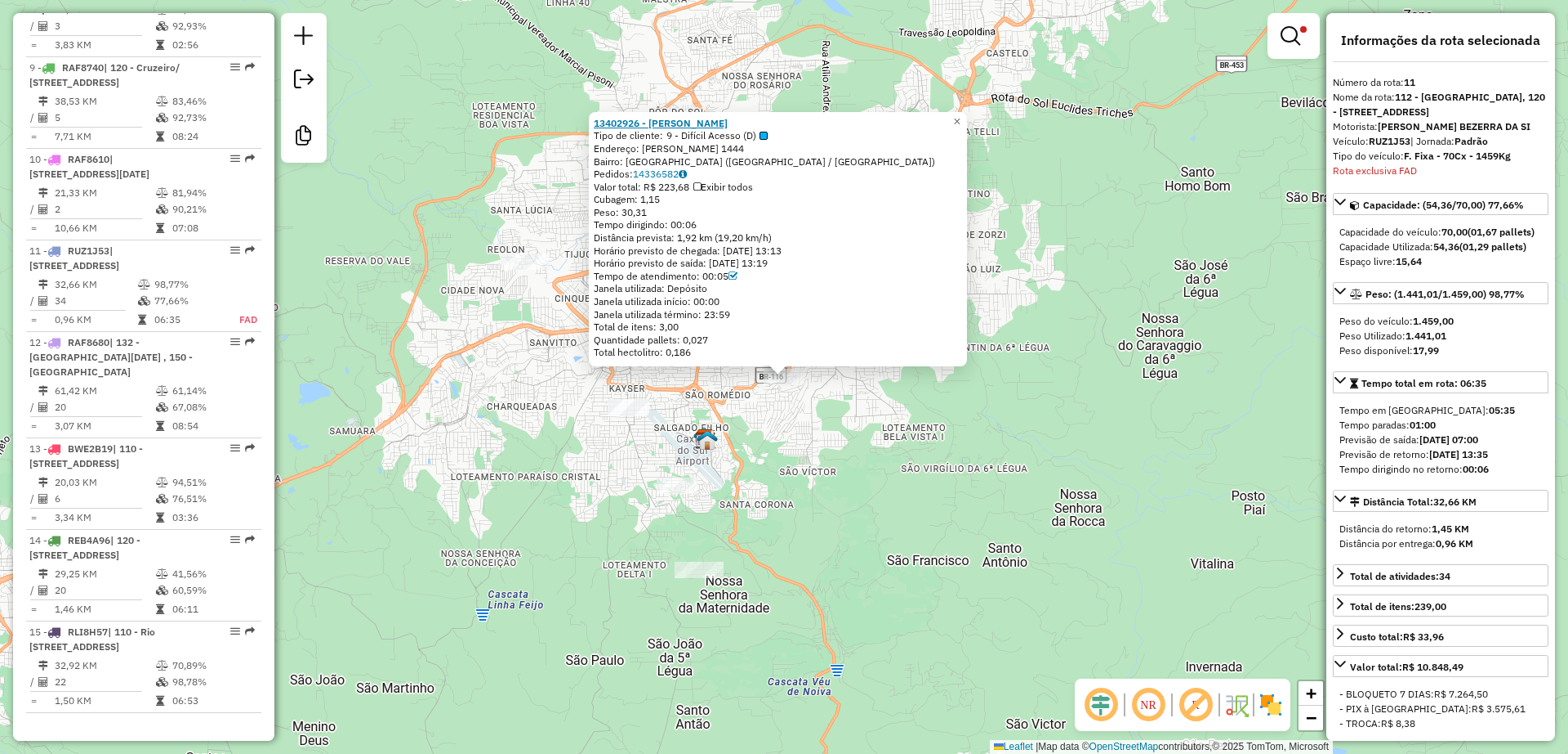
drag, startPoint x: 780, startPoint y: 136, endPoint x: 640, endPoint y: 128, distance: 140.2
click at [640, 128] on div "13402926 - [PERSON_NAME] Tipo de cliente: 9 - Difícil Acesso (D) Endereço: R [P…" at bounding box center [778, 238] width 369 height 242
click at [770, 437] on div "13402926 - [PERSON_NAME] Tipo de cliente: 9 - Difícil Acesso (D) Endereço: R [P…" at bounding box center [784, 377] width 1568 height 754
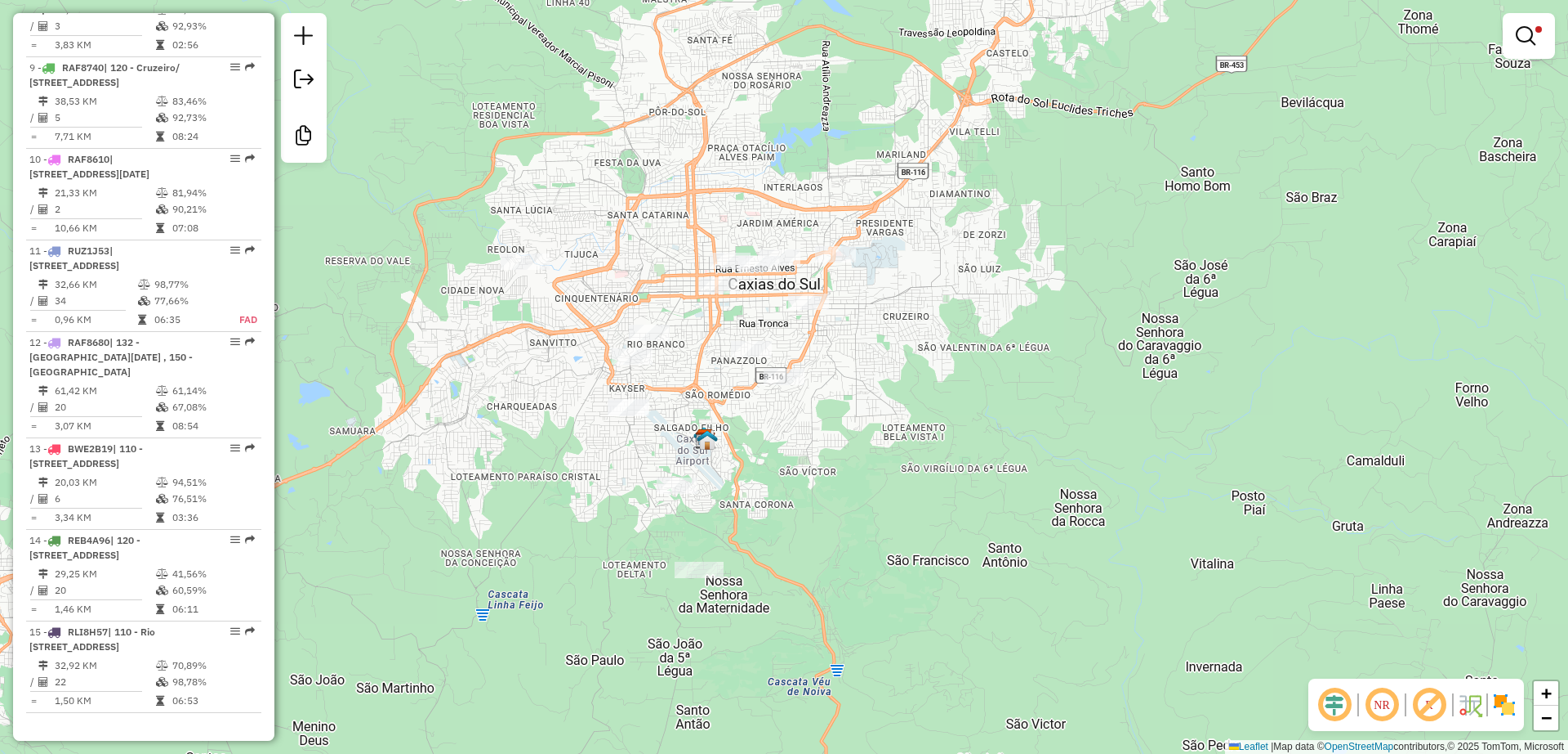
click at [759, 458] on div "Limpar filtros Janela de atendimento Grade de atendimento Capacidade Transporta…" at bounding box center [784, 377] width 1568 height 754
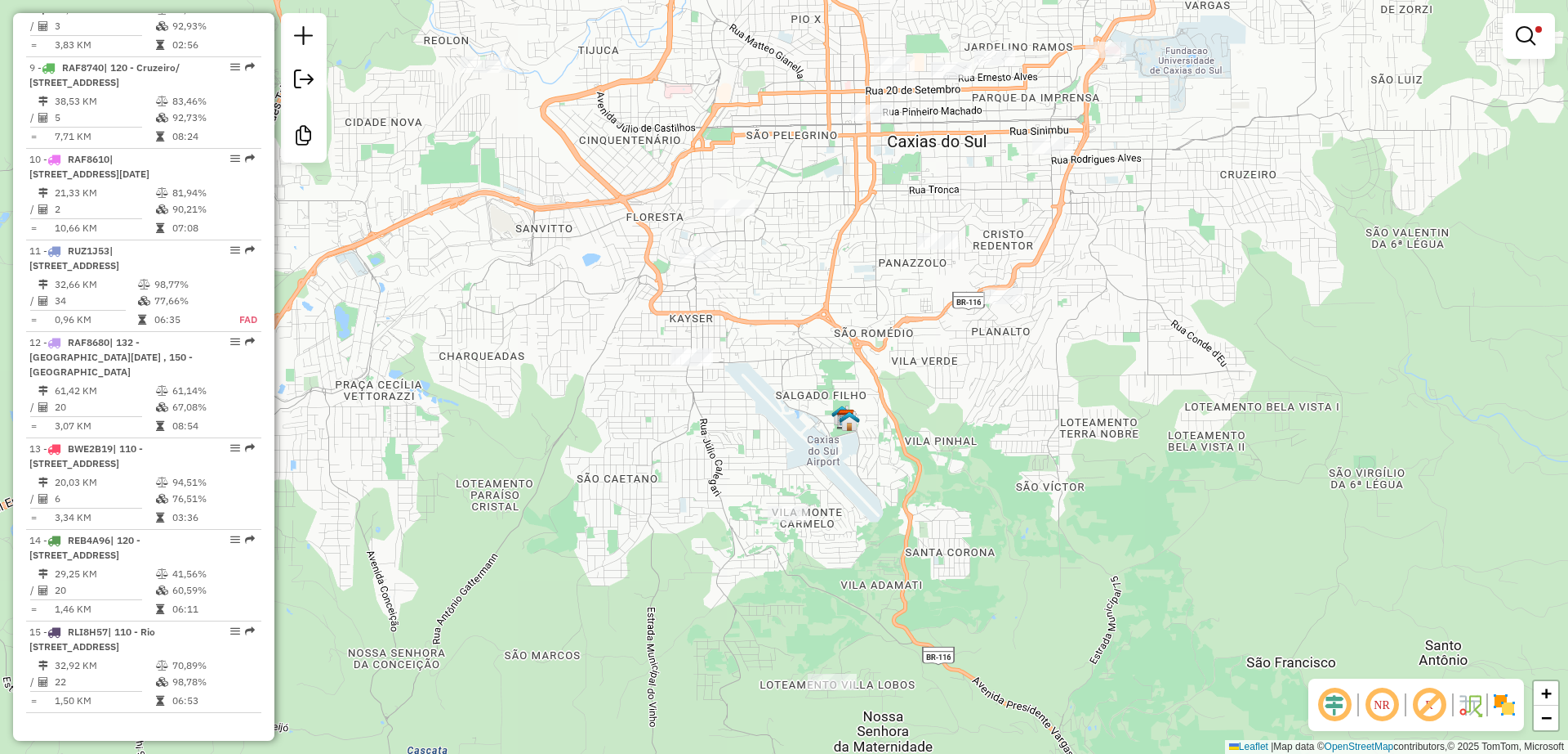
drag, startPoint x: 738, startPoint y: 470, endPoint x: 917, endPoint y: 418, distance: 186.4
click at [917, 418] on div "Limpar filtros Janela de atendimento Grade de atendimento Capacidade Transporta…" at bounding box center [784, 377] width 1568 height 754
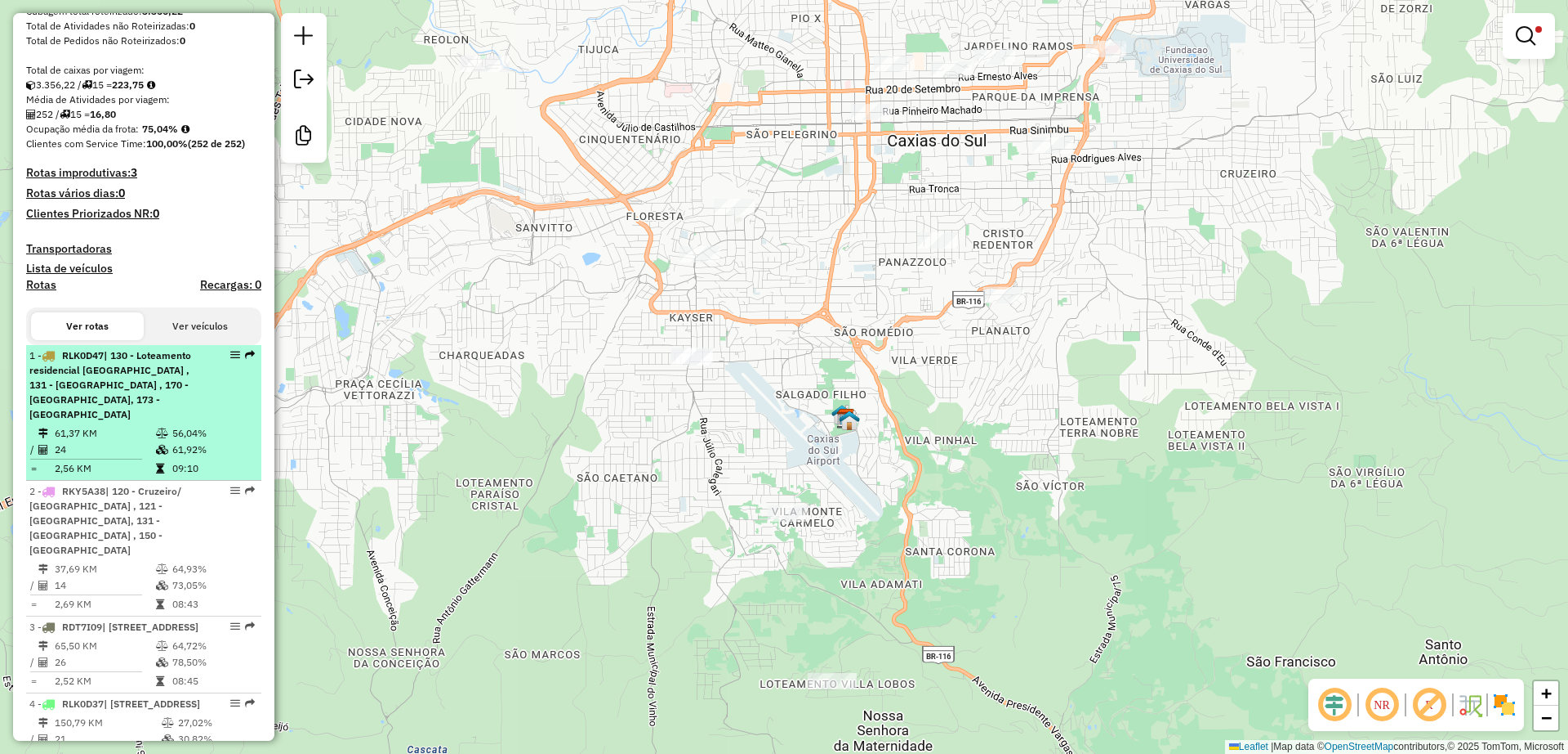
scroll to position [0, 0]
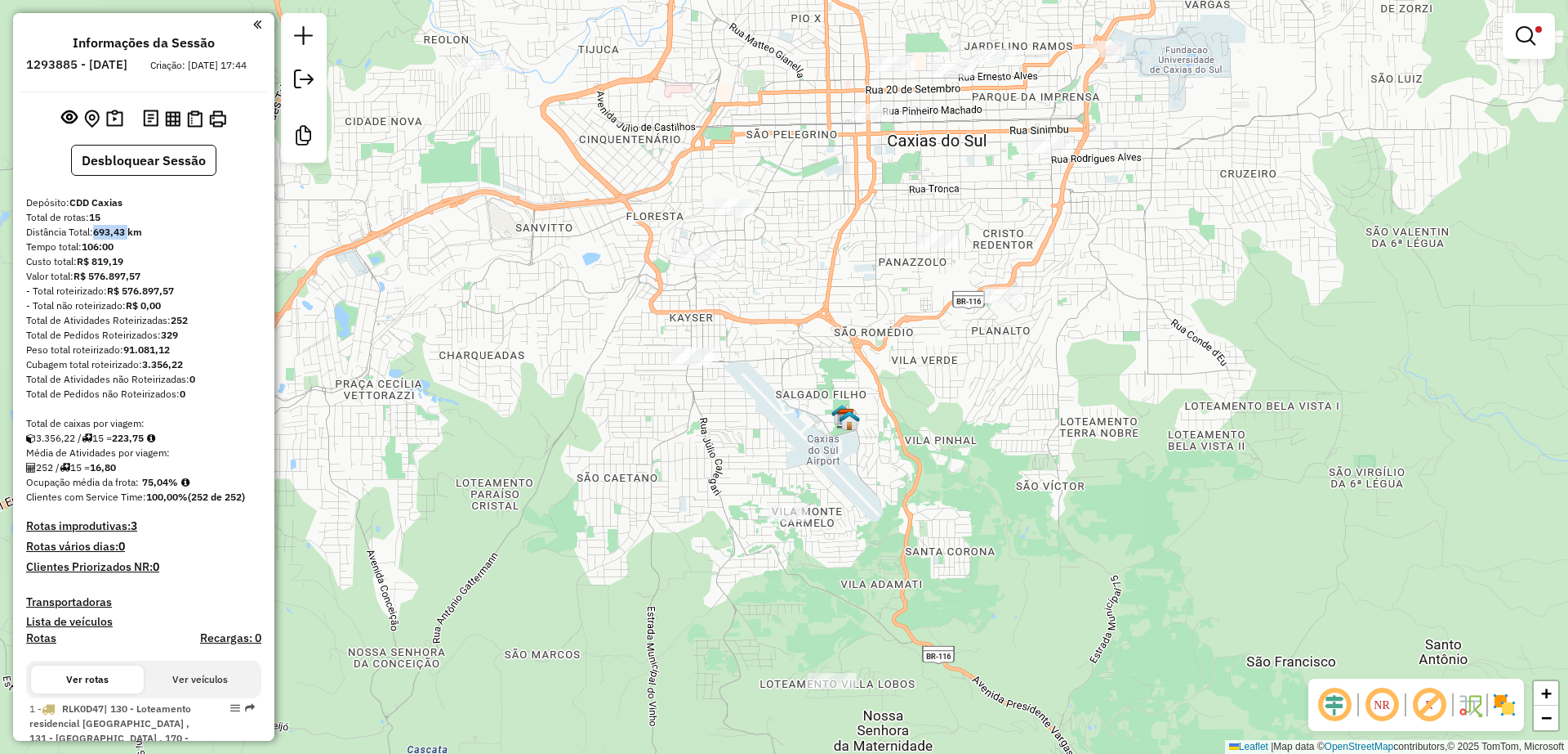
drag, startPoint x: 97, startPoint y: 250, endPoint x: 130, endPoint y: 249, distance: 33.0
click at [130, 238] on strong "693,43 km" at bounding box center [117, 231] width 49 height 13
click at [184, 255] on div "Tempo total: 106:00" at bounding box center [143, 246] width 235 height 15
drag, startPoint x: 96, startPoint y: 244, endPoint x: 149, endPoint y: 256, distance: 54.3
click at [127, 238] on strong "693,43 km" at bounding box center [117, 231] width 49 height 13
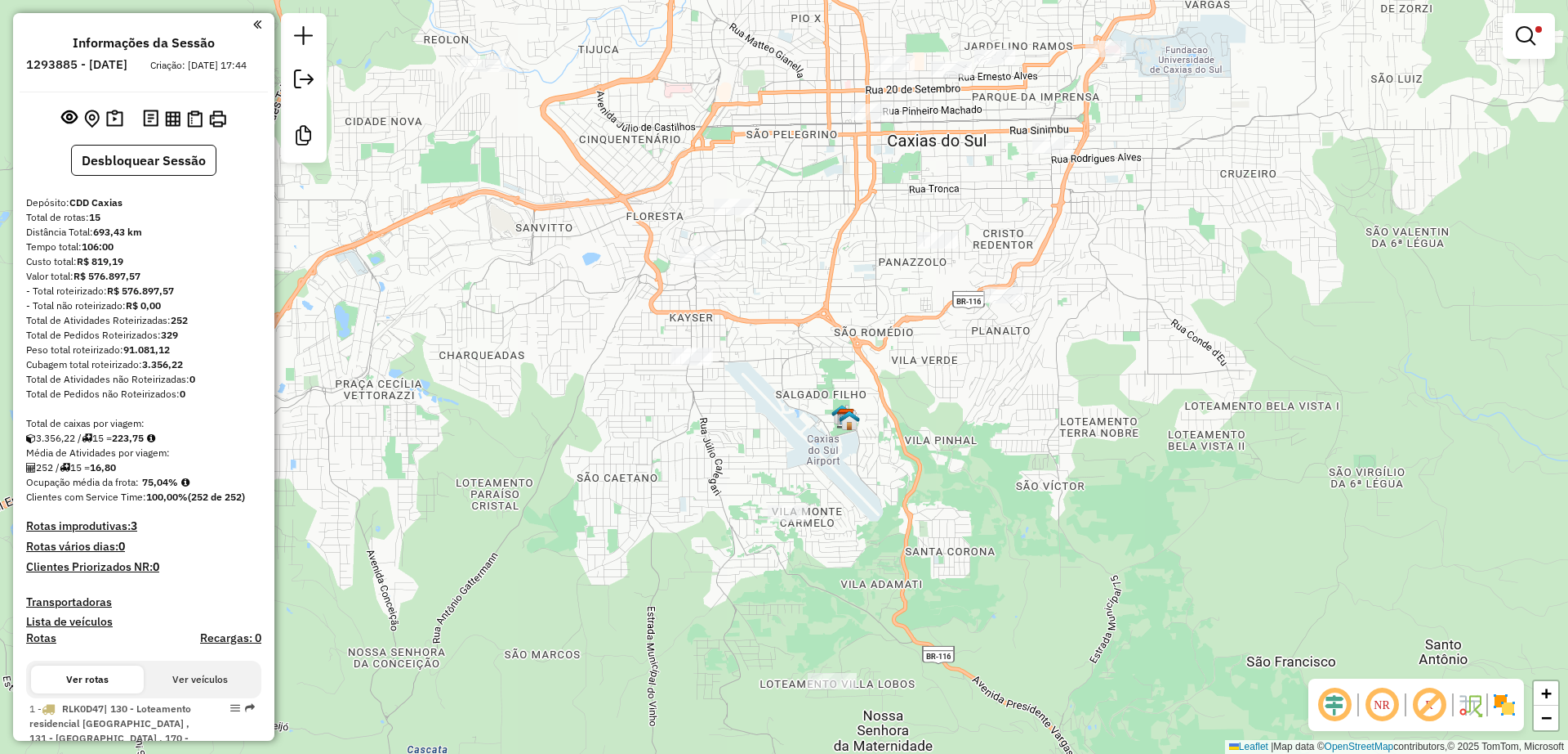
click at [149, 255] on div "Tempo total: 106:00" at bounding box center [143, 246] width 235 height 15
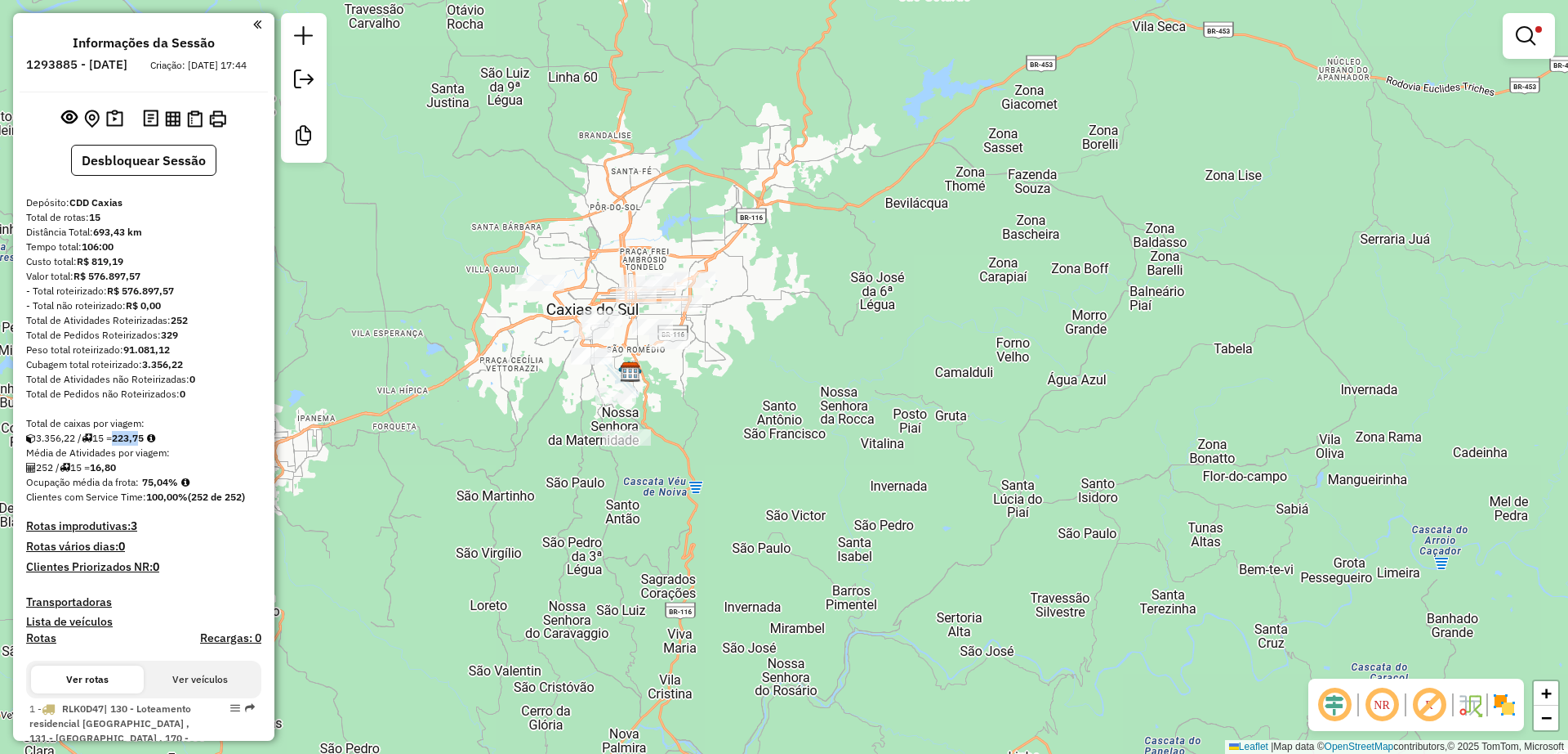
drag, startPoint x: 122, startPoint y: 455, endPoint x: 157, endPoint y: 454, distance: 35.0
click at [155, 445] on div "3.356,22 / 15 = 223,75" at bounding box center [143, 437] width 235 height 15
click at [183, 431] on div "Total de caixas por viagem:" at bounding box center [143, 423] width 235 height 15
